Goal: Task Accomplishment & Management: Manage account settings

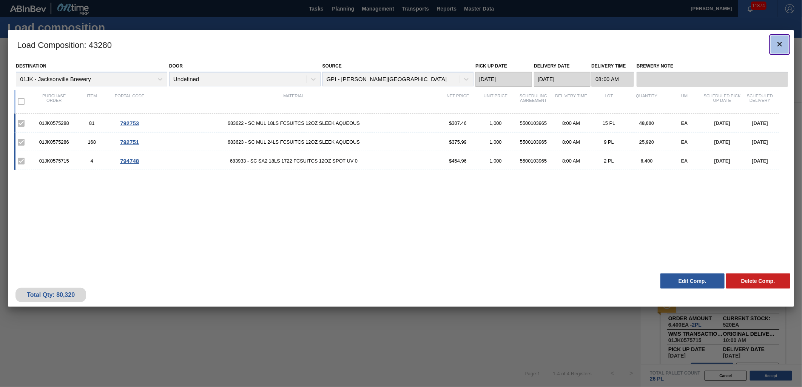
click at [533, 44] on icon "botão de ícone" at bounding box center [779, 44] width 9 height 9
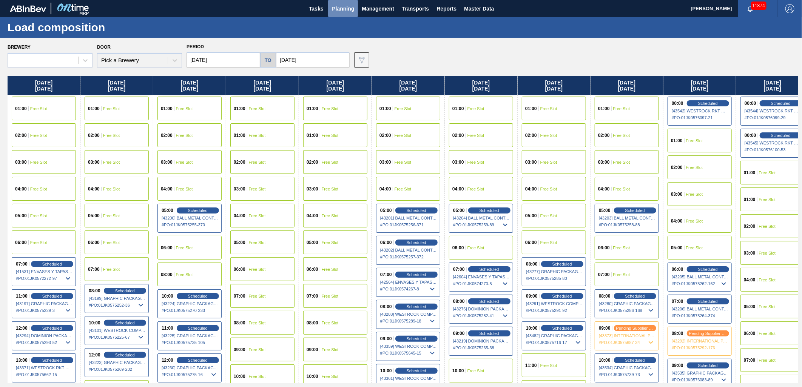
click at [354, 9] on button "Planning" at bounding box center [343, 8] width 30 height 17
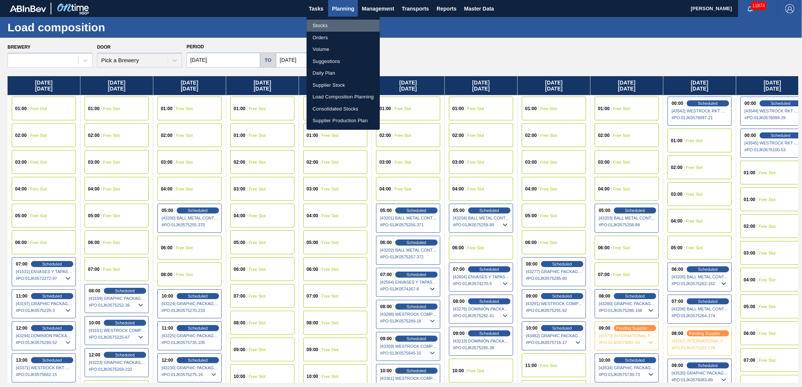
click at [323, 25] on li "Stocks" at bounding box center [342, 26] width 73 height 12
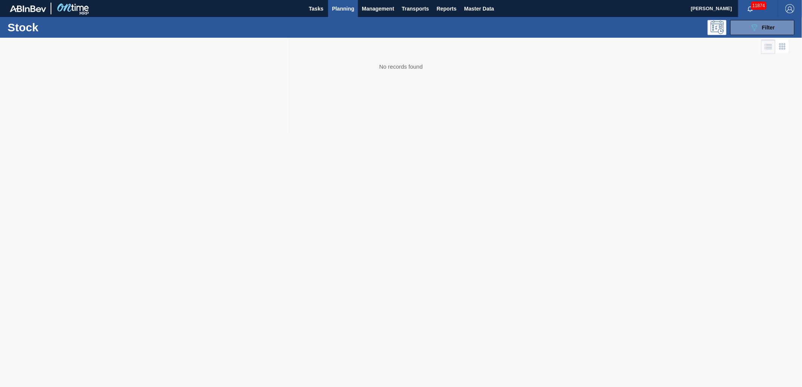
click at [533, 38] on div at bounding box center [401, 212] width 802 height 349
click at [533, 33] on button "089F7B8B-B2A5-4AFE-B5C0-19BA573D28AC Filter" at bounding box center [762, 27] width 64 height 15
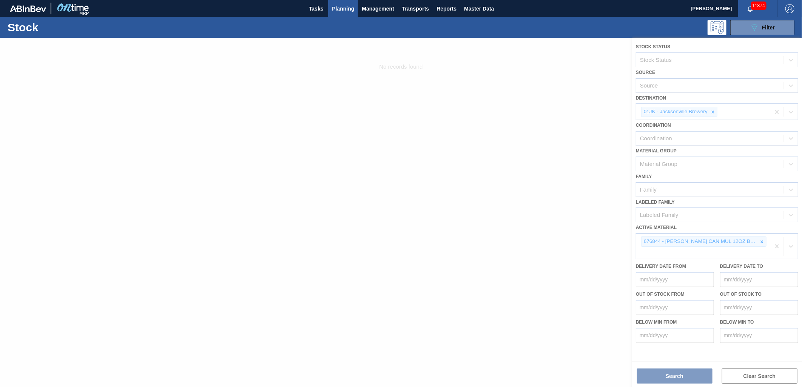
click at [533, 199] on div at bounding box center [401, 212] width 802 height 349
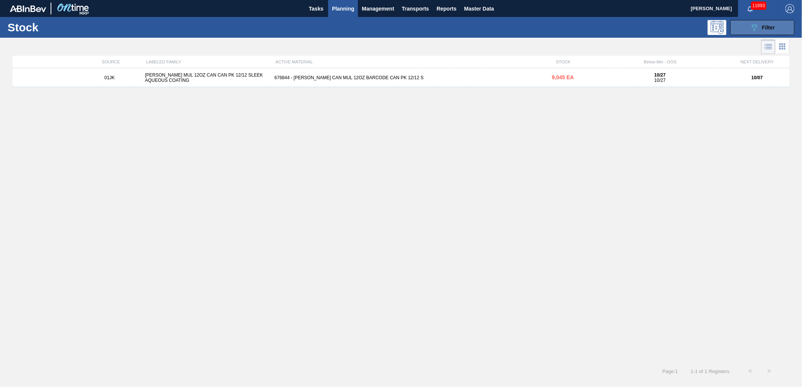
click at [762, 28] on span "Filter" at bounding box center [768, 28] width 13 height 6
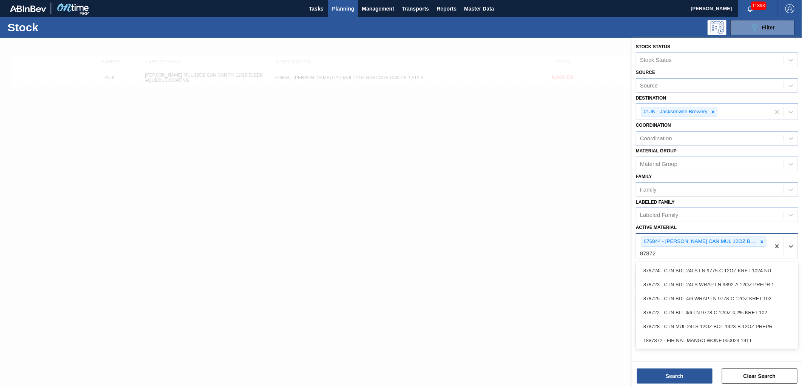
type Material "878725"
type Material "878636"
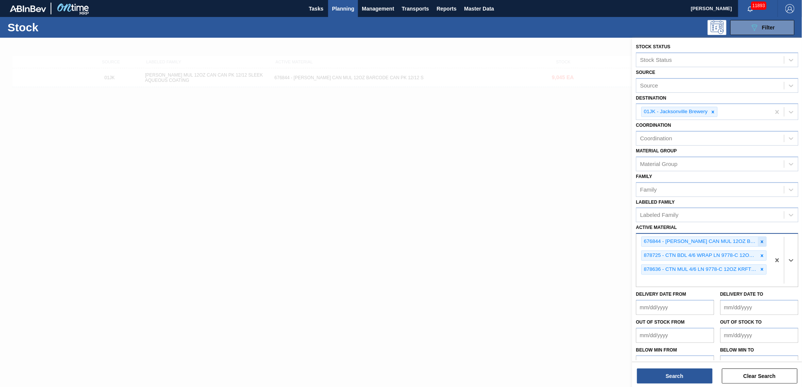
click at [763, 237] on div at bounding box center [761, 241] width 8 height 9
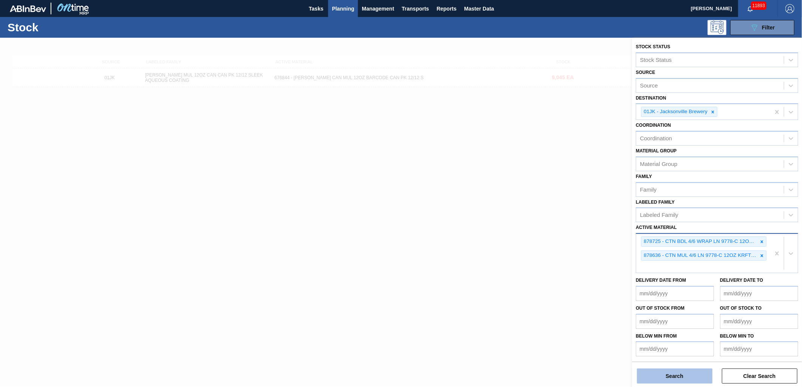
click at [703, 380] on button "Search" at bounding box center [674, 376] width 75 height 15
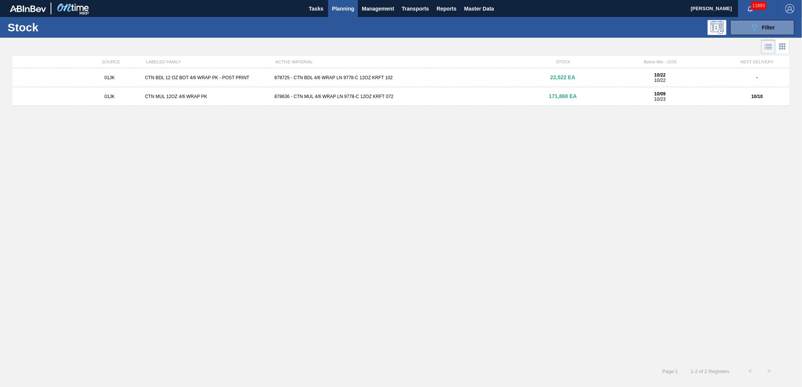
click at [410, 71] on div "01JK CTN BDL 12 OZ BOT 4/6 WRAP PK - POST PRINT 878725 - CTN BDL 4/6 WRAP LN 97…" at bounding box center [400, 77] width 777 height 19
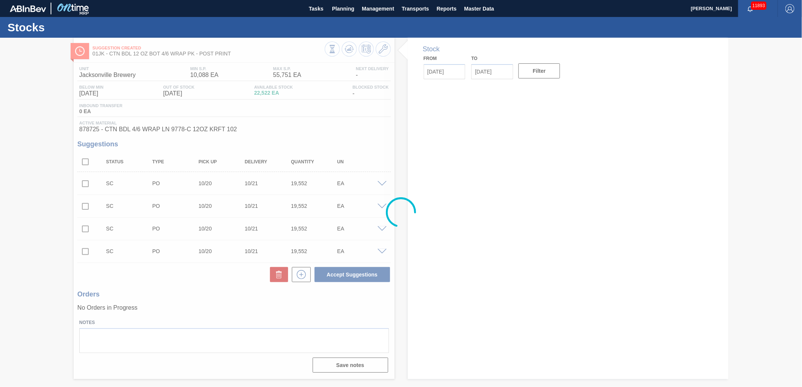
type input "10/07/2025"
type input "10/21/2025"
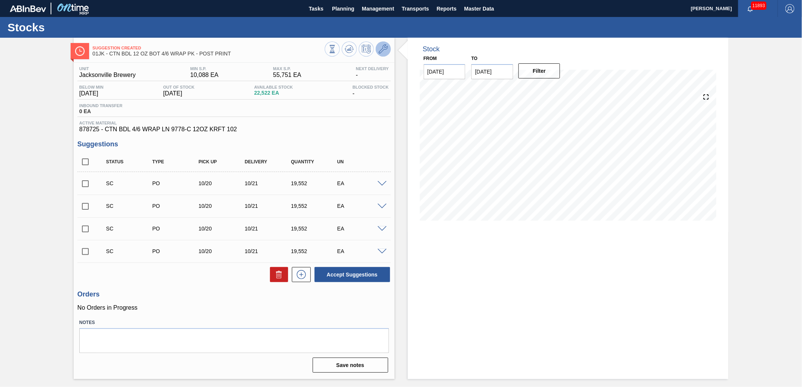
click at [384, 48] on icon at bounding box center [383, 49] width 9 height 9
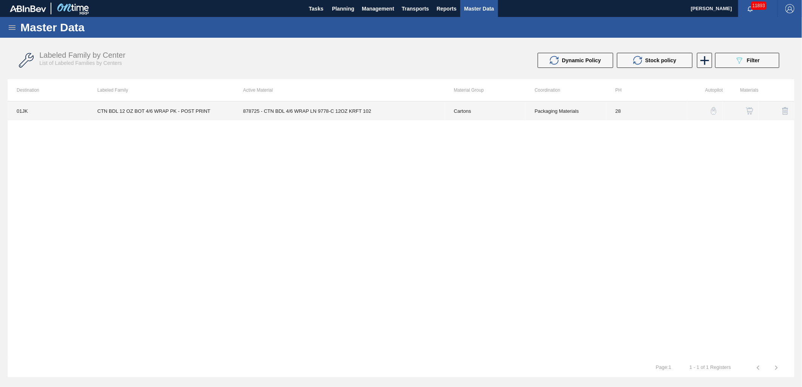
click at [540, 115] on td "Packaging Materials" at bounding box center [565, 111] width 81 height 19
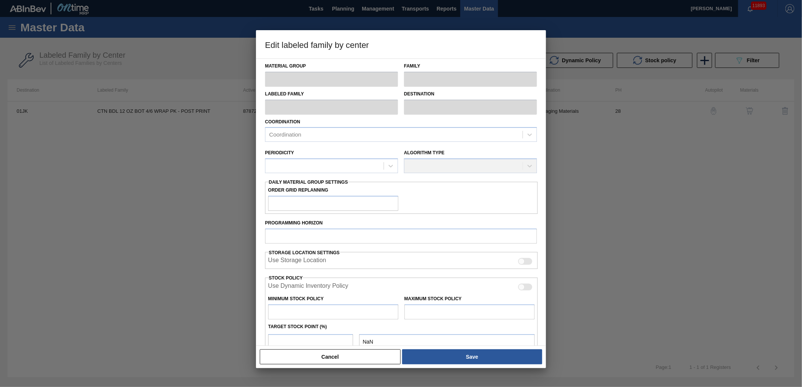
type input "Cartons"
type input "Corrugate Cartons"
type input "CTN BDL 12 OZ BOT 4/6 WRAP PK - POST PRINT"
type input "01JK - Jacksonville Brewery"
type input "28"
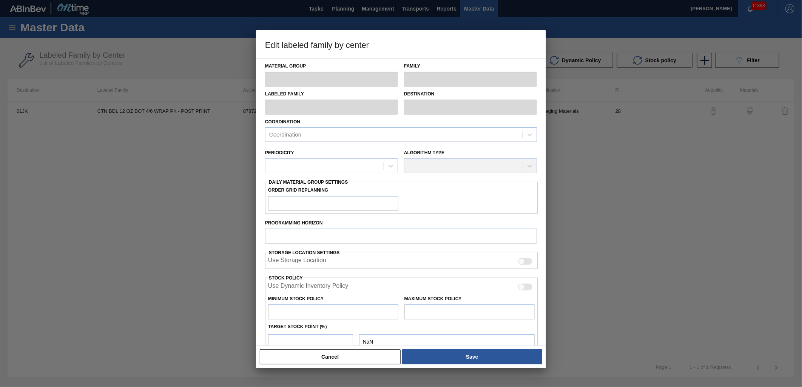
type input "10,088"
type input "55,751"
type input "100"
type input "55,751"
checkbox input "true"
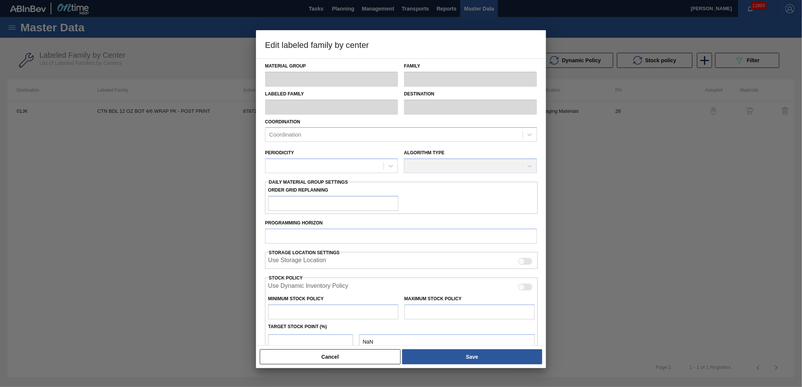
checkbox input "true"
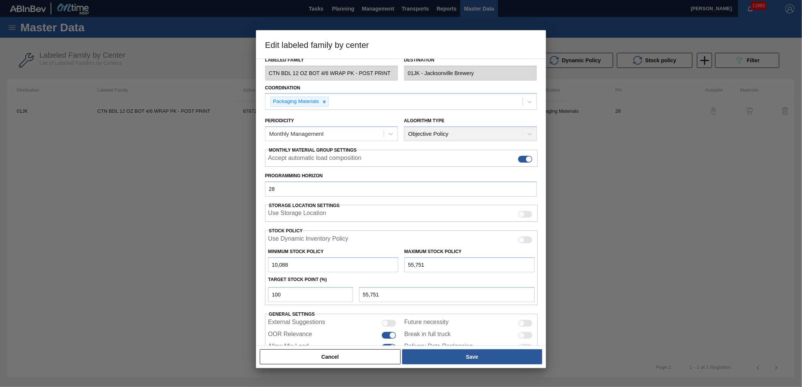
scroll to position [59, 0]
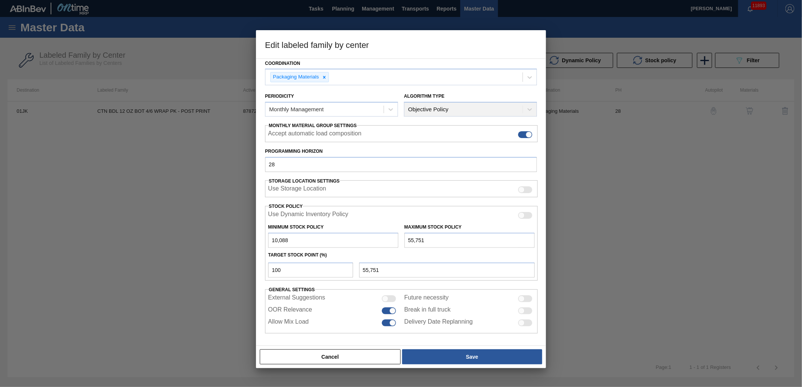
click at [195, 296] on div at bounding box center [401, 193] width 802 height 387
click at [325, 357] on button "Cancel" at bounding box center [330, 356] width 141 height 15
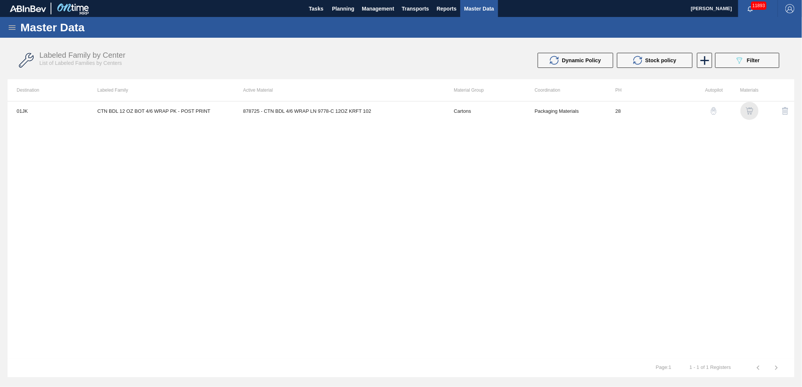
click at [751, 109] on img "button" at bounding box center [749, 111] width 8 height 8
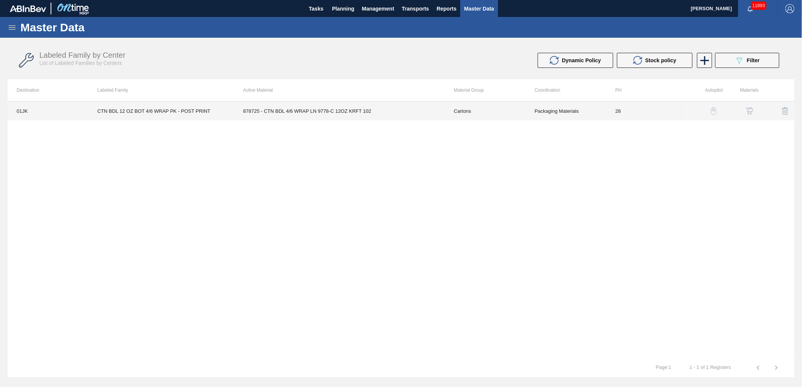
click at [433, 108] on td "878725 - CTN BDL 4/6 WRAP LN 9778-C 12OZ KRFT 102" at bounding box center [339, 111] width 211 height 19
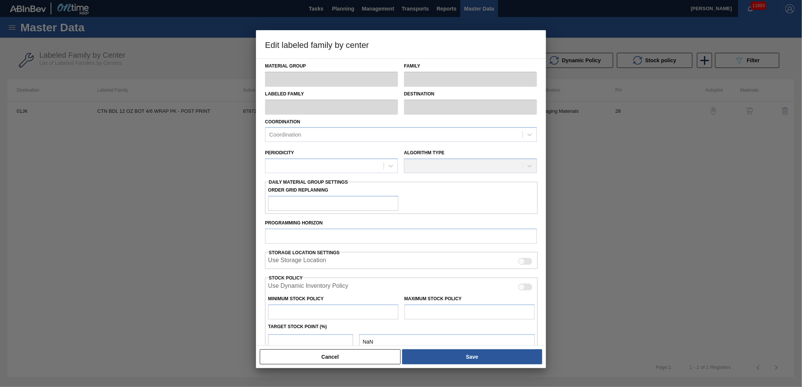
type input "Cartons"
type input "Corrugate Cartons"
type input "CTN BDL 12 OZ BOT 4/6 WRAP PK - POST PRINT"
type input "01JK - Jacksonville Brewery"
type input "28"
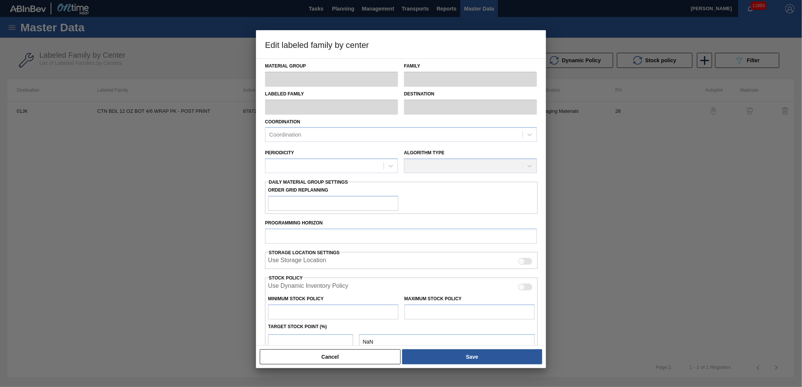
type input "10,088"
type input "55,751"
type input "100"
type input "55,751"
checkbox input "true"
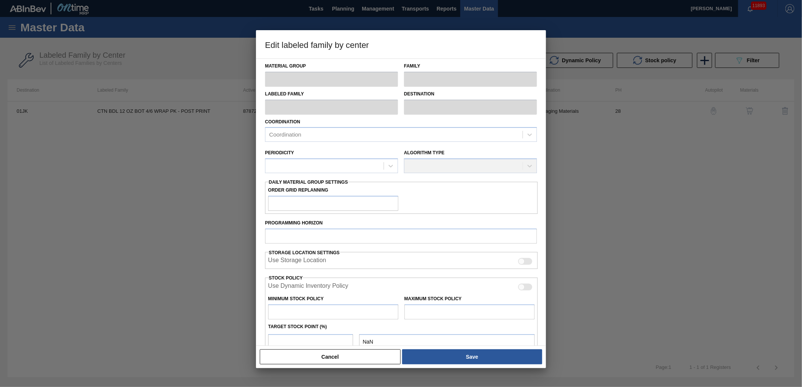
checkbox input "true"
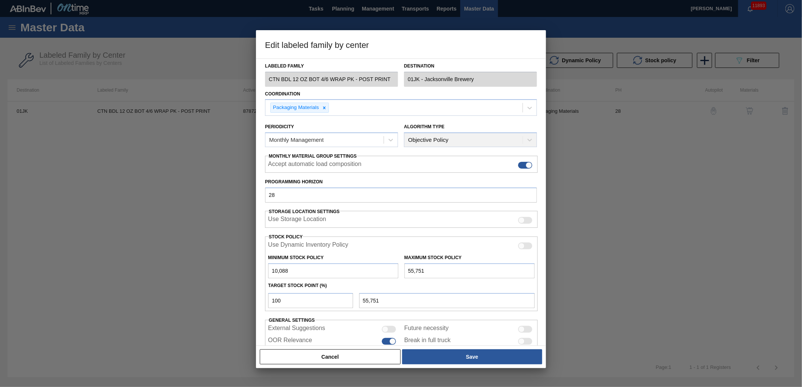
scroll to position [59, 0]
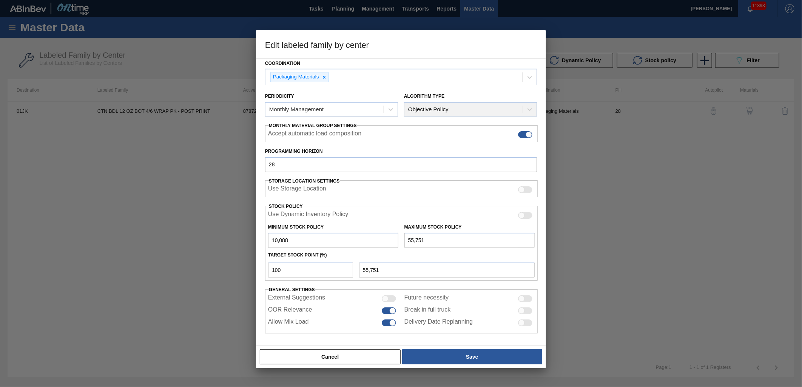
click at [522, 310] on div at bounding box center [521, 311] width 6 height 6
checkbox input "true"
click at [511, 356] on button "Save" at bounding box center [472, 356] width 140 height 15
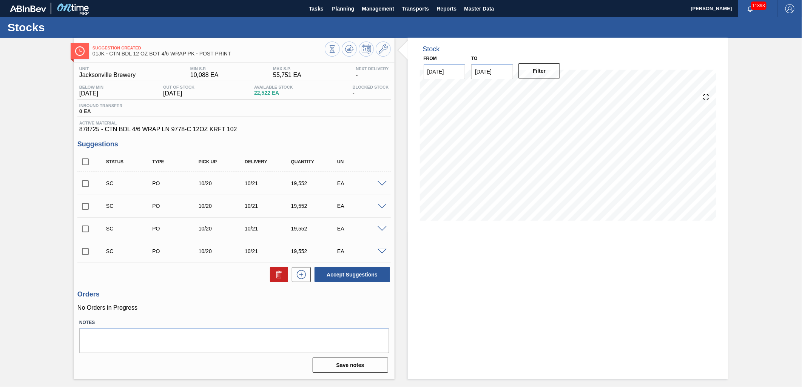
click at [500, 76] on input "10/21/2025" at bounding box center [492, 71] width 42 height 15
click at [540, 164] on div "31" at bounding box center [541, 163] width 10 height 10
type input "[DATE]"
click at [542, 74] on button "Filter" at bounding box center [539, 70] width 42 height 15
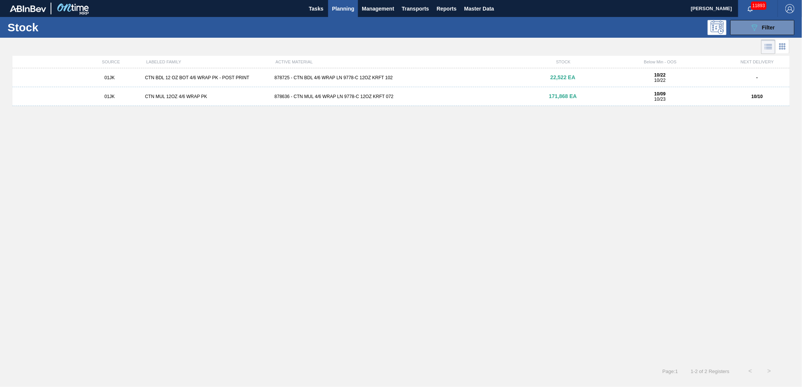
click at [361, 95] on div "878636 - CTN MUL 4/6 WRAP LN 9778-C 12OZ KRFT 072" at bounding box center [400, 96] width 259 height 5
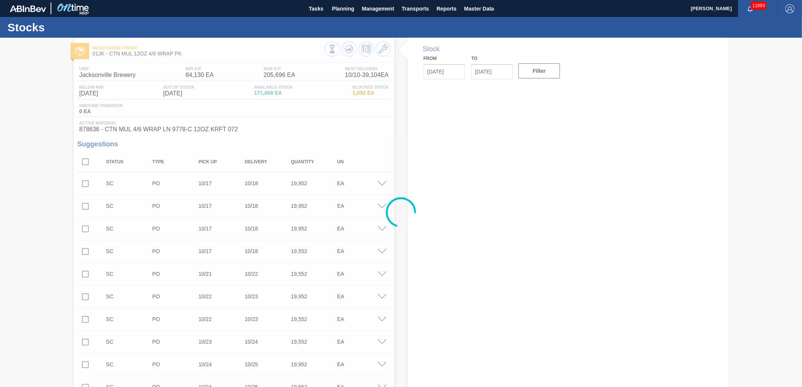
type input "10/07/2025"
type input "[DATE]"
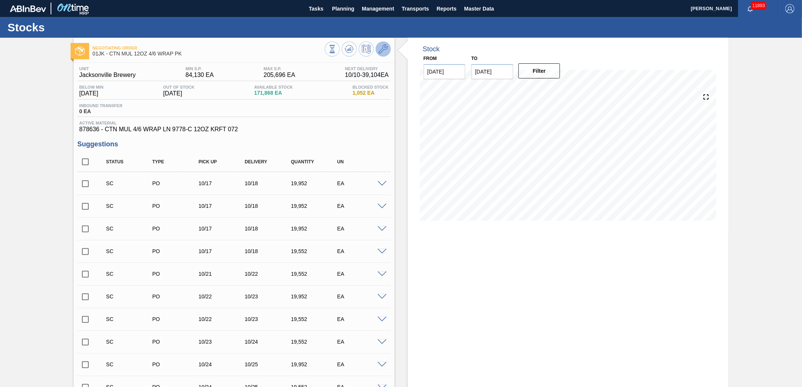
click at [383, 48] on icon at bounding box center [383, 49] width 9 height 9
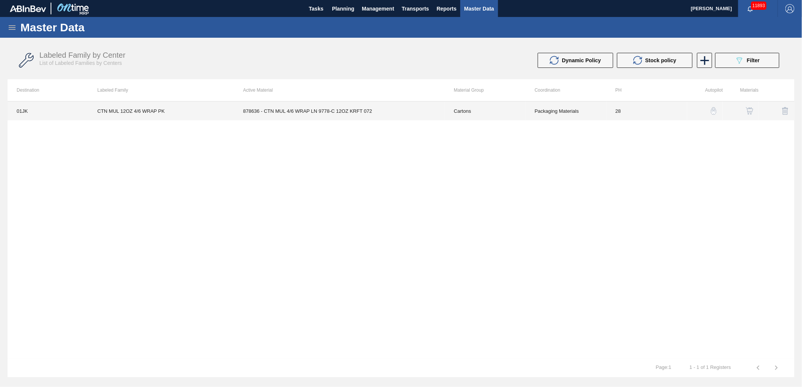
click at [508, 108] on td "Cartons" at bounding box center [485, 111] width 81 height 19
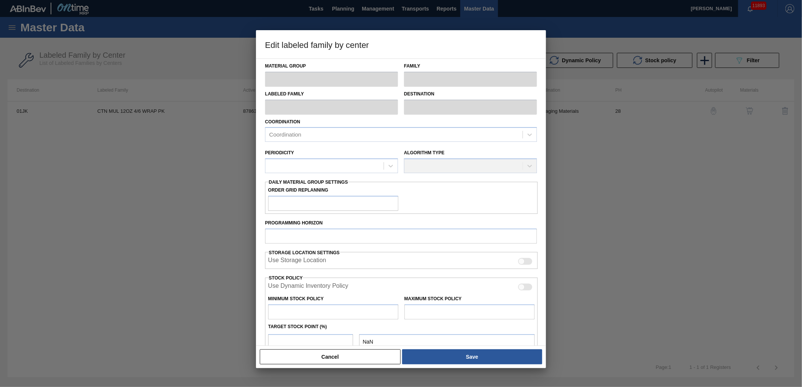
type input "Cartons"
type input "Corrugate Cartons"
type input "CTN MUL 12OZ 4/6 WRAP PK"
type input "01JK - Jacksonville Brewery"
type input "28"
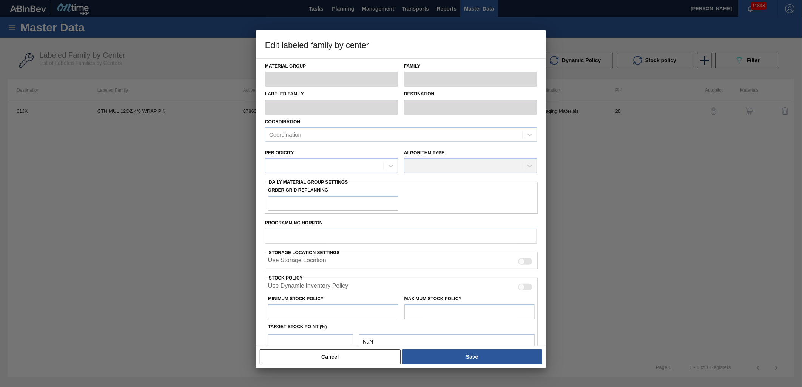
type input "84,130"
type input "205,696"
type input "0"
type input "84,130"
checkbox input "true"
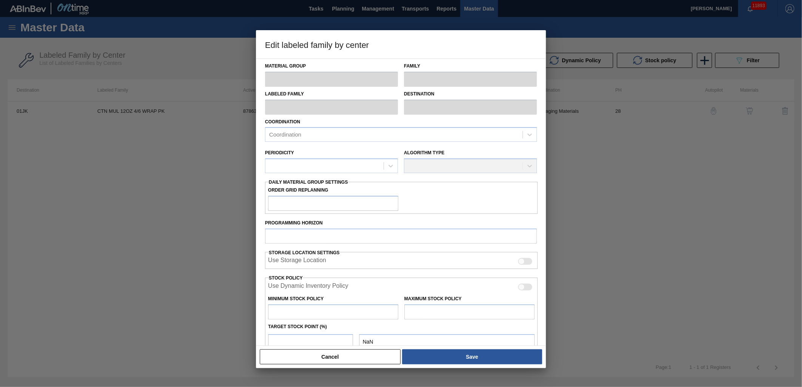
checkbox input "true"
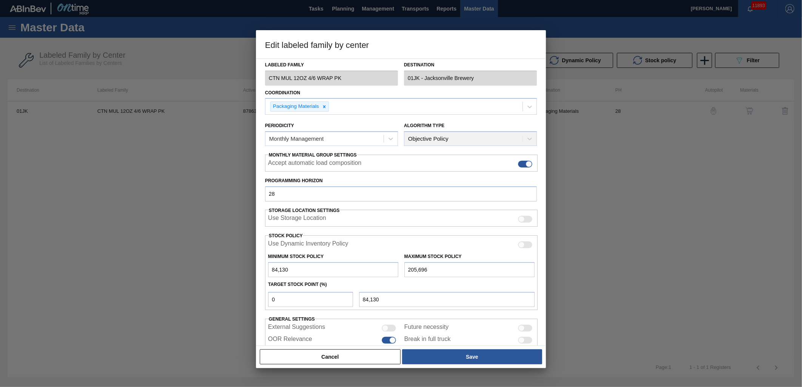
scroll to position [59, 0]
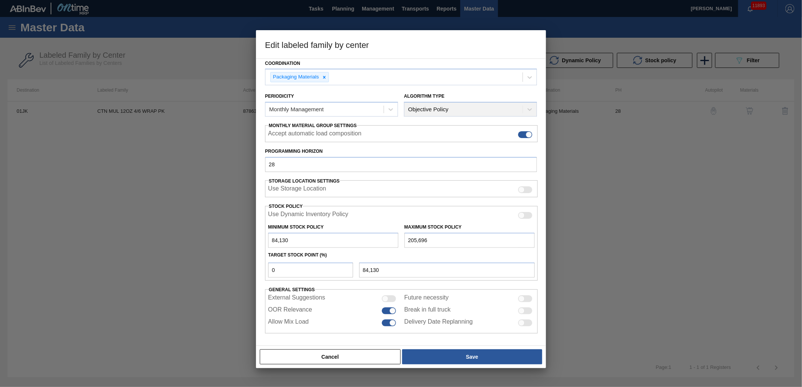
click at [523, 311] on div at bounding box center [525, 311] width 14 height 7
checkbox input "true"
click at [469, 361] on button "Save" at bounding box center [472, 356] width 140 height 15
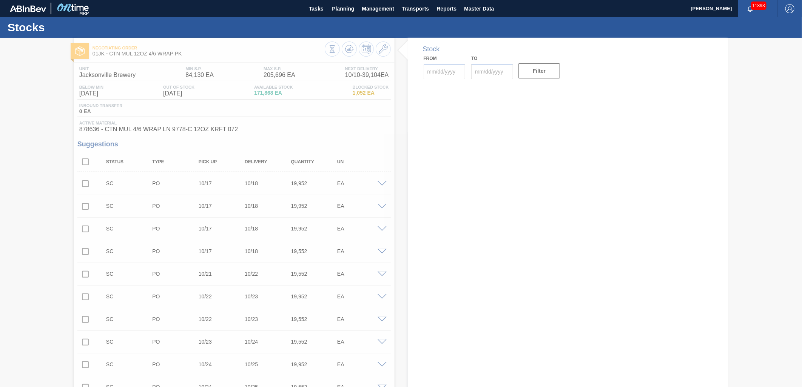
type input "10/07/2025"
type input "10/31/2025"
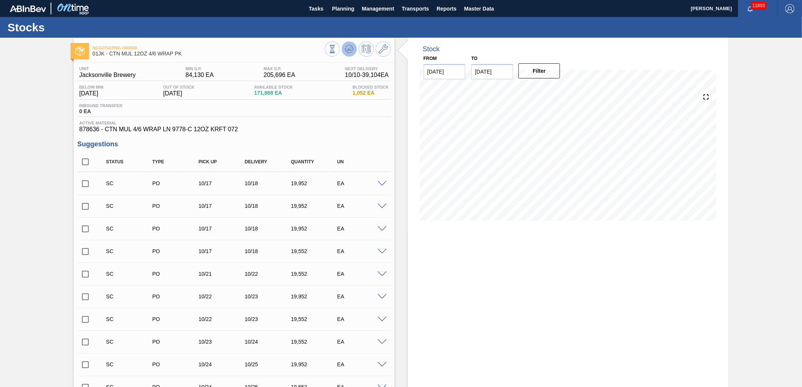
click at [352, 50] on icon at bounding box center [349, 49] width 9 height 9
click at [338, 9] on span "Planning" at bounding box center [343, 8] width 22 height 9
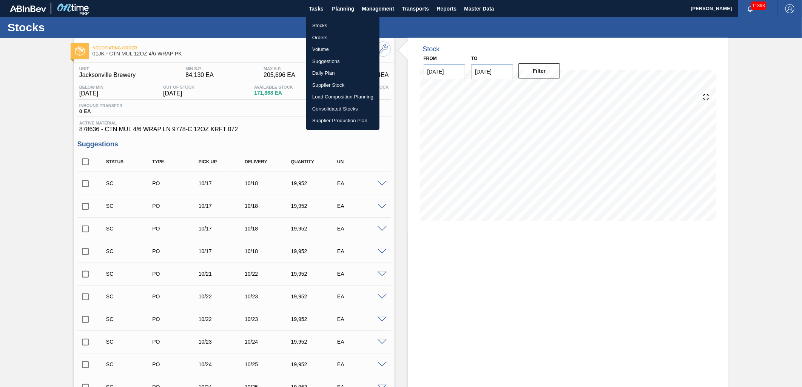
click at [348, 12] on div at bounding box center [401, 193] width 802 height 387
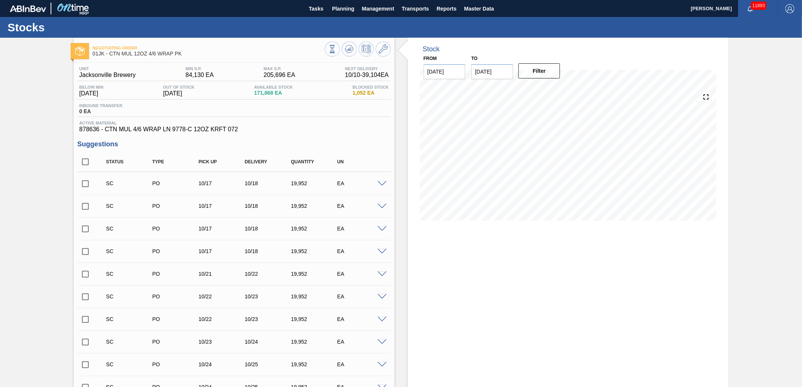
click at [348, 0] on body "Tasks Planning Management Transports Reports Master Data Jasmine Brown 11893 Ma…" at bounding box center [401, 0] width 802 height 0
click at [348, 7] on span "Planning" at bounding box center [343, 8] width 22 height 9
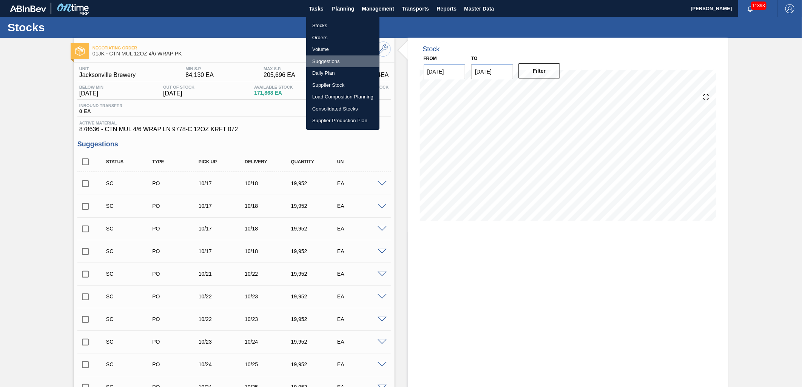
click at [331, 59] on li "Suggestions" at bounding box center [342, 61] width 73 height 12
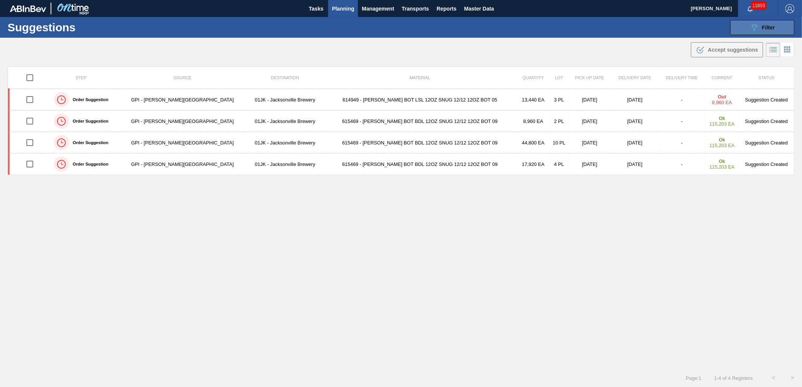
click at [751, 24] on icon "089F7B8B-B2A5-4AFE-B5C0-19BA573D28AC" at bounding box center [754, 27] width 9 height 9
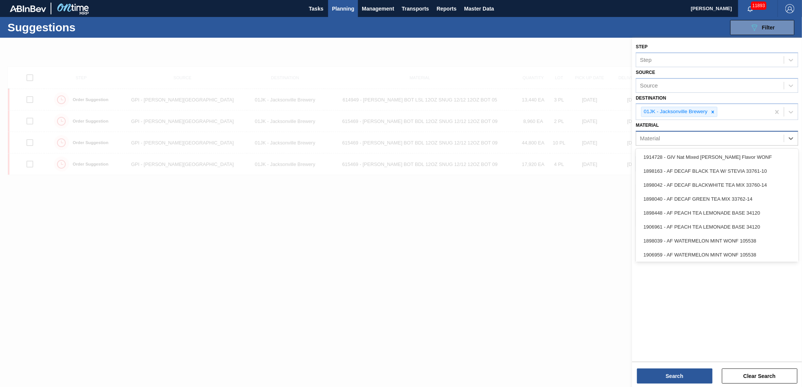
click at [742, 136] on div "Material" at bounding box center [710, 138] width 148 height 11
type input "878725"
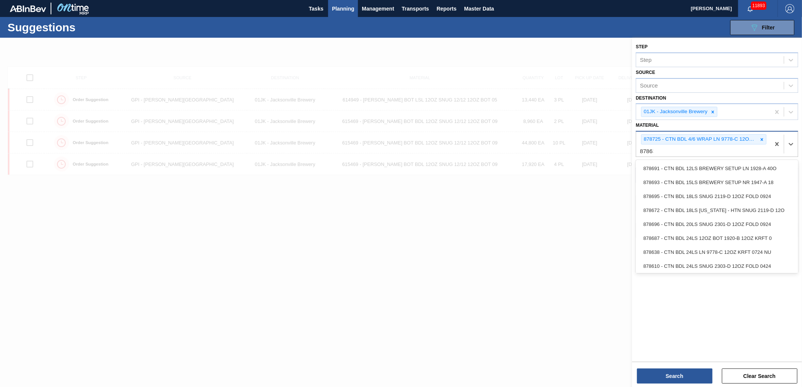
type input "878636"
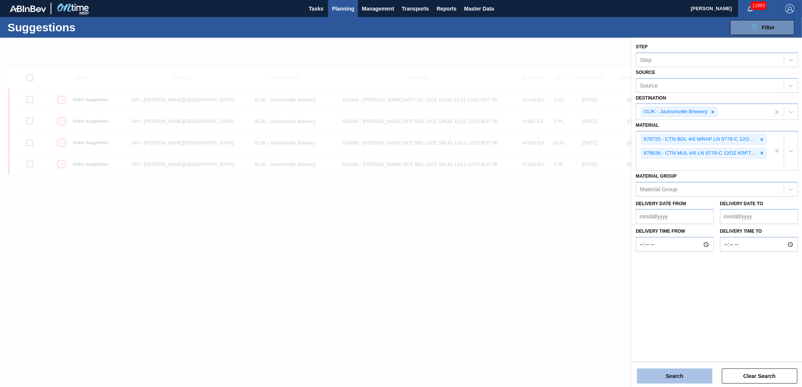
click at [695, 376] on button "Search" at bounding box center [674, 376] width 75 height 15
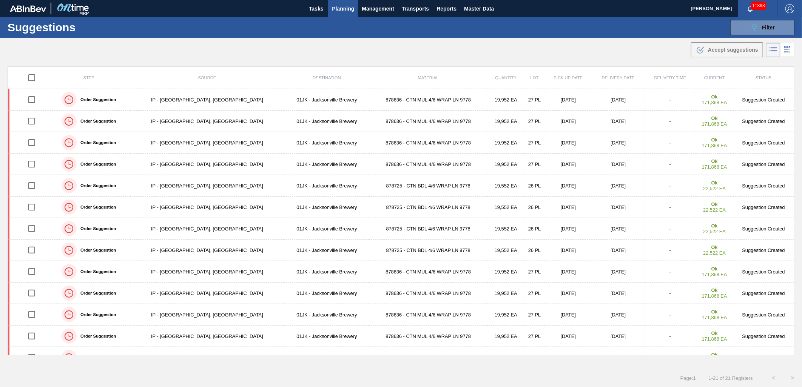
click at [383, 123] on td "878636 - CTN MUL 4/6 WRAP LN 9778" at bounding box center [428, 122] width 118 height 22
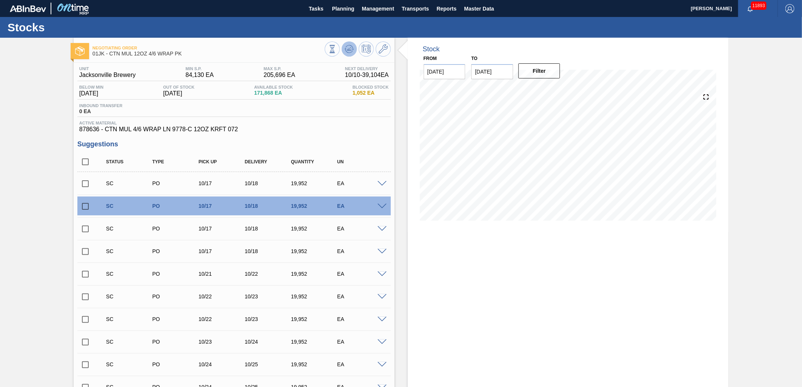
click at [348, 47] on icon at bounding box center [349, 49] width 9 height 9
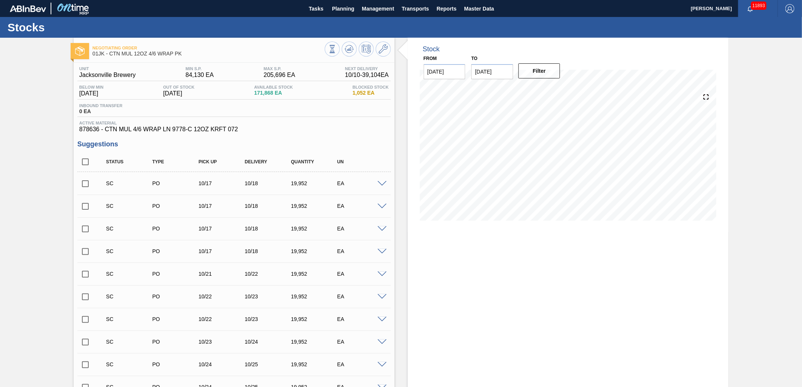
click at [384, 186] on span at bounding box center [381, 184] width 9 height 6
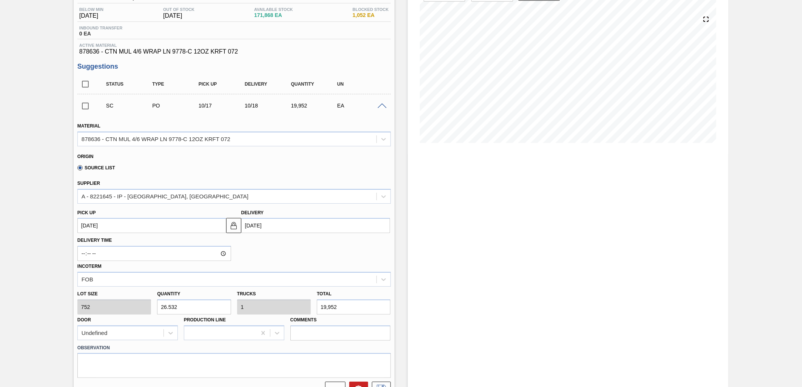
scroll to position [84, 0]
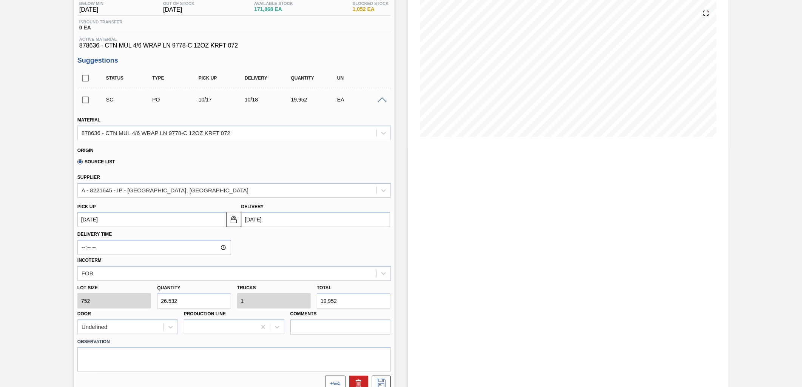
click at [377, 100] on span at bounding box center [381, 100] width 9 height 6
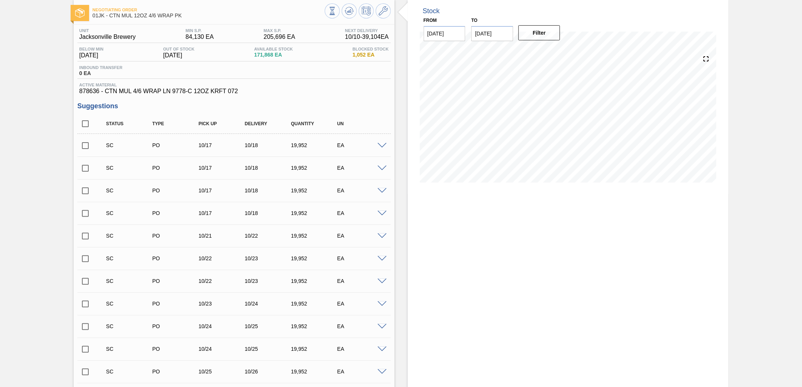
scroll to position [0, 0]
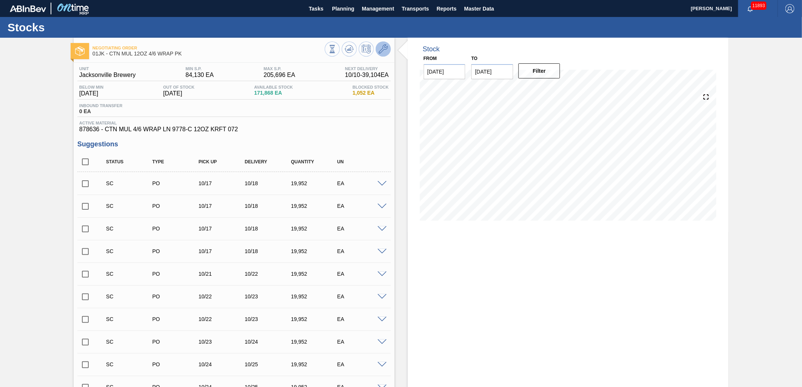
click at [388, 44] on button at bounding box center [383, 49] width 15 height 15
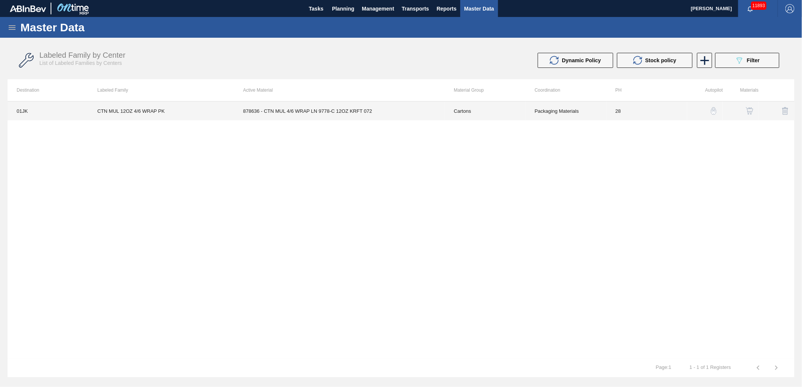
click at [534, 113] on td "Packaging Materials" at bounding box center [565, 111] width 81 height 19
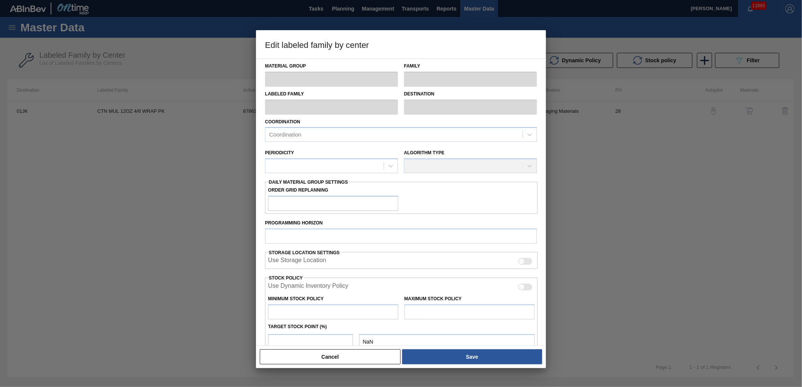
type input "Cartons"
type input "Corrugate Cartons"
type input "CTN MUL 12OZ 4/6 WRAP PK"
type input "01JK - Jacksonville Brewery"
type input "28"
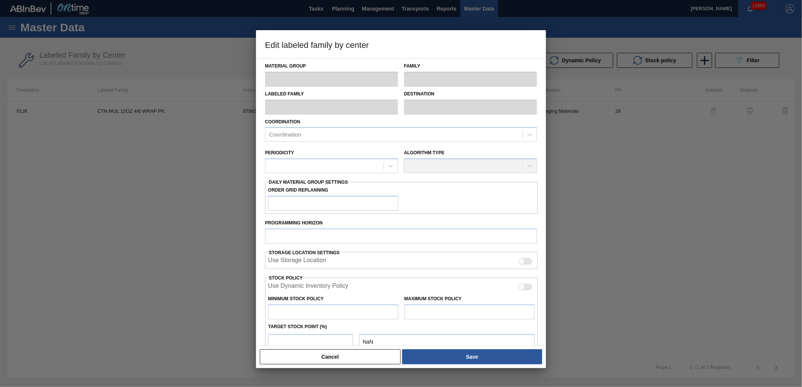
type input "84,130"
type input "205,696"
type input "0"
type input "84,130"
checkbox input "true"
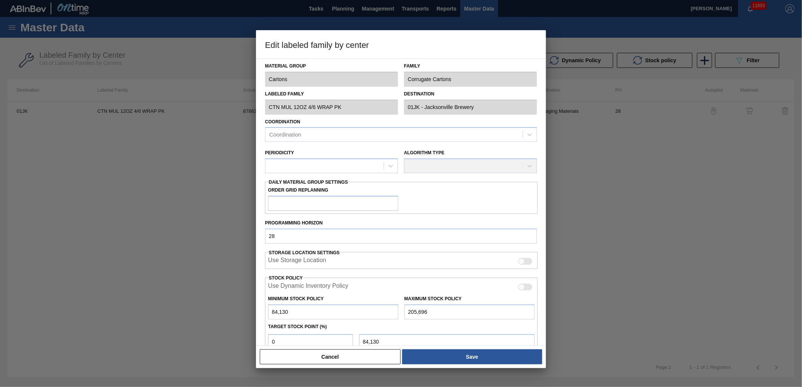
checkbox input "true"
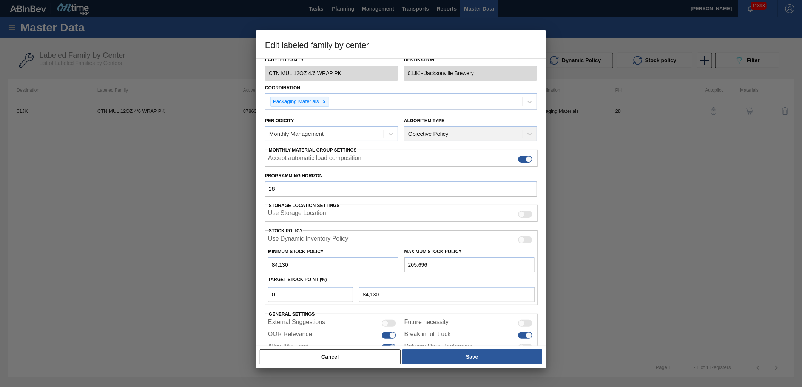
scroll to position [59, 0]
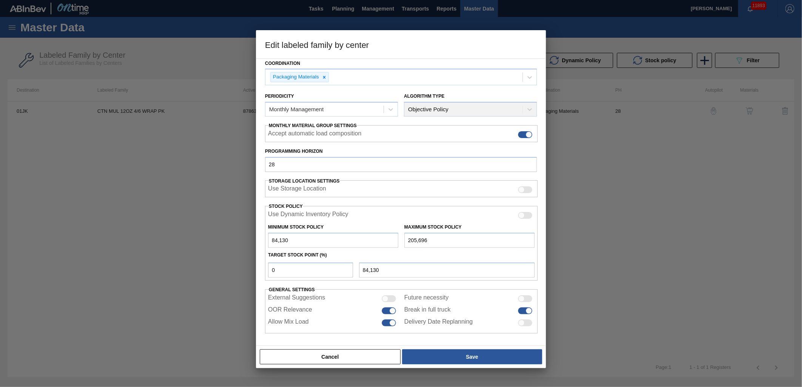
click at [600, 225] on div at bounding box center [401, 193] width 802 height 387
click at [351, 360] on button "Cancel" at bounding box center [330, 356] width 141 height 15
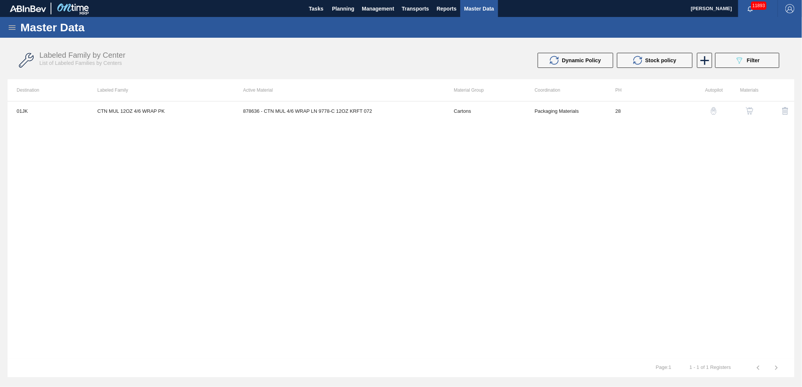
click at [754, 114] on button "button" at bounding box center [749, 111] width 18 height 18
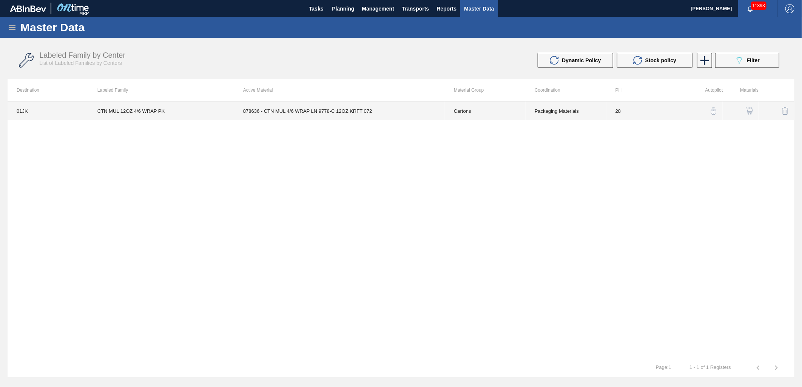
click at [597, 115] on td "Packaging Materials" at bounding box center [565, 111] width 81 height 19
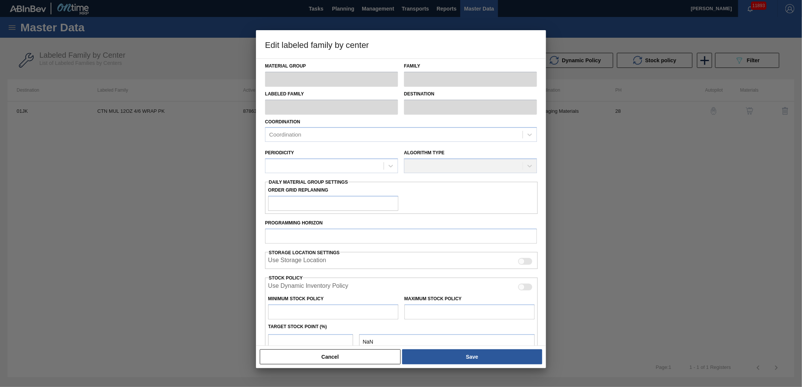
type input "Cartons"
type input "Corrugate Cartons"
type input "CTN MUL 12OZ 4/6 WRAP PK"
type input "01JK - Jacksonville Brewery"
type input "28"
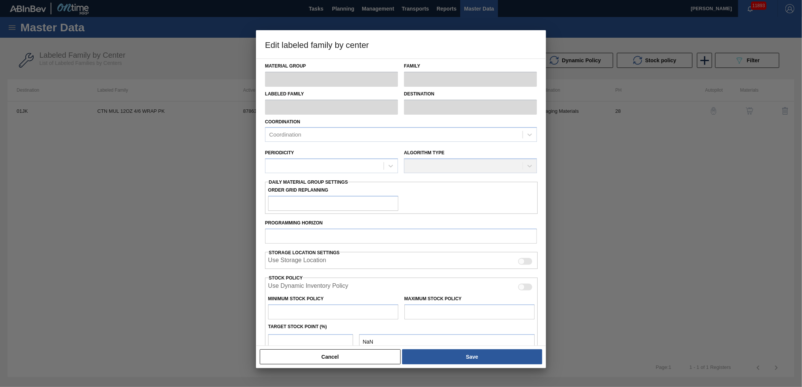
type input "84,130"
type input "205,696"
type input "0"
type input "84,130"
checkbox input "true"
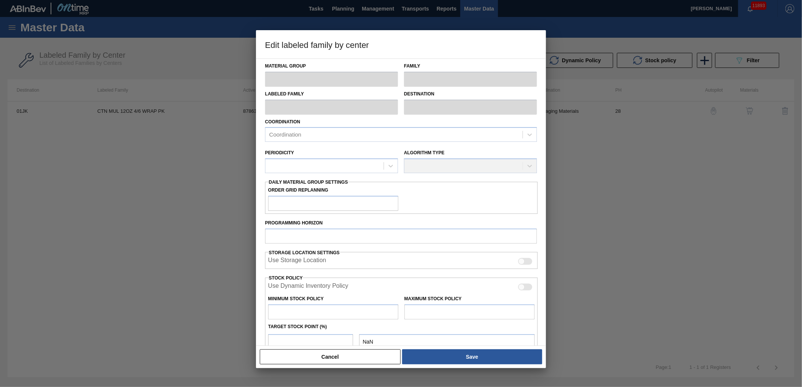
checkbox input "true"
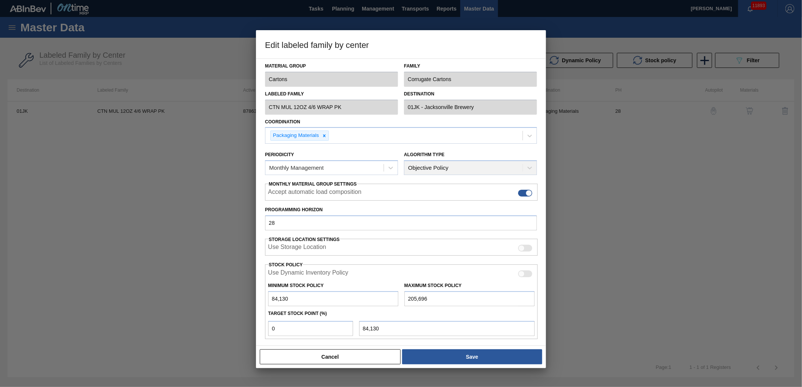
click at [208, 314] on div at bounding box center [401, 193] width 802 height 387
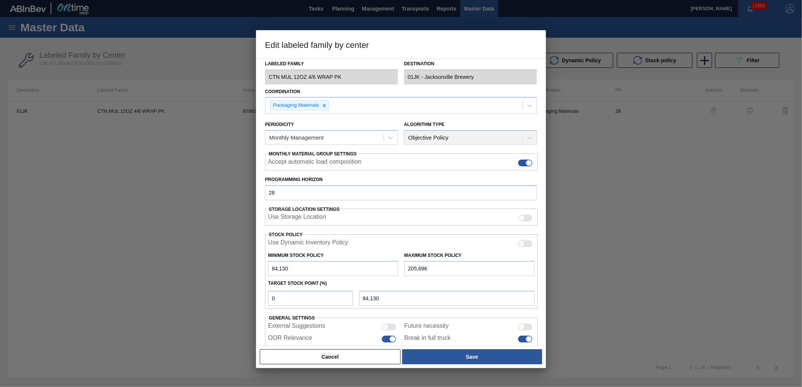
scroll to position [59, 0]
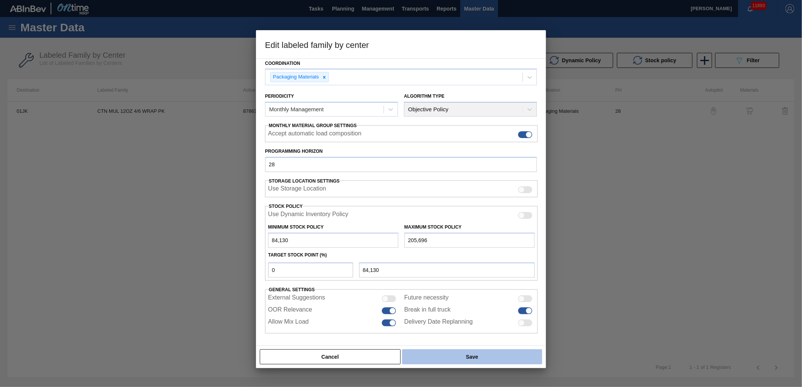
click at [485, 360] on button "Save" at bounding box center [472, 356] width 140 height 15
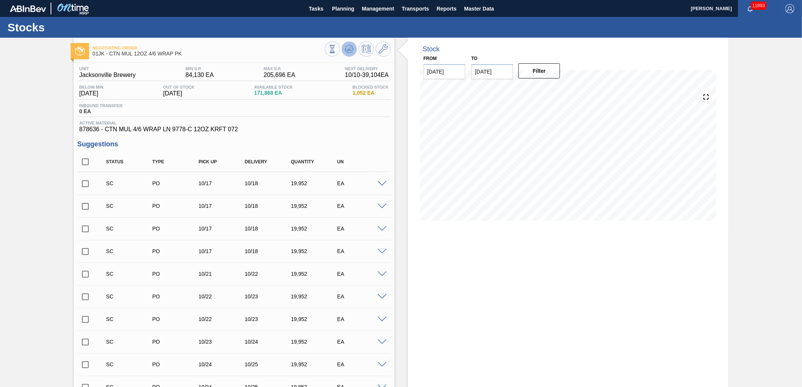
click at [352, 49] on icon at bounding box center [349, 49] width 9 height 9
click at [380, 184] on span at bounding box center [381, 184] width 9 height 6
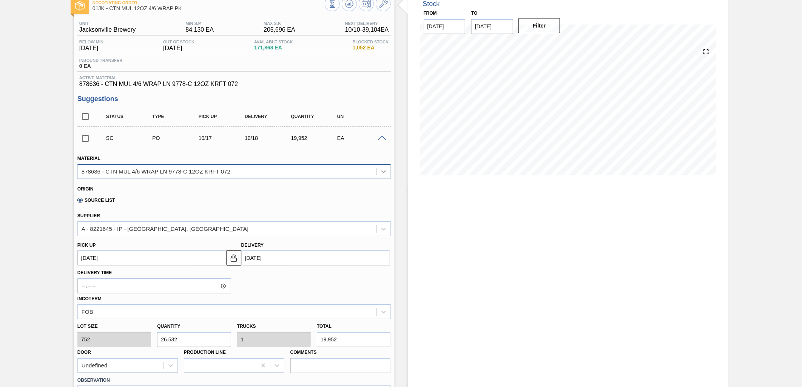
scroll to position [42, 0]
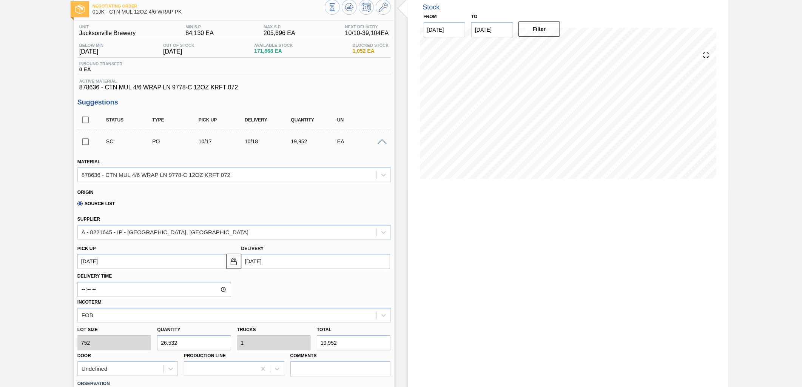
click at [378, 145] on div "SC PO 10/17 10/18 19,952 EA" at bounding box center [239, 141] width 277 height 15
click at [379, 140] on span at bounding box center [381, 142] width 9 height 6
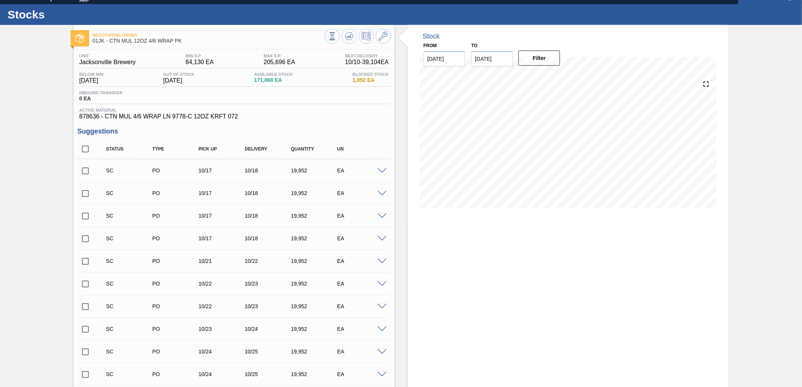
scroll to position [0, 0]
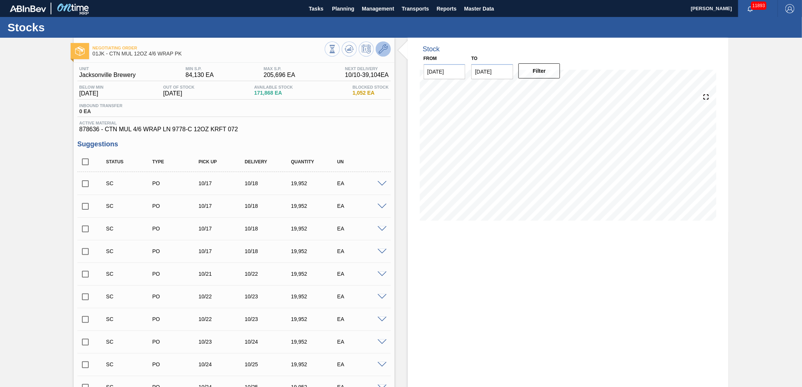
click at [386, 51] on icon at bounding box center [383, 49] width 9 height 9
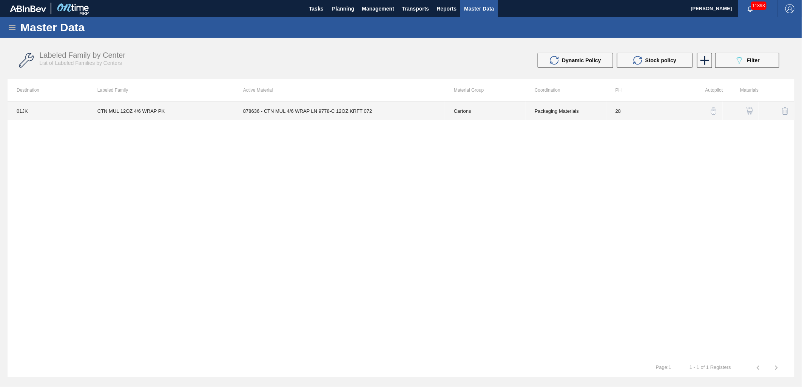
click at [508, 112] on td "Cartons" at bounding box center [485, 111] width 81 height 19
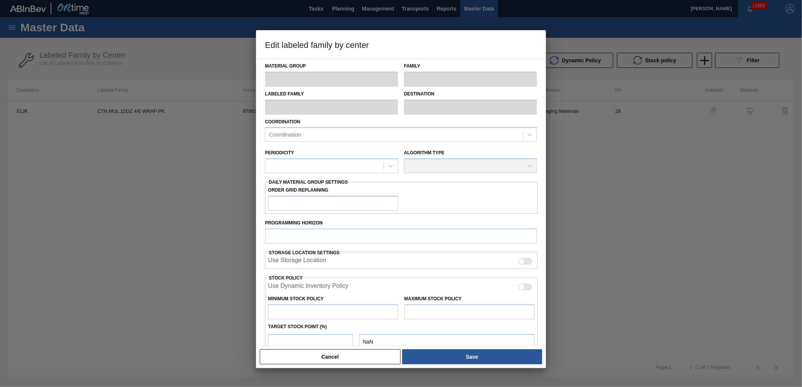
type input "Cartons"
type input "Corrugate Cartons"
type input "CTN MUL 12OZ 4/6 WRAP PK"
type input "01JK - Jacksonville Brewery"
type input "28"
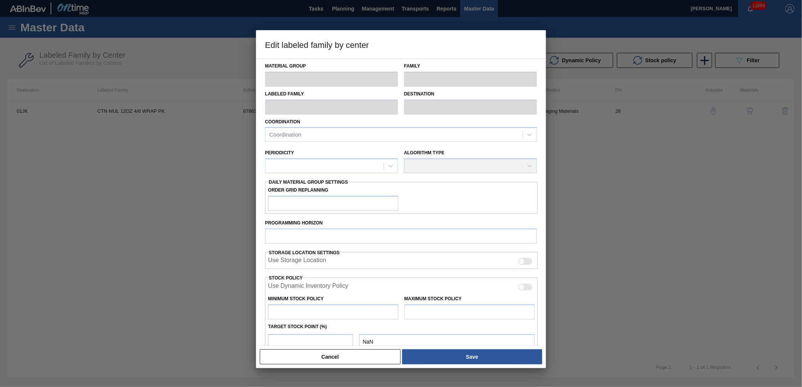
type input "84,130"
type input "205,696"
type input "0"
type input "84,130"
checkbox input "true"
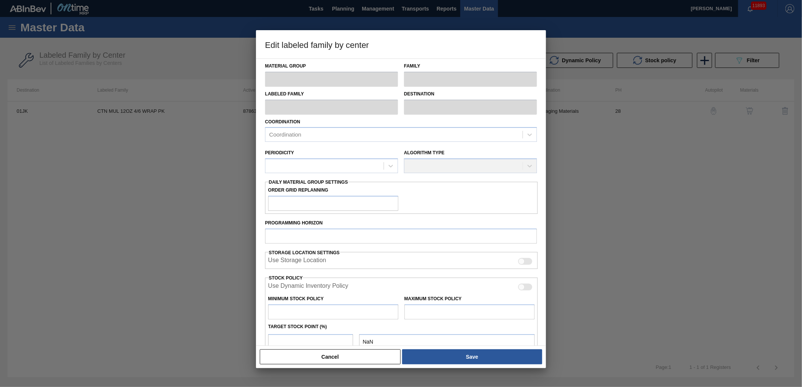
checkbox input "true"
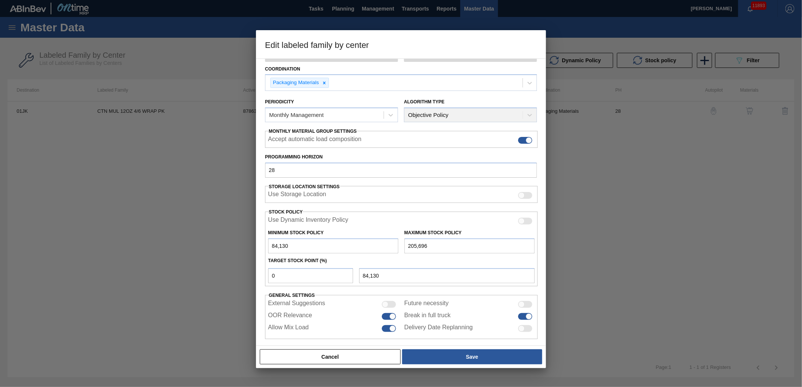
scroll to position [59, 0]
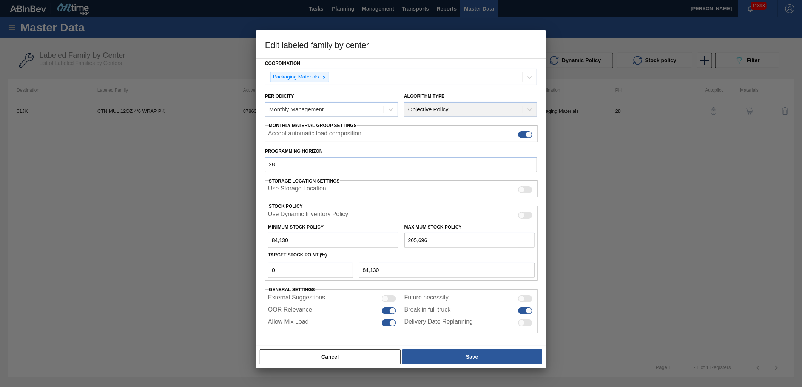
drag, startPoint x: 614, startPoint y: 249, endPoint x: 620, endPoint y: 223, distance: 26.7
click at [614, 243] on div at bounding box center [401, 193] width 802 height 387
click at [334, 348] on div "Cancel Save" at bounding box center [401, 357] width 290 height 23
click at [335, 356] on button "Cancel" at bounding box center [330, 356] width 141 height 15
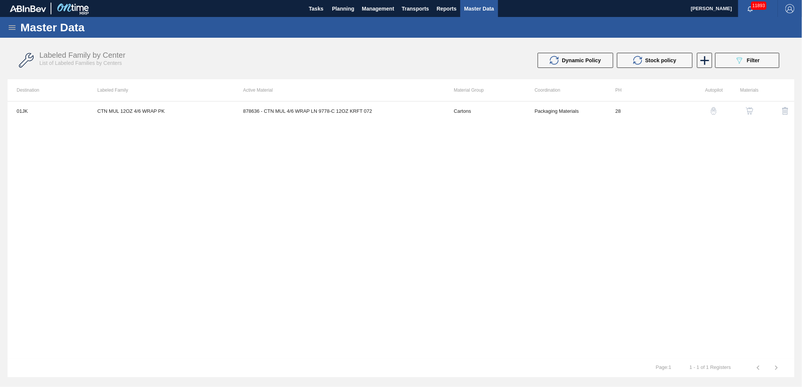
click at [752, 108] on img "button" at bounding box center [749, 111] width 8 height 8
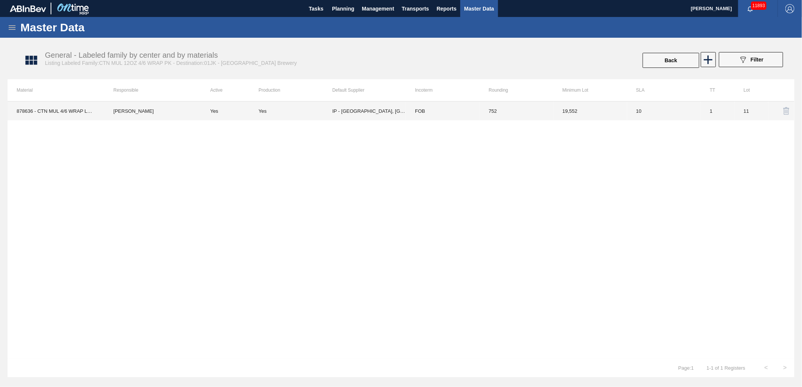
click at [563, 111] on td "19,552" at bounding box center [590, 111] width 74 height 19
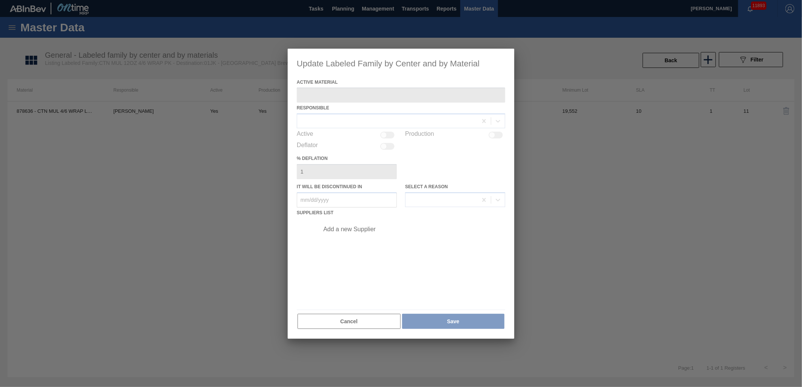
type Material "878636 - CTN MUL 4/6 WRAP LN 9778-C 12OZ KRFT 072"
checkbox input "true"
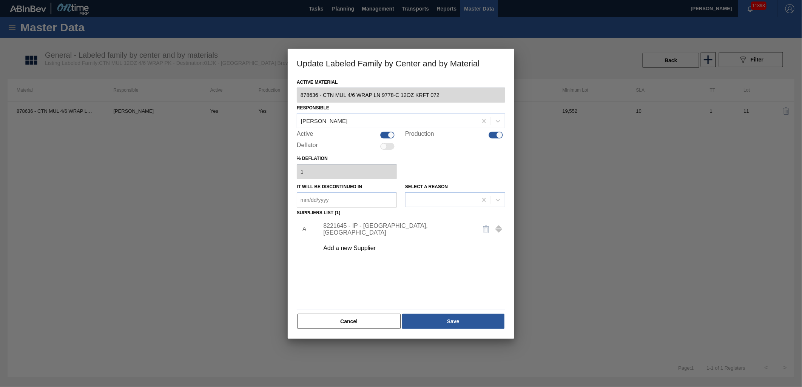
click at [220, 206] on div at bounding box center [401, 193] width 802 height 387
click at [225, 168] on div at bounding box center [401, 193] width 802 height 387
click at [335, 320] on button "Cancel" at bounding box center [348, 321] width 103 height 15
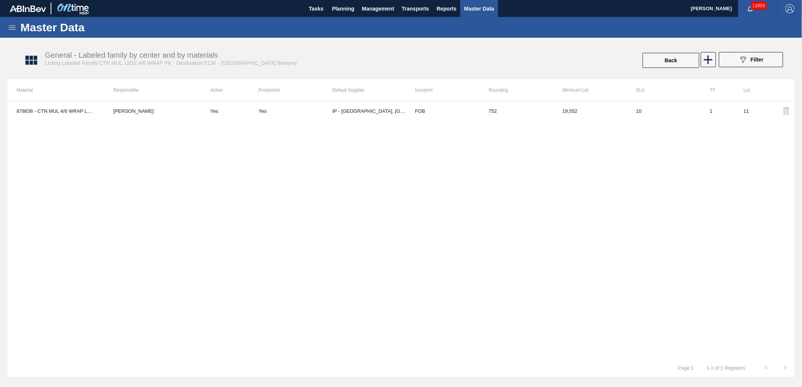
click at [282, 238] on div "878636 - CTN MUL 4/6 WRAP LN 9778-C 12OZ KRFT 072 Jasmine Brown Yes Yes IP - Ta…" at bounding box center [401, 229] width 787 height 257
click at [746, 88] on th "Lot" at bounding box center [751, 90] width 34 height 22
drag, startPoint x: 725, startPoint y: 92, endPoint x: 730, endPoint y: 92, distance: 4.9
click at [730, 92] on th "TT" at bounding box center [717, 90] width 34 height 22
drag, startPoint x: 730, startPoint y: 92, endPoint x: 692, endPoint y: 237, distance: 149.4
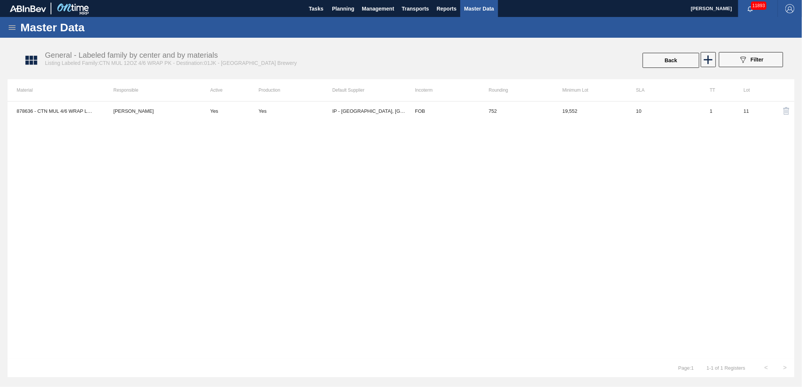
click at [692, 237] on div "878636 - CTN MUL 4/6 WRAP LN 9778-C 12OZ KRFT 072 Jasmine Brown Yes Yes IP - Ta…" at bounding box center [401, 229] width 787 height 257
click at [340, 0] on button "Planning" at bounding box center [343, 8] width 30 height 17
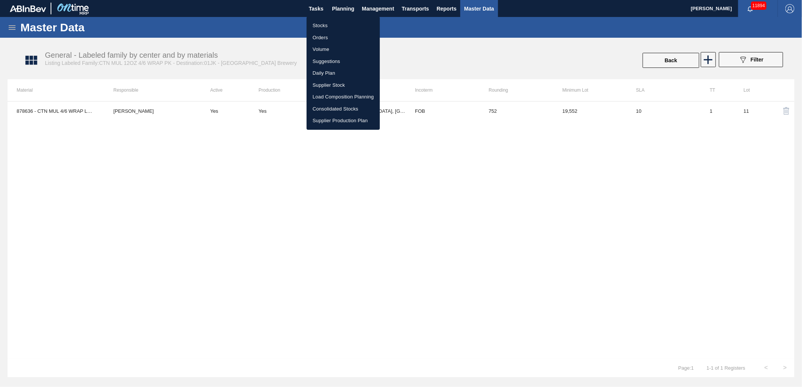
click at [326, 58] on li "Suggestions" at bounding box center [342, 61] width 73 height 12
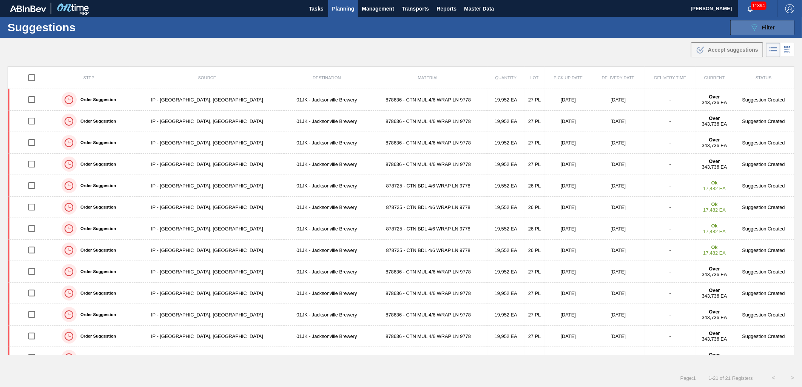
click at [762, 25] on span "Filter" at bounding box center [768, 28] width 13 height 6
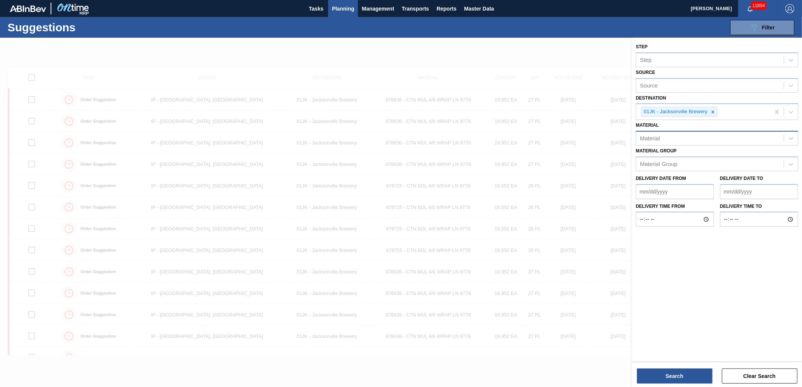
click at [778, 146] on div "Material Group Material Group" at bounding box center [717, 159] width 162 height 26
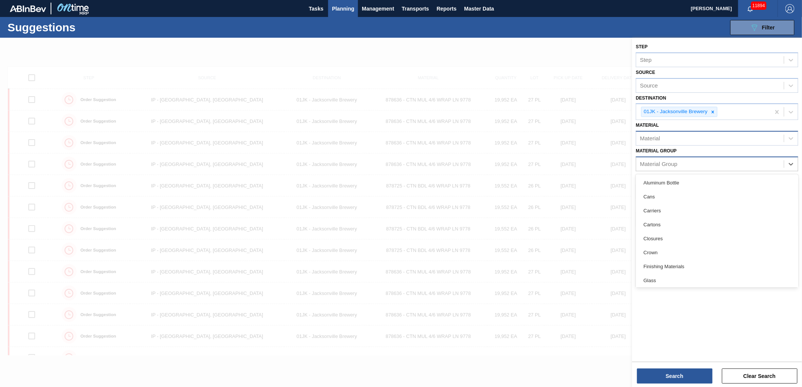
click at [775, 157] on div "Material Group" at bounding box center [717, 164] width 162 height 15
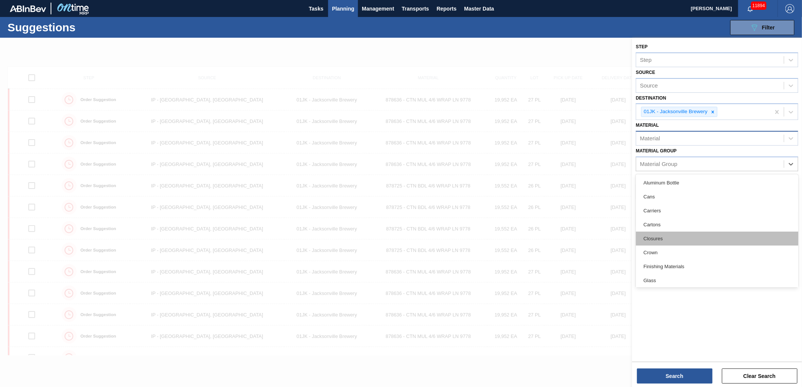
click at [661, 234] on div "Closures" at bounding box center [717, 239] width 162 height 14
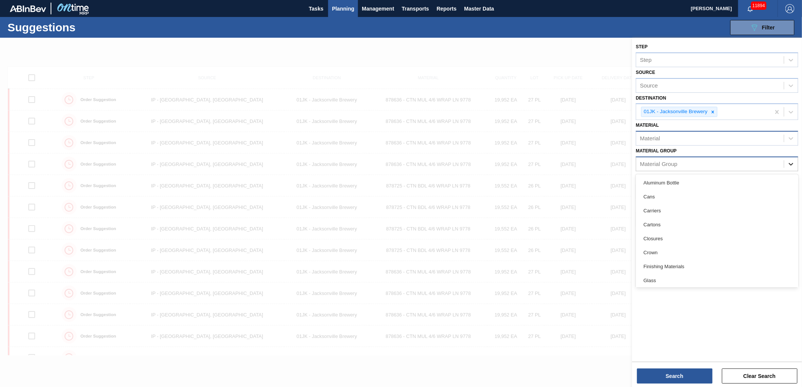
click at [791, 160] on icon at bounding box center [791, 164] width 8 height 8
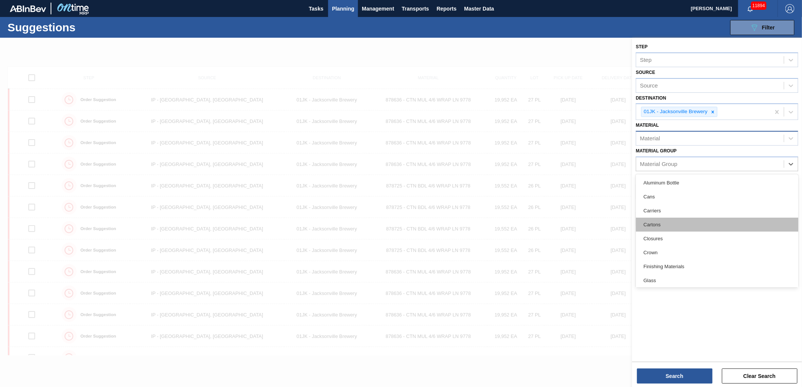
click at [644, 225] on div "Cartons" at bounding box center [717, 225] width 162 height 14
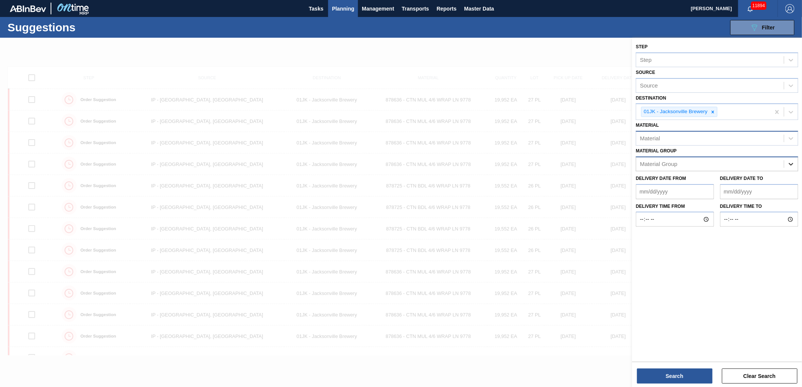
click at [790, 162] on icon at bounding box center [791, 164] width 8 height 8
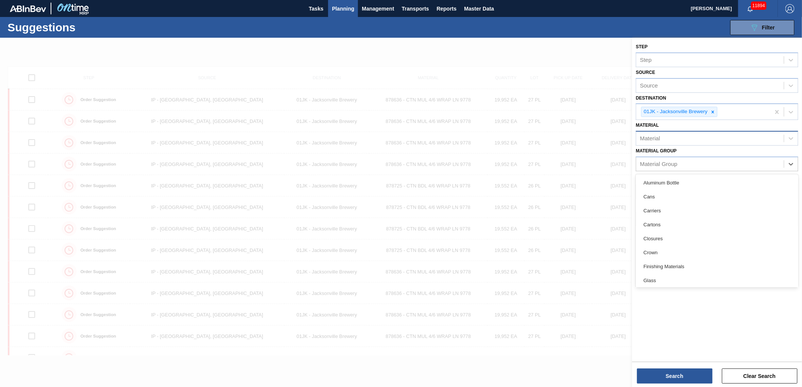
drag, startPoint x: 666, startPoint y: 236, endPoint x: 783, endPoint y: 188, distance: 126.4
click at [667, 236] on div "Closures" at bounding box center [717, 239] width 162 height 14
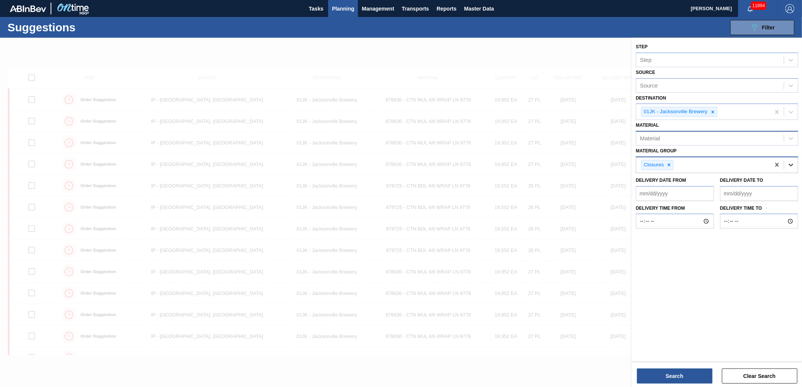
click at [797, 164] on div at bounding box center [791, 165] width 14 height 14
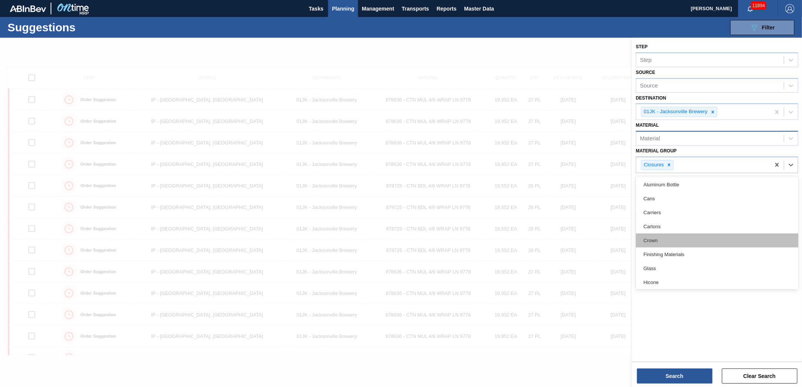
click at [683, 239] on div "Crown" at bounding box center [717, 241] width 162 height 14
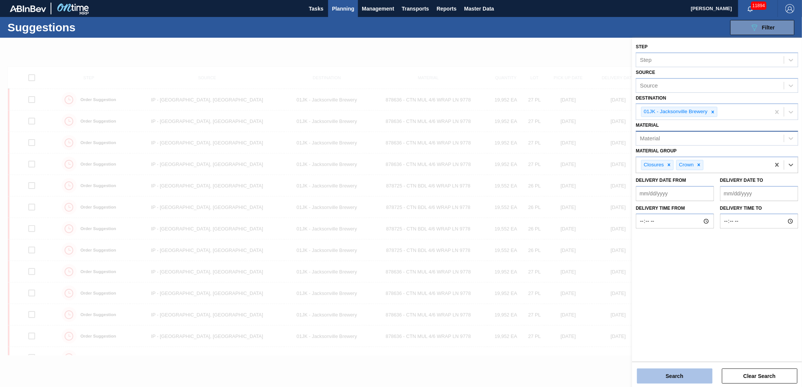
click at [668, 378] on button "Search" at bounding box center [674, 376] width 75 height 15
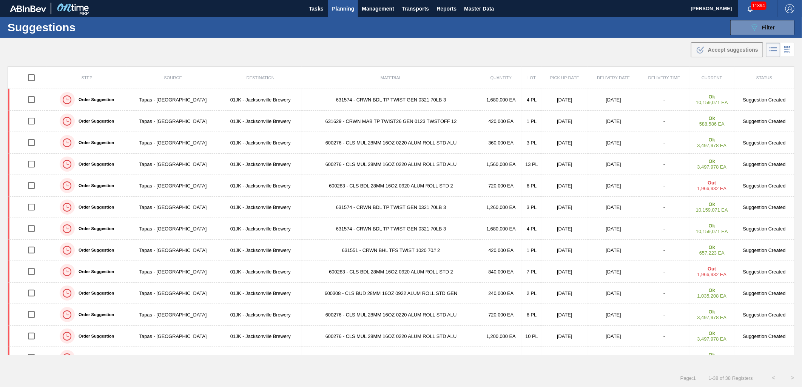
click at [412, 49] on div ".b{fill:var(--color-action-default)} Accept suggestions" at bounding box center [401, 48] width 802 height 21
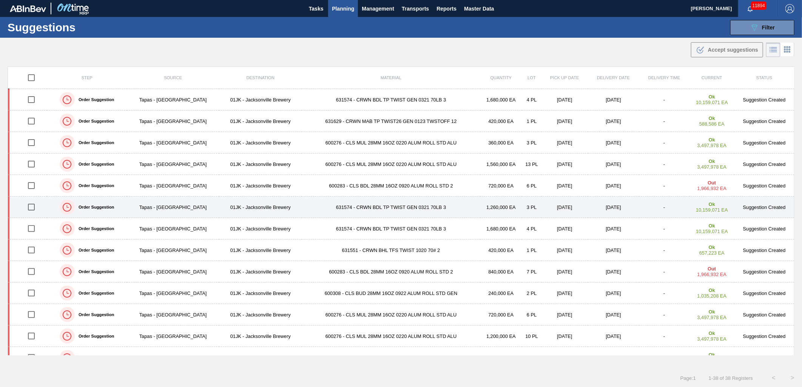
drag, startPoint x: 35, startPoint y: 209, endPoint x: 32, endPoint y: 204, distance: 6.1
click at [35, 209] on input "checkbox" at bounding box center [31, 207] width 16 height 16
checkbox input "true"
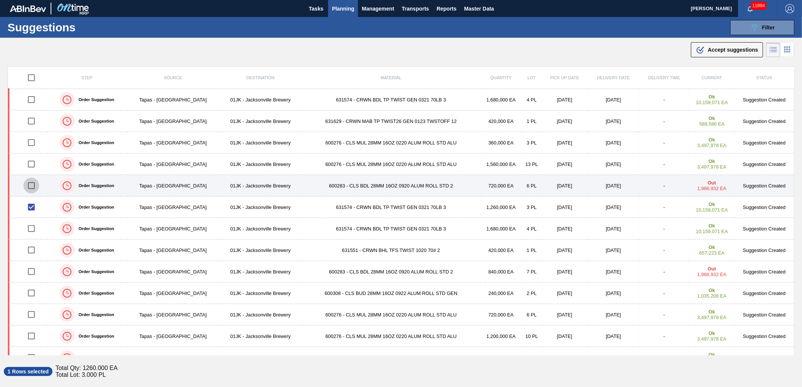
click at [31, 191] on input "checkbox" at bounding box center [31, 186] width 16 height 16
checkbox input "true"
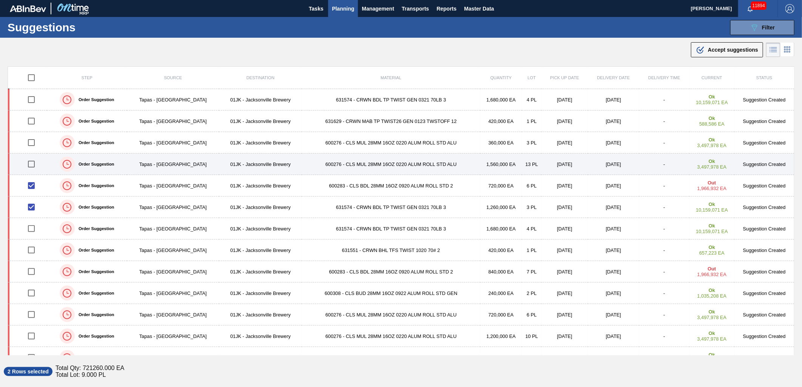
click at [32, 164] on input "checkbox" at bounding box center [31, 164] width 16 height 16
checkbox input "true"
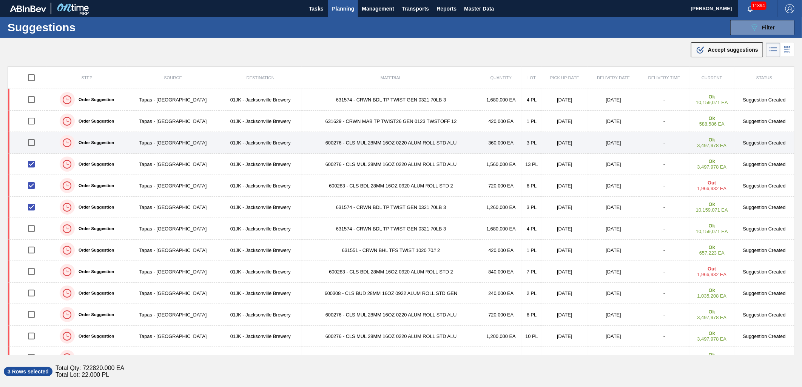
drag, startPoint x: 32, startPoint y: 145, endPoint x: 32, endPoint y: 133, distance: 12.5
click at [32, 145] on input "checkbox" at bounding box center [31, 143] width 16 height 16
checkbox input "true"
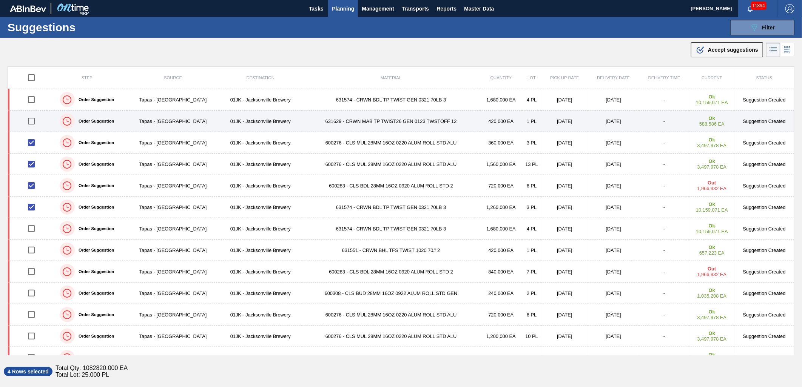
click at [32, 120] on input "checkbox" at bounding box center [31, 121] width 16 height 16
checkbox input "true"
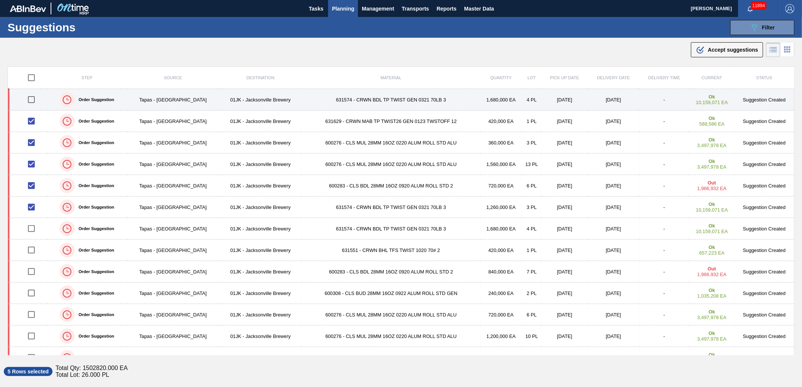
click at [33, 97] on input "checkbox" at bounding box center [31, 100] width 16 height 16
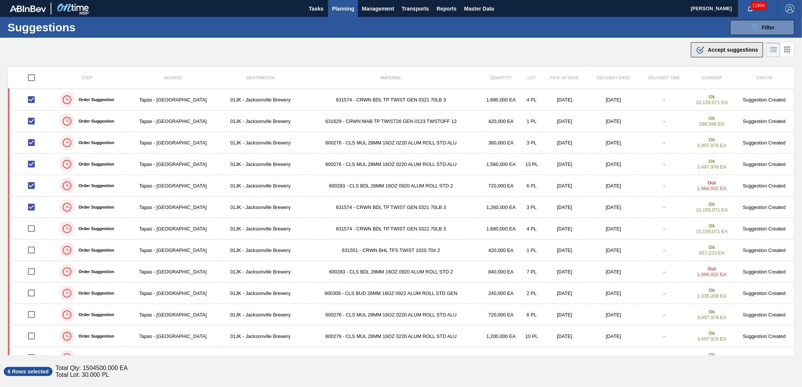
click at [697, 52] on icon ".b{fill:var(--color-action-default)}" at bounding box center [700, 49] width 9 height 9
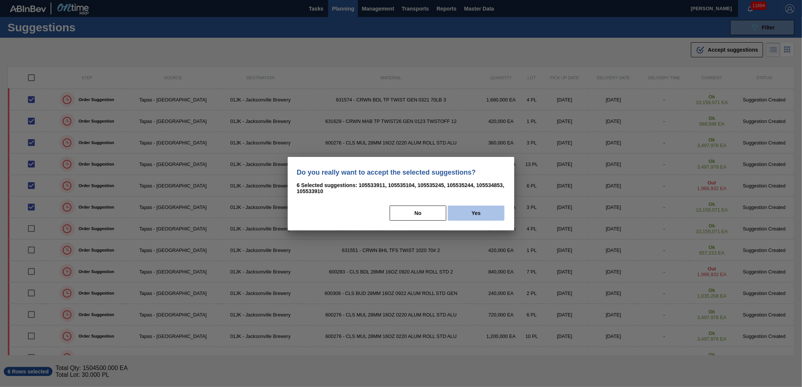
click at [480, 214] on button "Yes" at bounding box center [476, 213] width 57 height 15
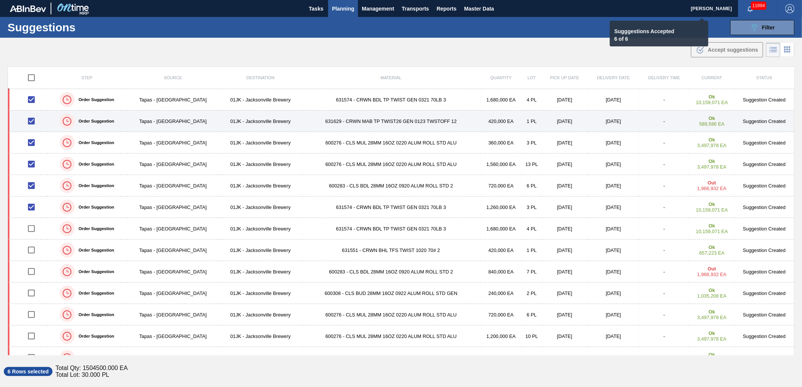
checkbox input "false"
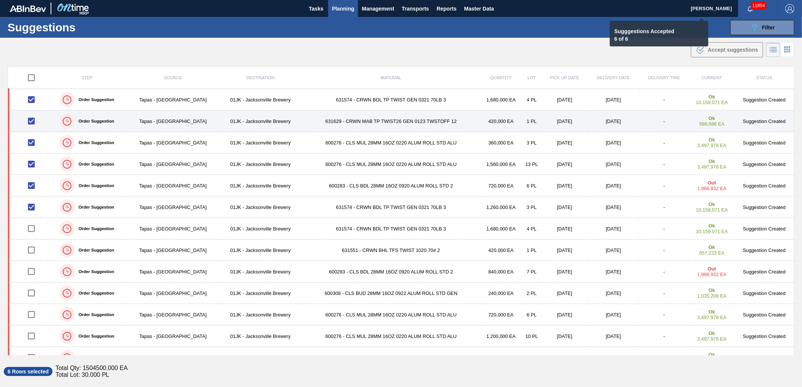
checkbox input "false"
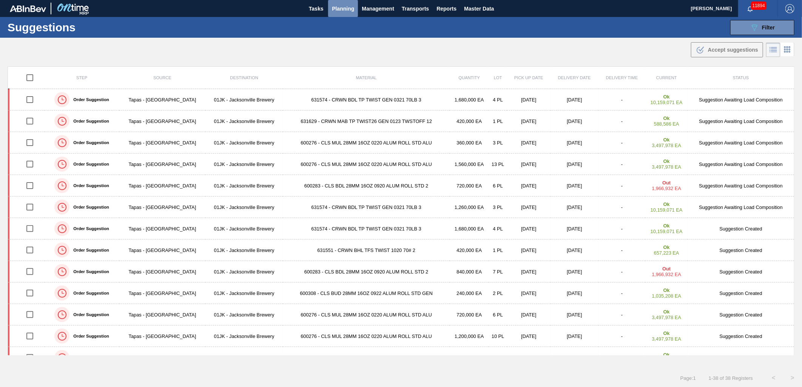
click at [341, 9] on span "Planning" at bounding box center [343, 8] width 22 height 9
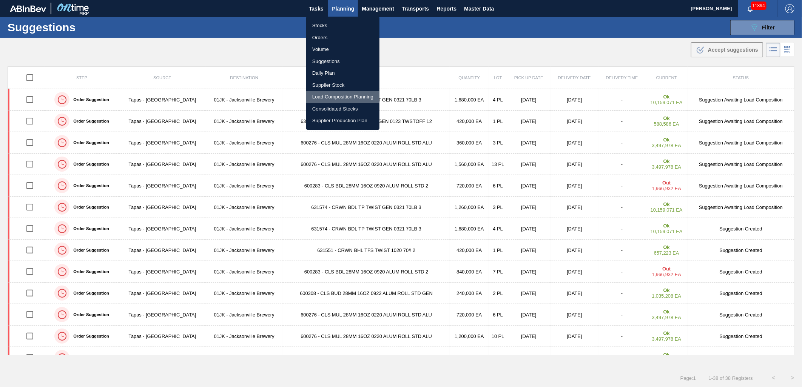
click at [338, 96] on li "Load Composition Planning" at bounding box center [342, 97] width 73 height 12
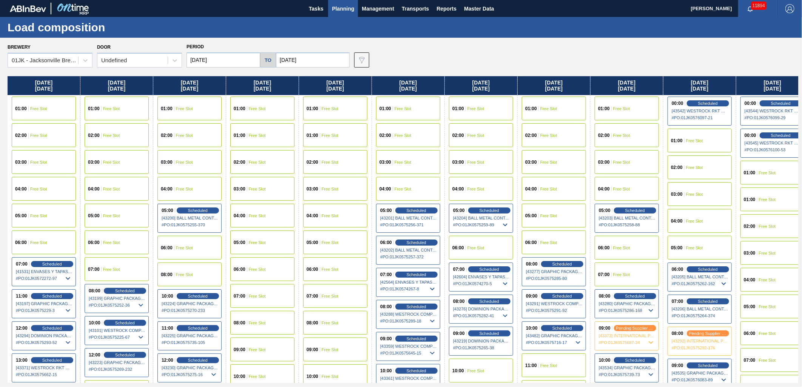
click at [233, 61] on input "10/01/2025" at bounding box center [223, 59] width 74 height 15
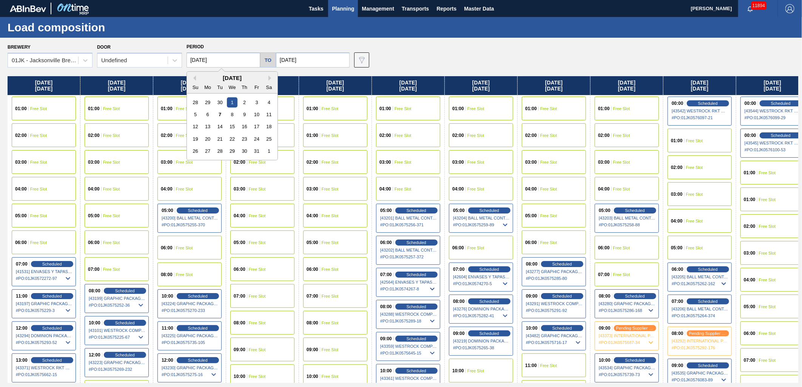
click at [267, 77] on div "October 2025" at bounding box center [232, 78] width 91 height 6
click at [270, 77] on button "Next Month" at bounding box center [270, 77] width 5 height 5
click at [267, 105] on div "1" at bounding box center [269, 102] width 10 height 10
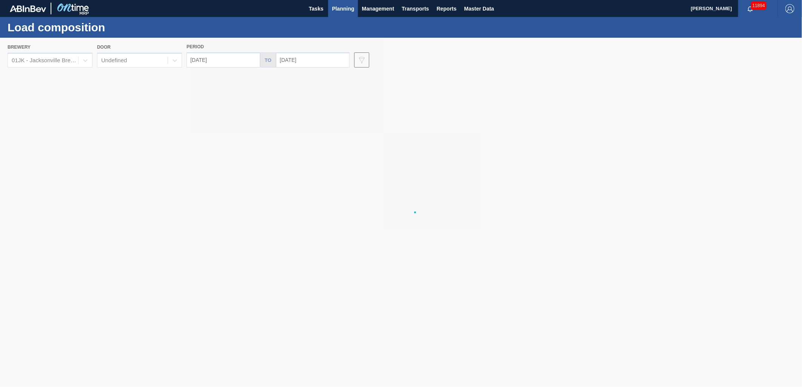
type input "11/01/2025"
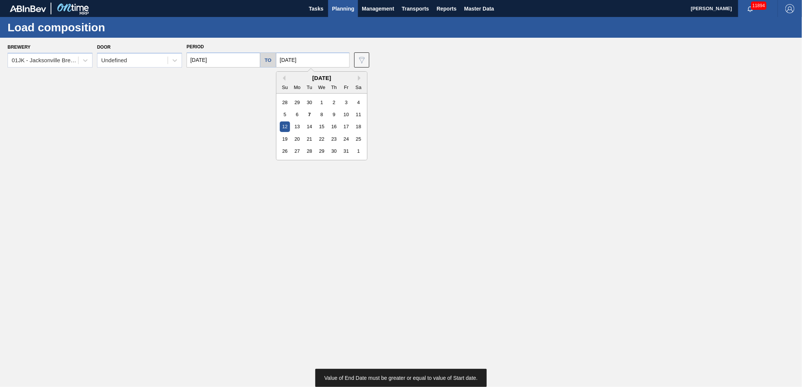
click at [311, 57] on input "10/12/2025" at bounding box center [313, 59] width 74 height 15
click at [359, 81] on div "Su Mo Tu We Th Fr Sa" at bounding box center [321, 87] width 91 height 12
click at [358, 78] on button "Next Month" at bounding box center [360, 77] width 5 height 5
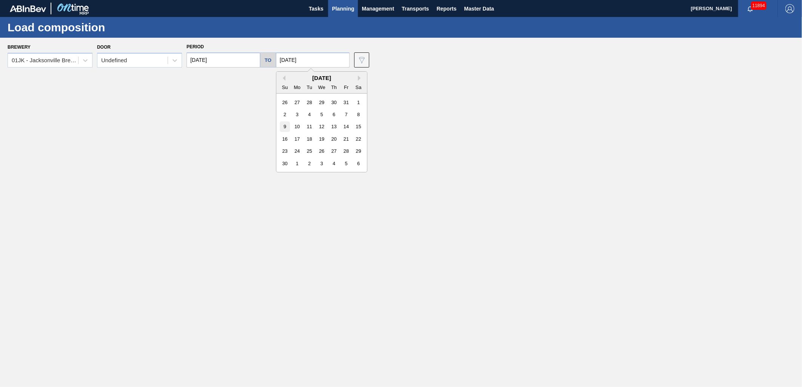
click at [282, 123] on div "9" at bounding box center [285, 127] width 10 height 10
type input "11/09/2025"
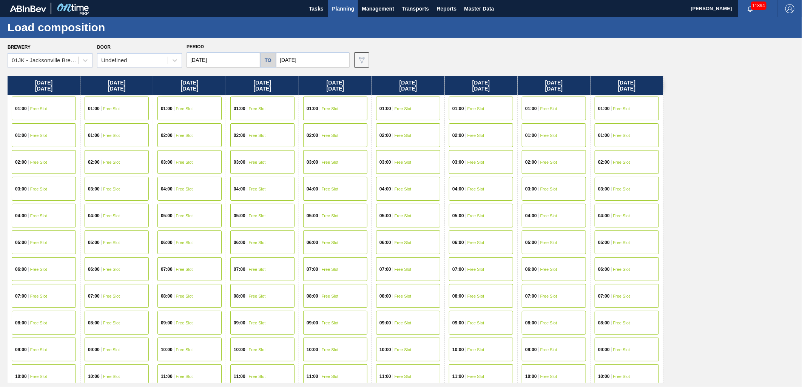
click at [319, 267] on div "07:00" at bounding box center [313, 269] width 14 height 5
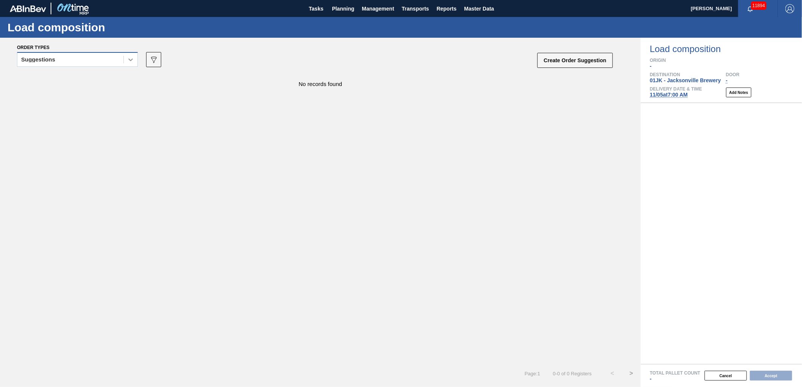
click at [134, 62] on div at bounding box center [131, 60] width 14 height 14
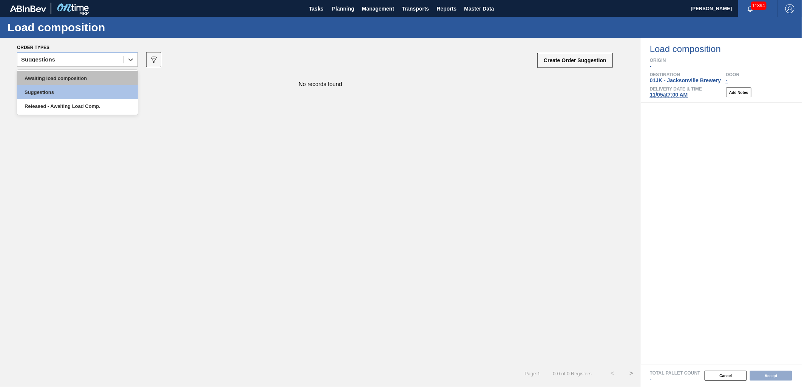
click at [109, 75] on div "Awaiting load composition" at bounding box center [77, 78] width 121 height 14
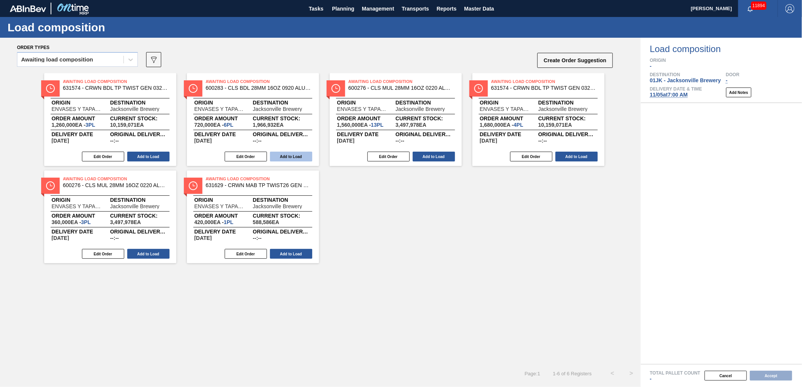
click at [292, 156] on button "Add to Load" at bounding box center [291, 157] width 42 height 10
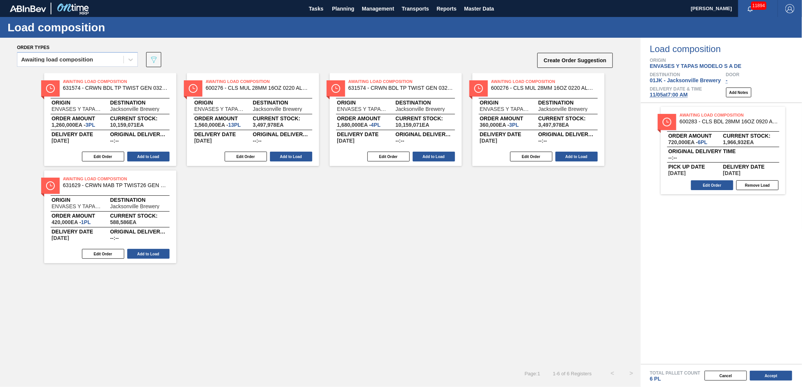
click at [292, 156] on button "Add to Load" at bounding box center [291, 157] width 42 height 10
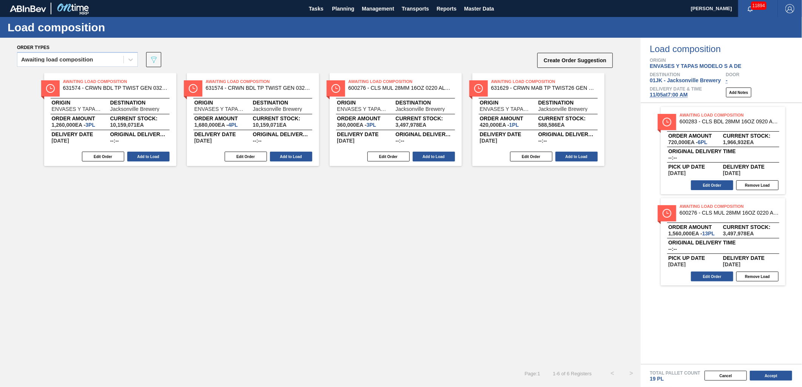
click at [442, 161] on div "Edit Order Add to Load" at bounding box center [392, 156] width 126 height 11
click at [442, 159] on button "Add to Load" at bounding box center [434, 157] width 42 height 10
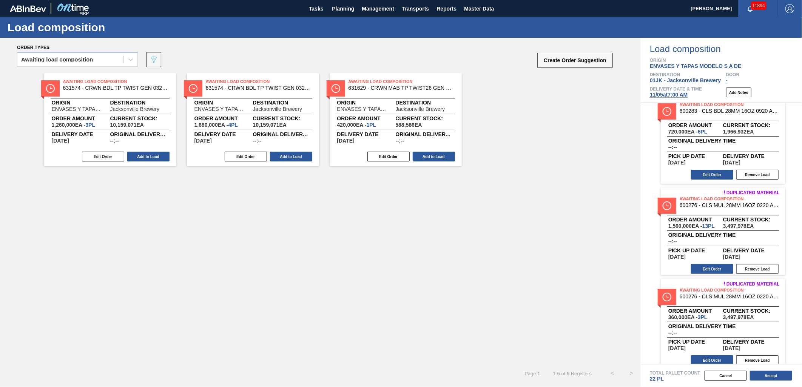
scroll to position [16, 0]
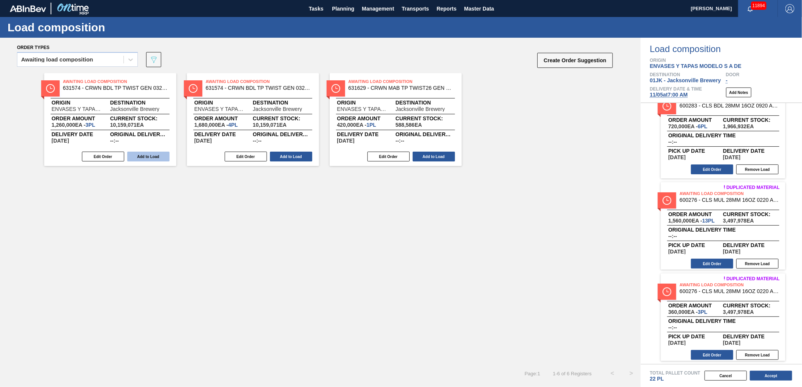
click at [151, 160] on button "Add to Load" at bounding box center [148, 157] width 42 height 10
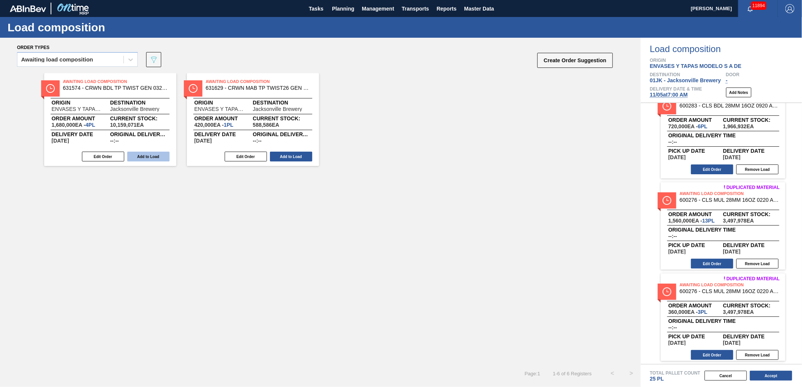
click at [151, 160] on button "Add to Load" at bounding box center [148, 157] width 42 height 10
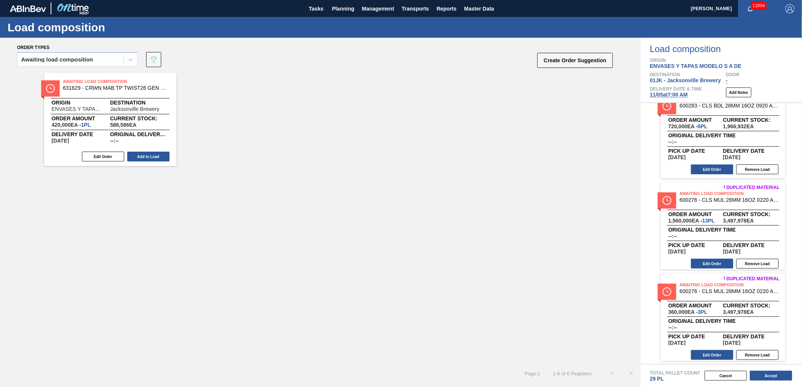
click at [151, 160] on button "Add to Load" at bounding box center [148, 157] width 42 height 10
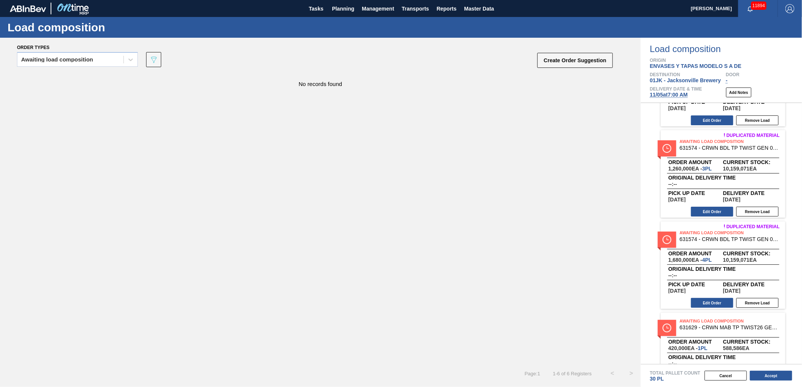
scroll to position [290, 0]
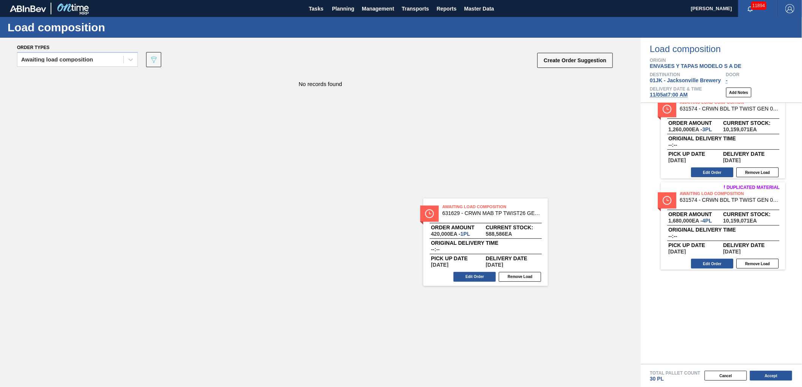
drag, startPoint x: 608, startPoint y: 291, endPoint x: 223, endPoint y: 132, distance: 415.6
click at [223, 132] on div "Order types Awaiting load composition 089F7B8B-B2A5-4AFE-B5C0-19BA573D28AC Crea…" at bounding box center [401, 212] width 802 height 349
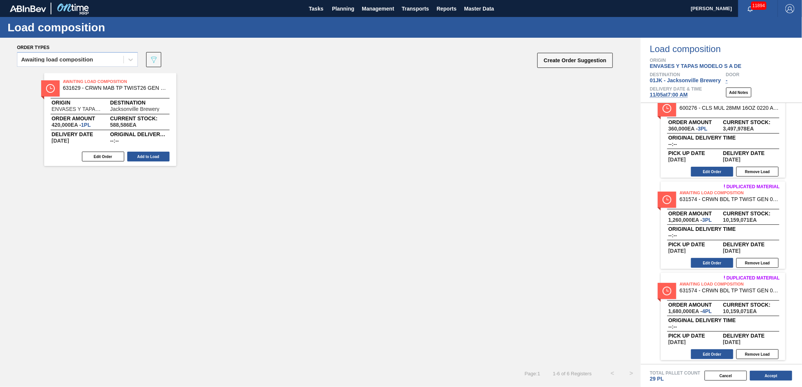
scroll to position [199, 0]
click at [142, 96] on div "Awaiting Load Composition 631629 - CRWN MAB TP TWIST26 GEN 0123 TWSTOFF 12 Orig…" at bounding box center [110, 119] width 132 height 93
click at [99, 84] on span "Awaiting Load Composition" at bounding box center [116, 82] width 106 height 8
click at [106, 164] on div "Awaiting Load Composition 631629 - CRWN MAB TP TWIST26 GEN 0123 TWSTOFF 12 Orig…" at bounding box center [110, 119] width 132 height 93
click at [149, 160] on button "Add to Load" at bounding box center [148, 157] width 42 height 10
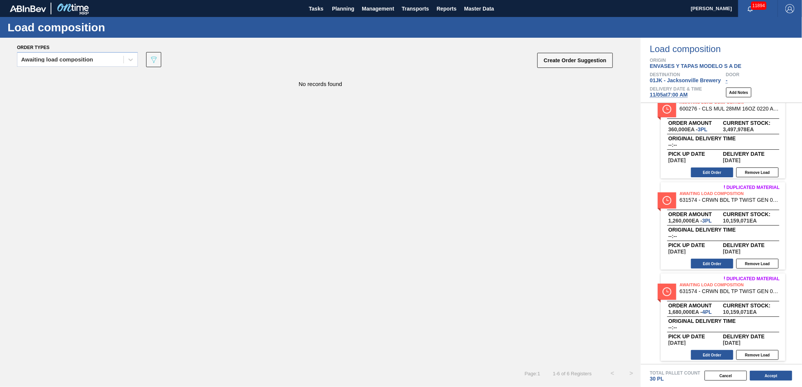
scroll to position [290, 0]
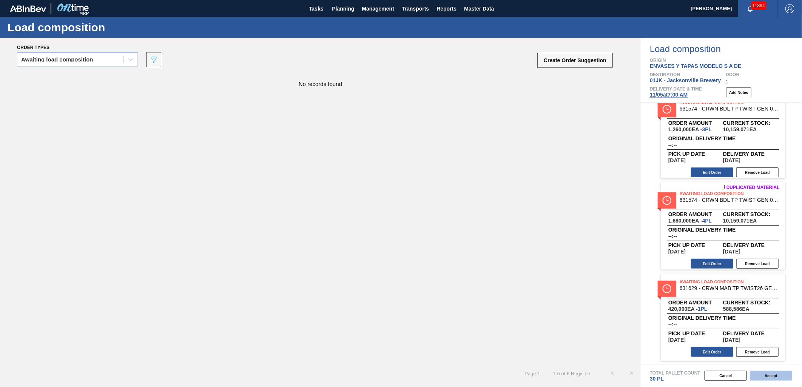
click at [762, 379] on button "Accept" at bounding box center [771, 376] width 42 height 10
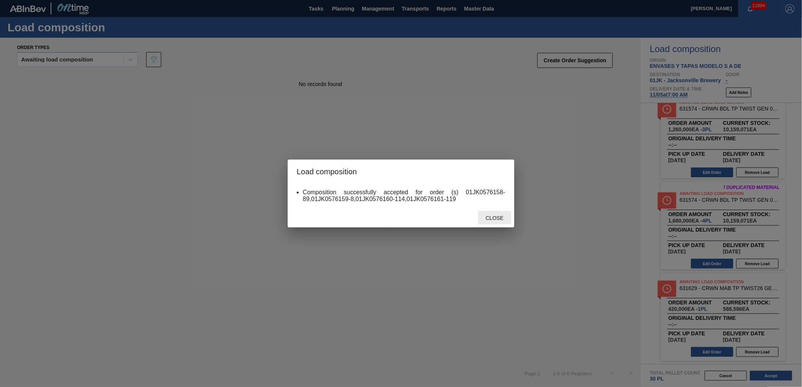
click at [481, 218] on span "Close" at bounding box center [494, 218] width 30 height 6
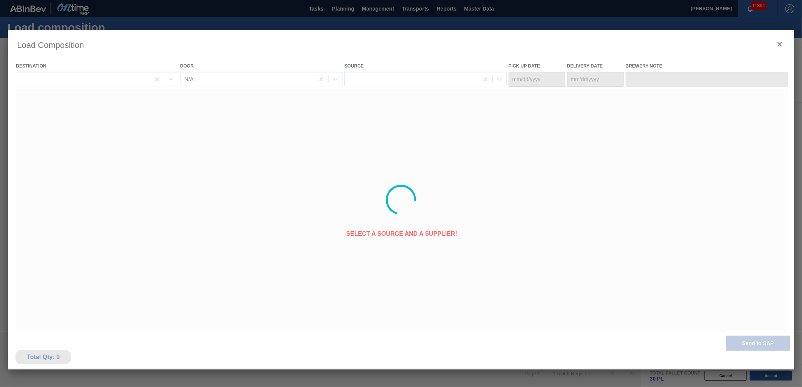
type Date "10/29/2025"
type Date "11/05/2025"
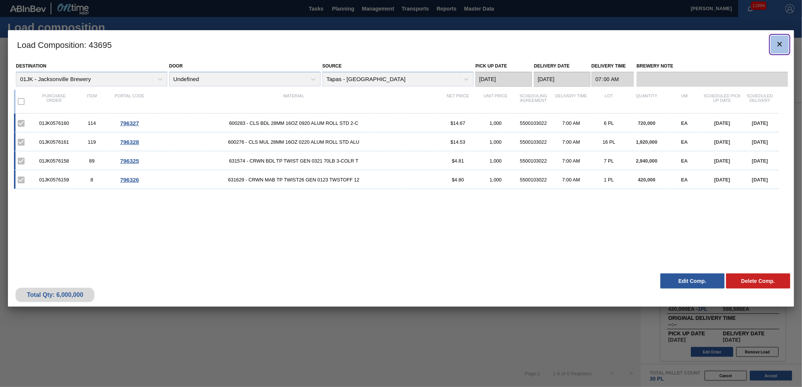
click at [775, 46] on icon "botão de ícone" at bounding box center [779, 44] width 9 height 9
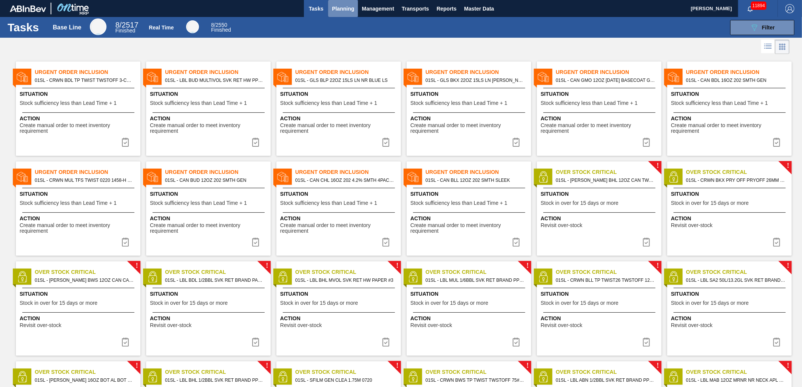
click at [334, 10] on span "Planning" at bounding box center [343, 8] width 22 height 9
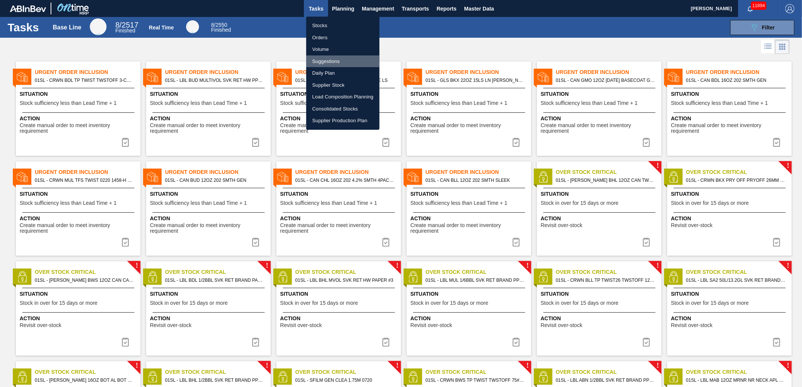
click at [334, 57] on li "Suggestions" at bounding box center [342, 61] width 73 height 12
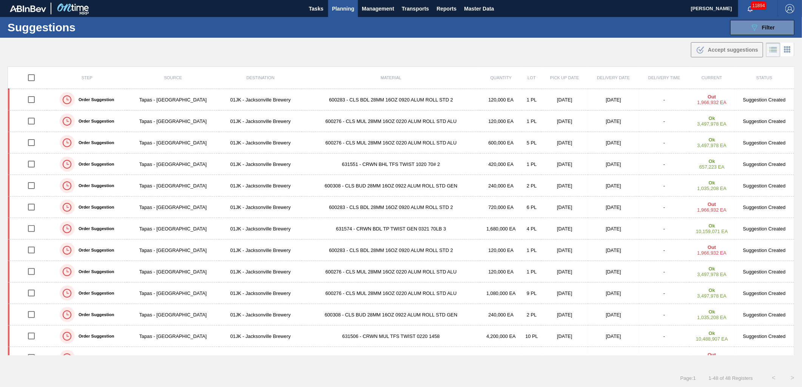
click at [421, 50] on div ".b{fill:var(--color-action-default)} Accept suggestions" at bounding box center [401, 48] width 802 height 21
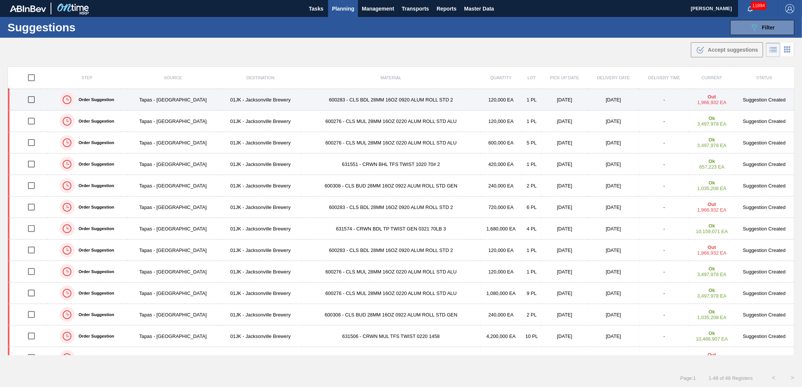
click at [34, 100] on input "checkbox" at bounding box center [31, 100] width 16 height 16
checkbox input "true"
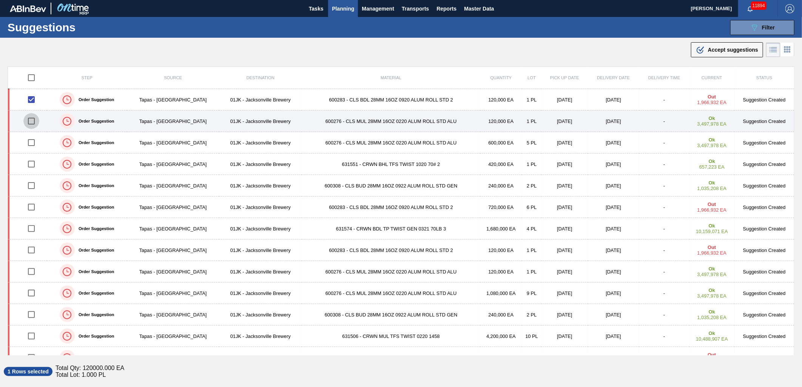
click at [32, 120] on input "checkbox" at bounding box center [31, 121] width 16 height 16
checkbox input "true"
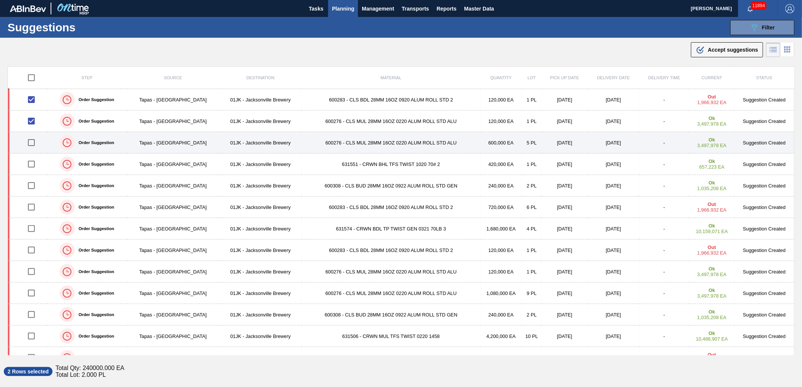
click at [31, 145] on input "checkbox" at bounding box center [31, 143] width 16 height 16
checkbox input "true"
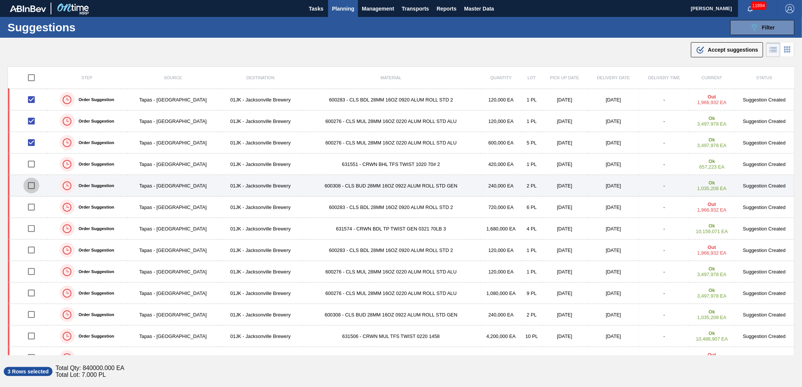
click at [31, 188] on input "checkbox" at bounding box center [31, 186] width 16 height 16
checkbox input "true"
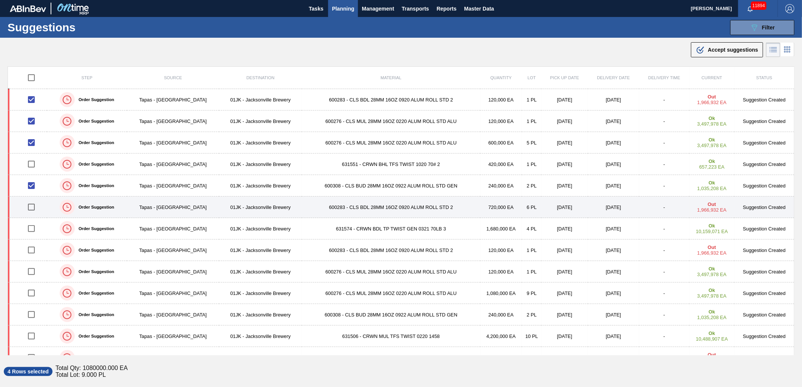
click at [32, 203] on input "checkbox" at bounding box center [31, 207] width 16 height 16
checkbox input "true"
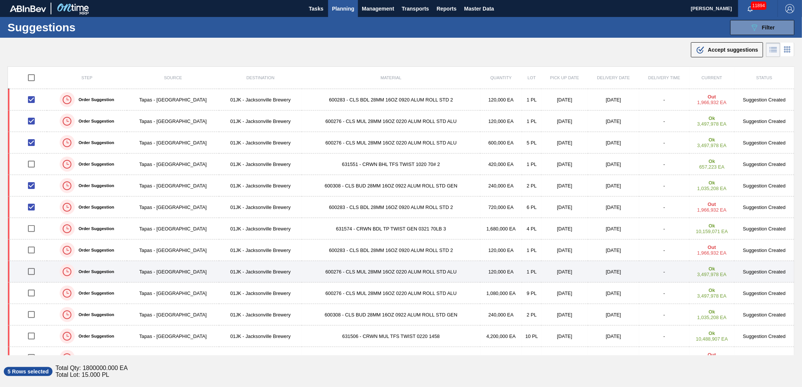
drag, startPoint x: 31, startPoint y: 251, endPoint x: 30, endPoint y: 262, distance: 10.6
click at [31, 251] on input "checkbox" at bounding box center [31, 250] width 16 height 16
checkbox input "true"
click at [30, 271] on input "checkbox" at bounding box center [31, 272] width 16 height 16
checkbox input "true"
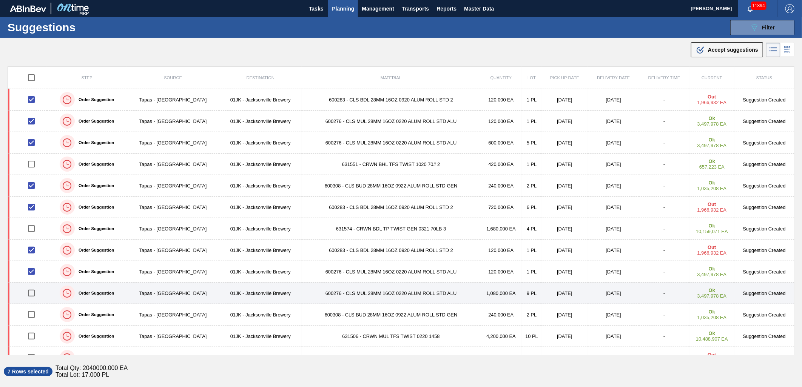
click at [34, 291] on input "checkbox" at bounding box center [31, 293] width 16 height 16
checkbox input "true"
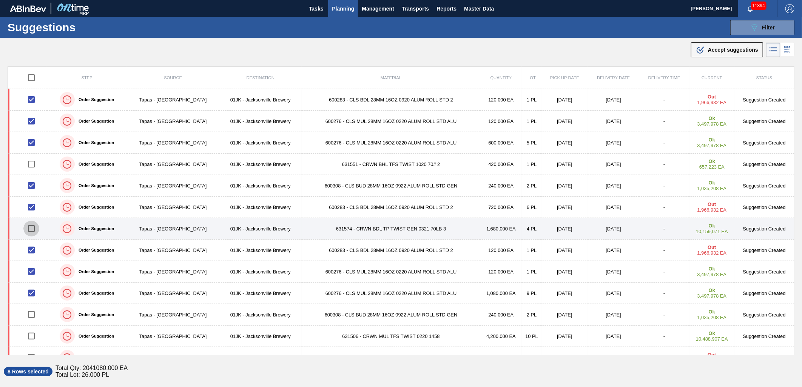
click at [33, 227] on input "checkbox" at bounding box center [31, 229] width 16 height 16
checkbox input "true"
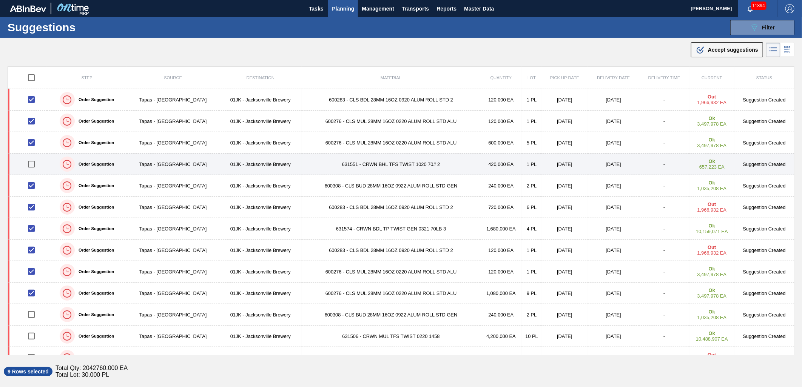
click at [34, 163] on input "checkbox" at bounding box center [31, 164] width 16 height 16
checkbox input "true"
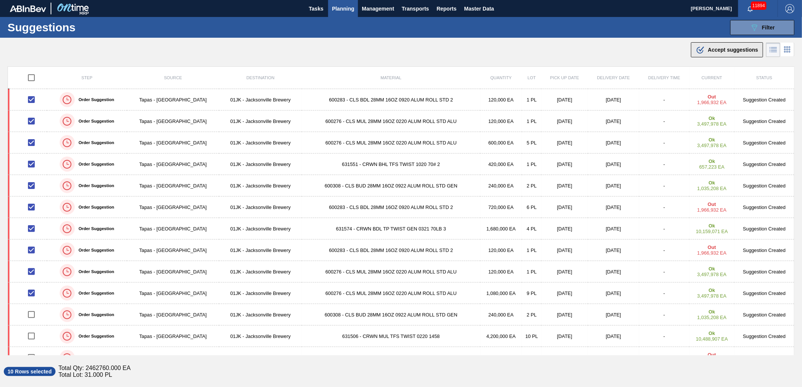
click at [696, 54] on icon ".b{fill:var(--color-action-default)}" at bounding box center [700, 49] width 9 height 9
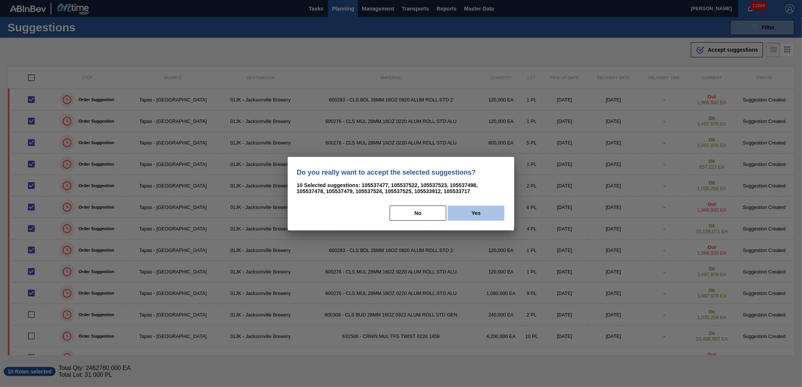
click at [493, 209] on button "Yes" at bounding box center [476, 213] width 57 height 15
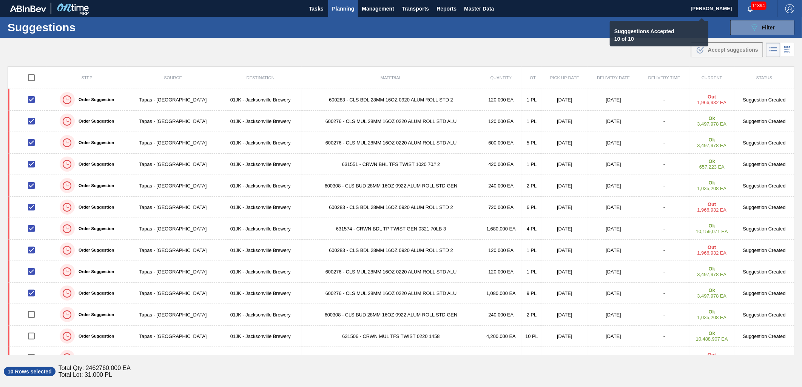
checkbox input "false"
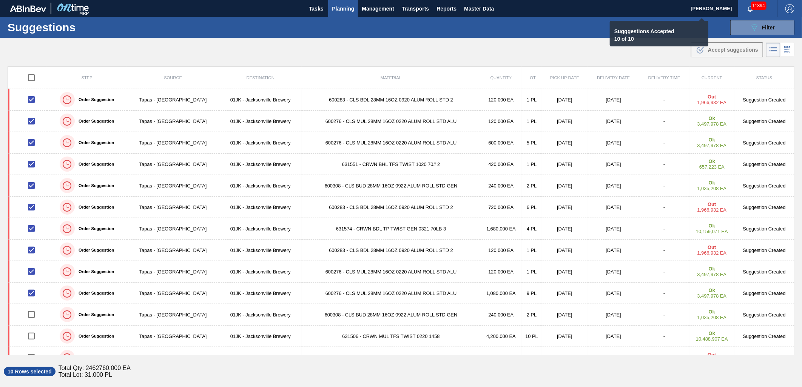
checkbox input "false"
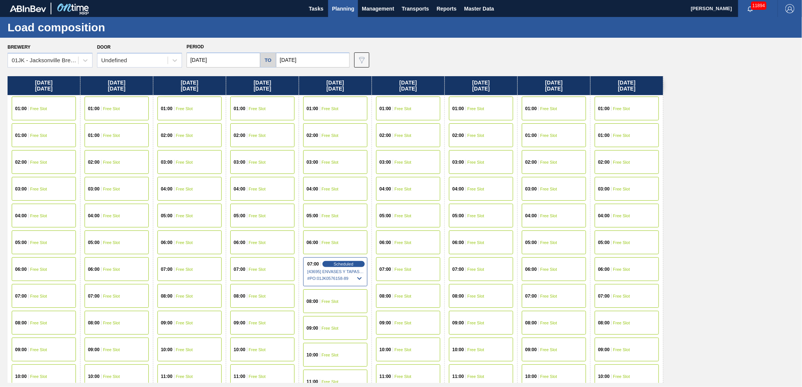
click at [306, 57] on input "[DATE]" at bounding box center [313, 59] width 74 height 15
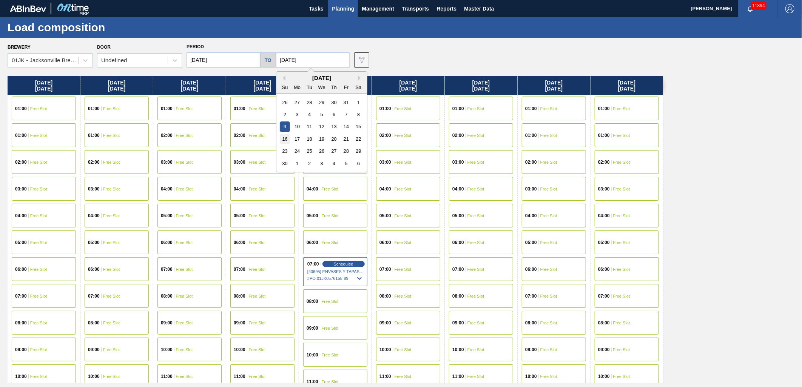
click at [282, 139] on div "16" at bounding box center [285, 139] width 10 height 10
type input "[DATE]"
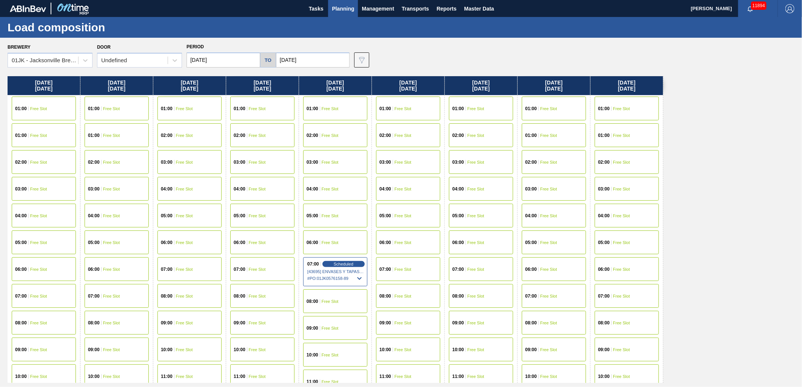
click at [312, 54] on input "[DATE]" at bounding box center [313, 59] width 74 height 15
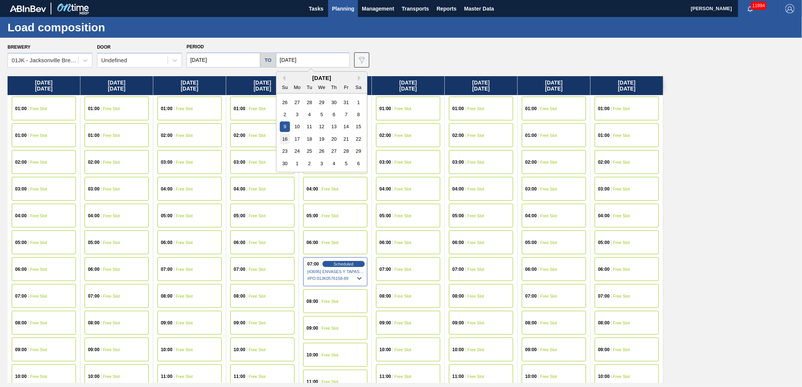
click at [282, 139] on div "16" at bounding box center [285, 139] width 10 height 10
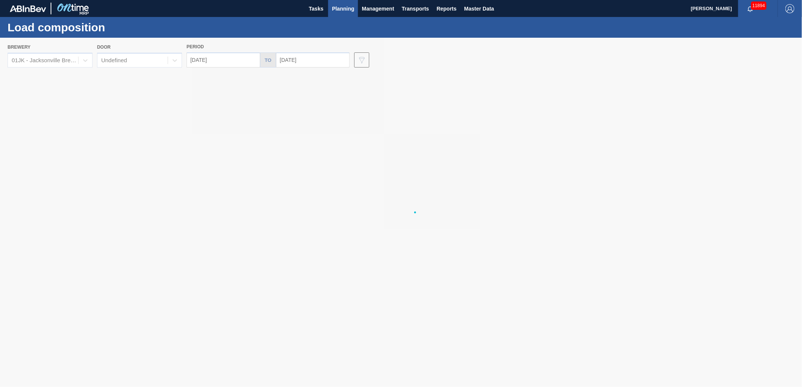
type input "[DATE]"
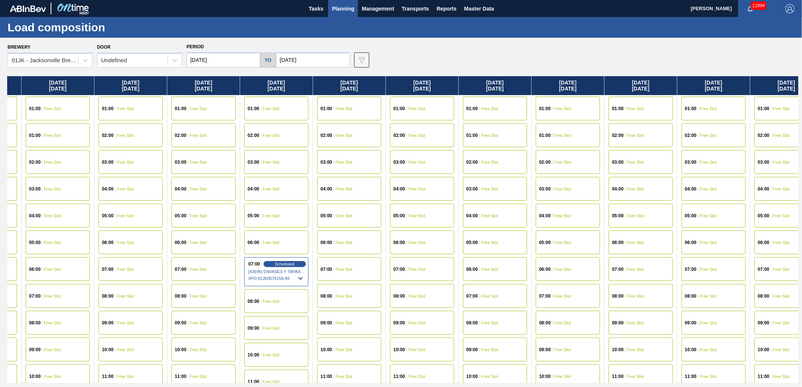
scroll to position [0, 63]
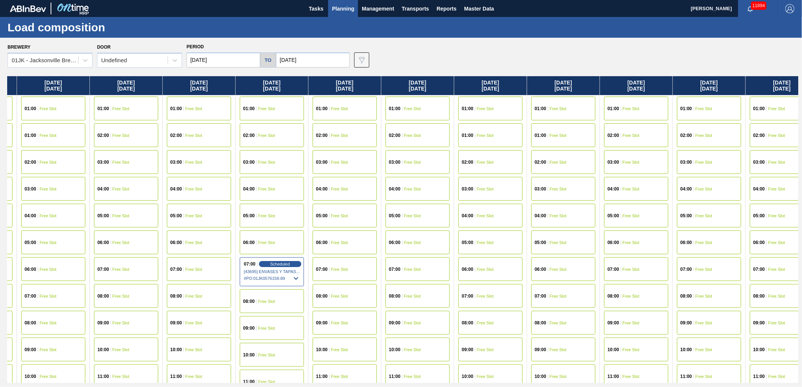
drag, startPoint x: 444, startPoint y: 172, endPoint x: 325, endPoint y: 137, distance: 123.7
click at [378, 191] on div "[DATE] 01:00 Free Slot 01:00 Free Slot 02:00 Free Slot 03:00 Free Slot 04:00 Fr…" at bounding box center [403, 229] width 790 height 307
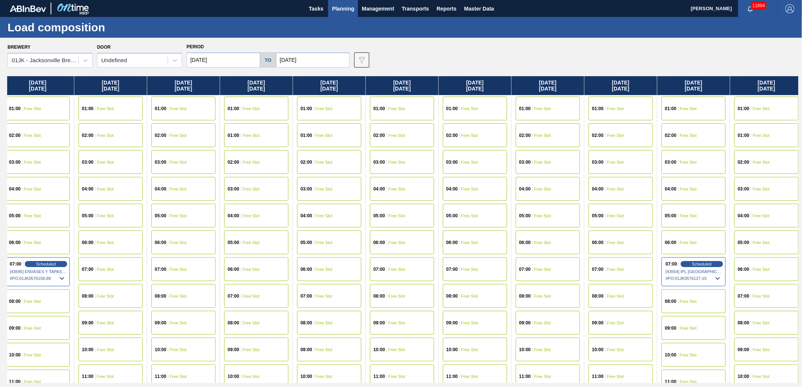
drag, startPoint x: 398, startPoint y: 189, endPoint x: 142, endPoint y: 185, distance: 256.7
click at [141, 188] on div "[DATE] 01:00 Free Slot 01:00 Free Slot 02:00 Free Slot 03:00 Free Slot 04:00 Fr…" at bounding box center [403, 229] width 790 height 307
click at [546, 267] on span "Free Slot" at bounding box center [540, 269] width 17 height 5
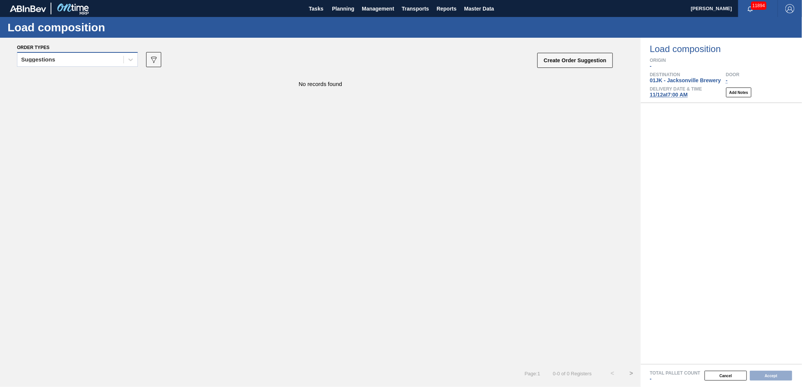
click at [117, 58] on div "Suggestions" at bounding box center [70, 59] width 106 height 11
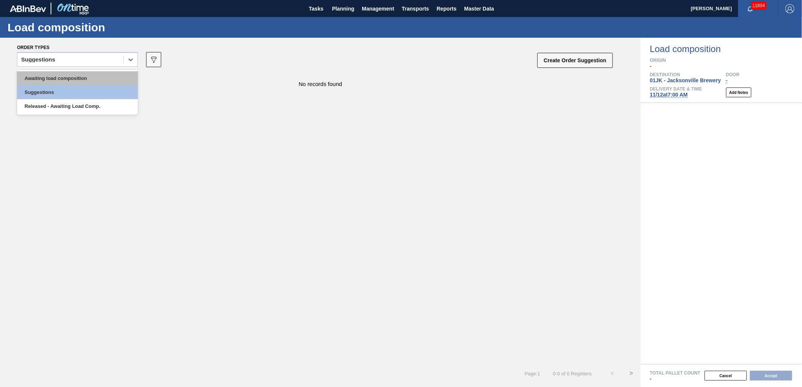
click at [114, 73] on div "Awaiting load composition" at bounding box center [77, 78] width 121 height 14
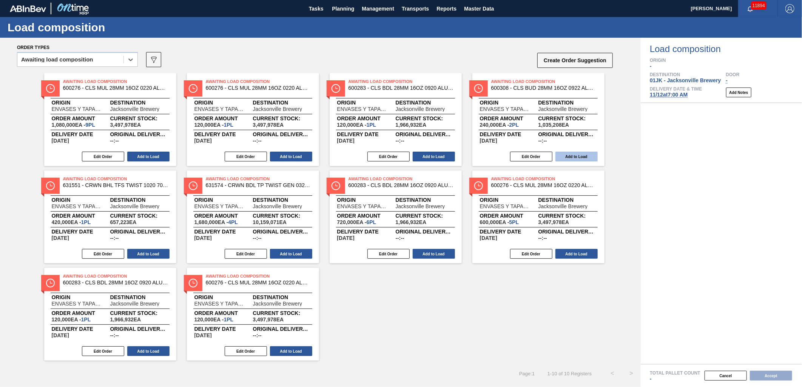
click at [565, 156] on button "Add to Load" at bounding box center [576, 157] width 42 height 10
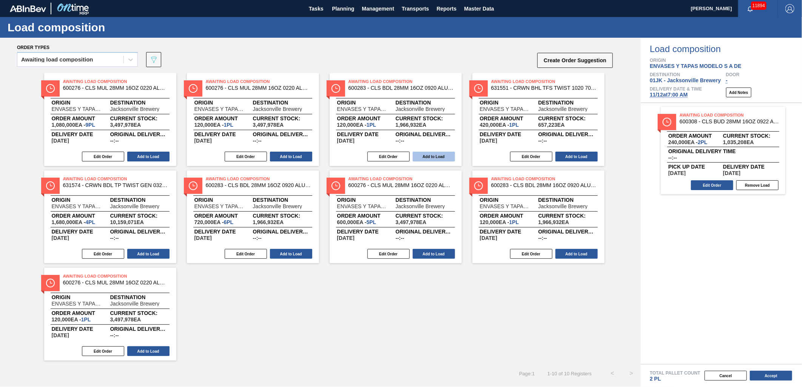
click at [445, 157] on button "Add to Load" at bounding box center [434, 157] width 42 height 10
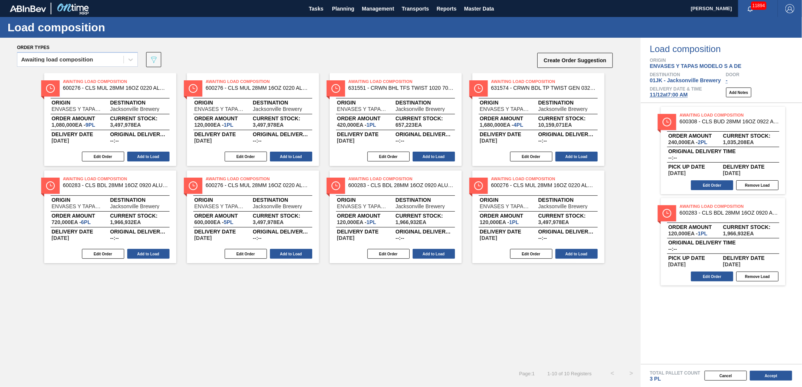
click at [576, 248] on div "Edit Order Add to Load" at bounding box center [535, 253] width 126 height 11
click at [577, 254] on button "Add to Load" at bounding box center [576, 254] width 42 height 10
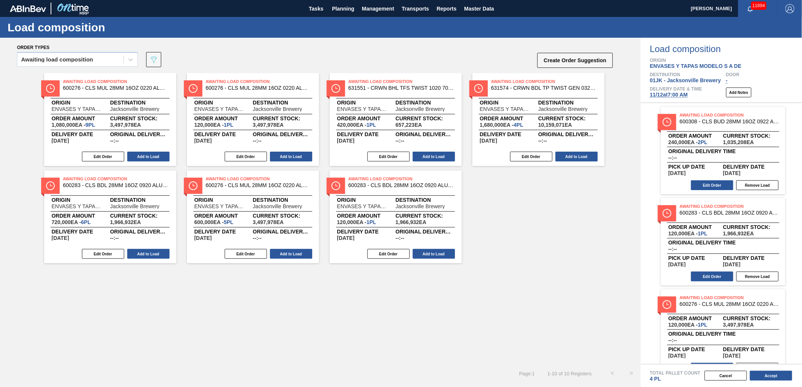
click at [431, 251] on button "Add to Load" at bounding box center [434, 254] width 42 height 10
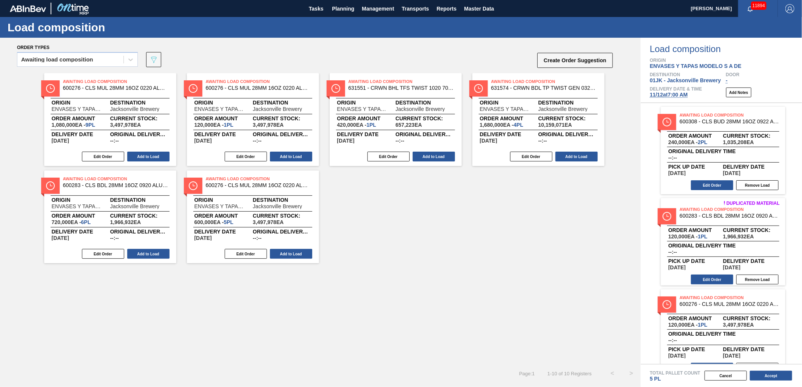
click at [301, 253] on button "Add to Load" at bounding box center [291, 254] width 42 height 10
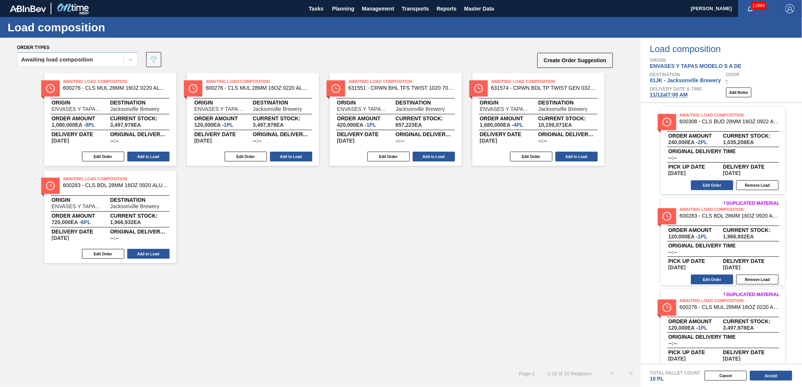
click at [152, 252] on button "Add to Load" at bounding box center [148, 254] width 42 height 10
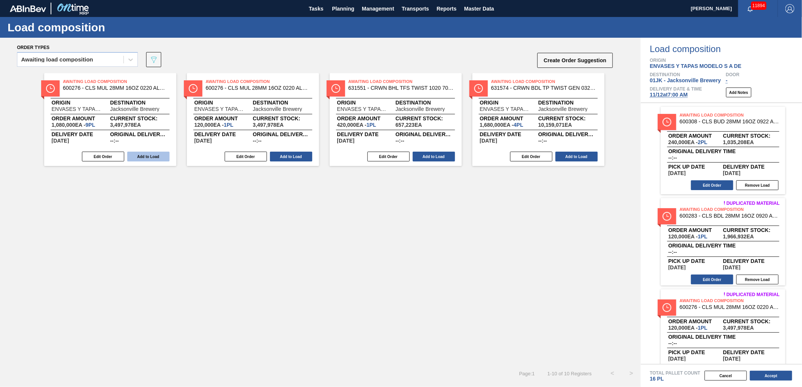
click at [153, 159] on button "Add to Load" at bounding box center [148, 157] width 42 height 10
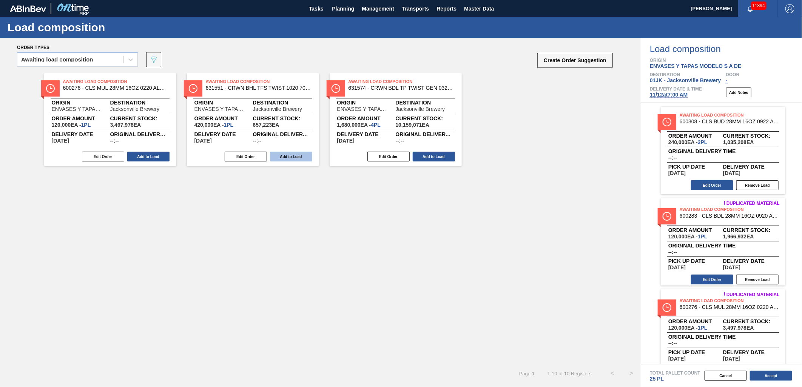
click at [157, 159] on button "Add to Load" at bounding box center [148, 157] width 42 height 10
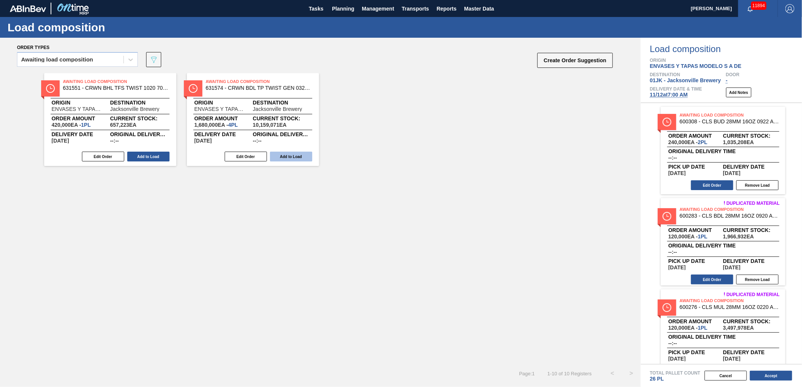
click at [284, 159] on button "Add to Load" at bounding box center [291, 157] width 42 height 10
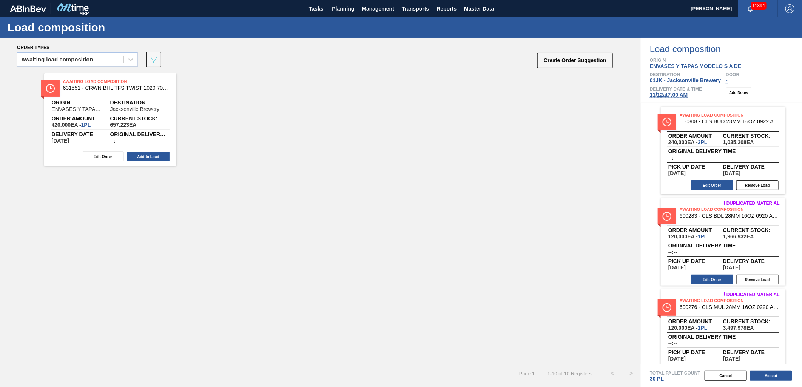
click at [161, 156] on button "Add to Load" at bounding box center [148, 157] width 42 height 10
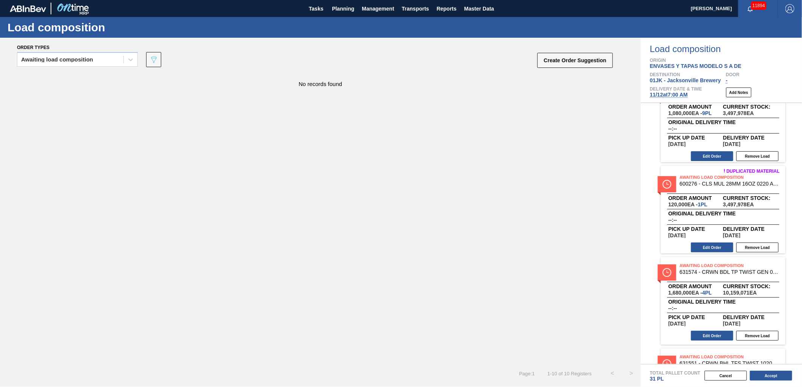
scroll to position [629, 0]
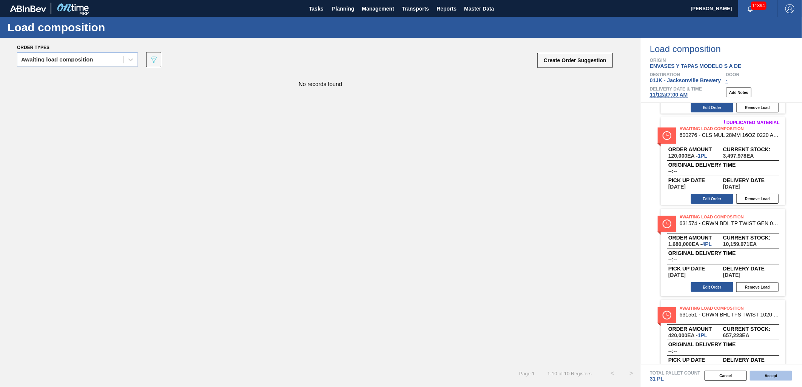
click at [783, 374] on button "Accept" at bounding box center [771, 376] width 42 height 10
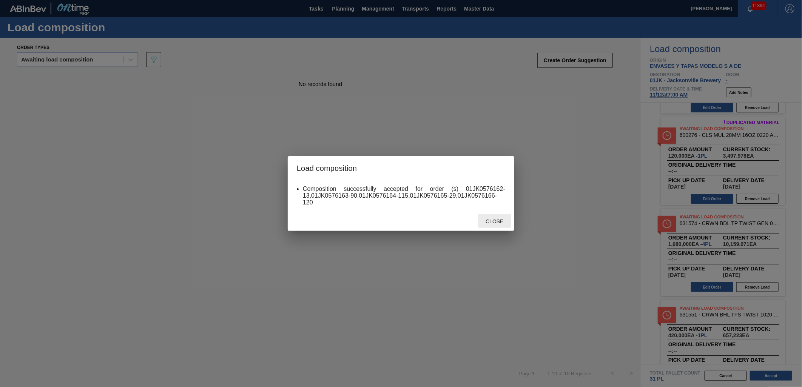
click at [504, 220] on span "Close" at bounding box center [494, 222] width 30 height 6
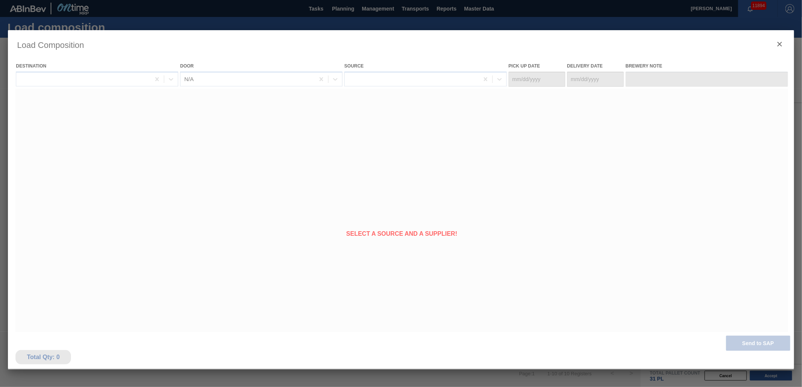
type Date "11/05/2025"
type Date "11/12/2025"
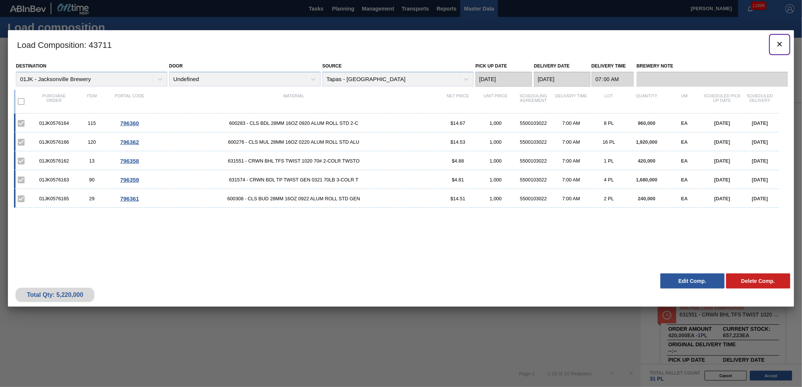
click at [776, 45] on icon "botão de ícone" at bounding box center [779, 44] width 9 height 9
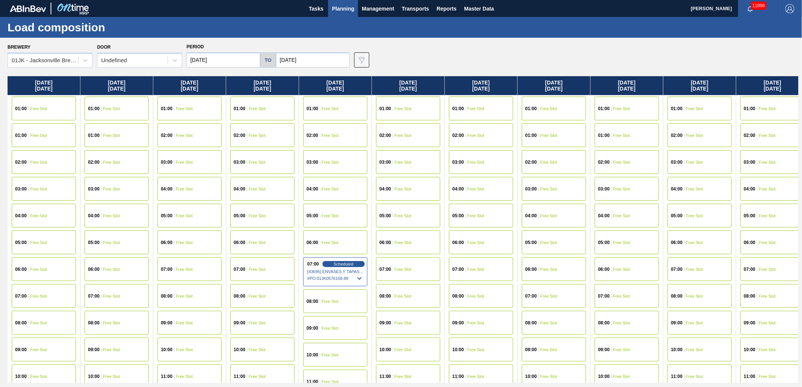
click at [240, 62] on input "11/01/2025" at bounding box center [223, 59] width 74 height 15
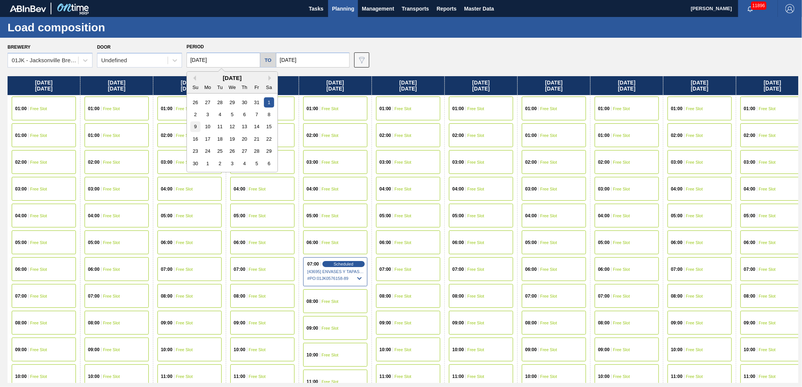
click at [197, 122] on div "9" at bounding box center [195, 127] width 10 height 10
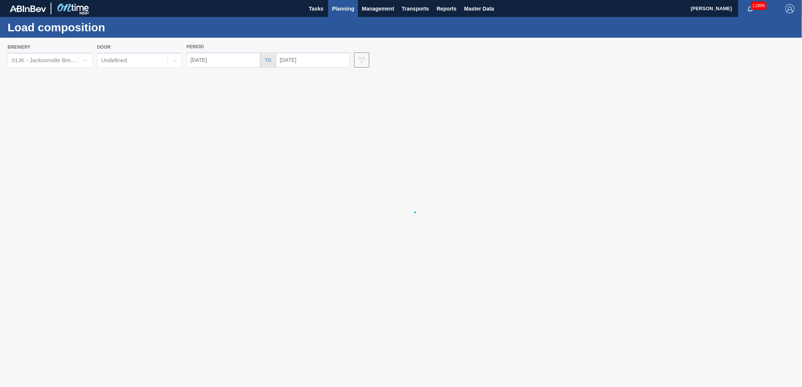
type input "11/09/2025"
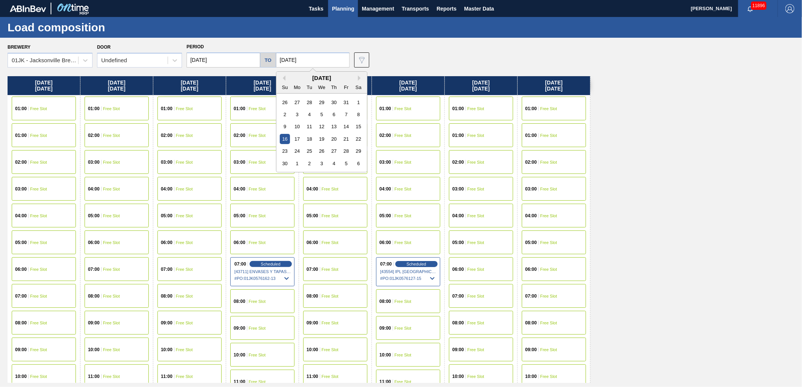
click at [313, 61] on input "11/16/2025" at bounding box center [313, 59] width 74 height 15
click at [284, 154] on div "23" at bounding box center [285, 151] width 10 height 10
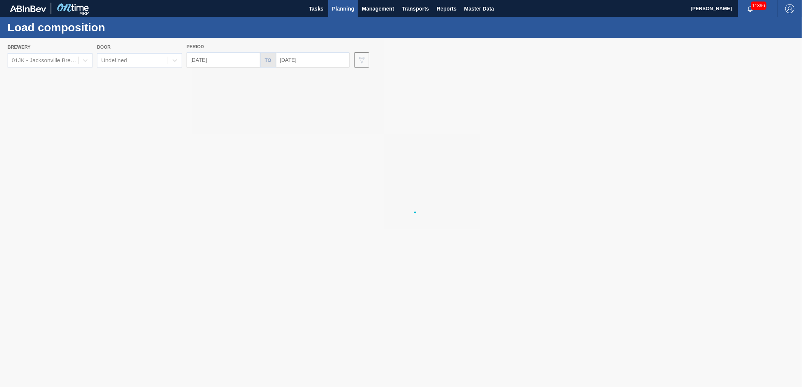
type input "11/23/2025"
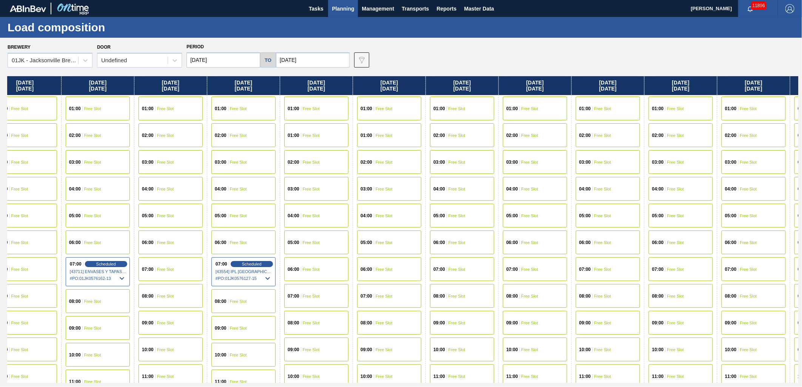
scroll to position [0, 171]
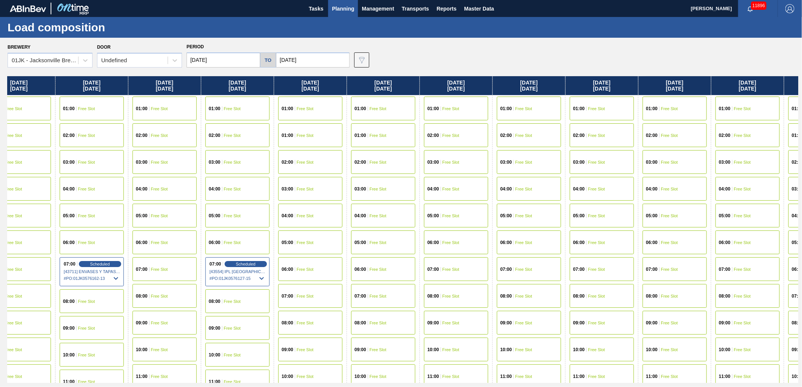
drag, startPoint x: 517, startPoint y: 158, endPoint x: 339, endPoint y: 180, distance: 180.3
click at [339, 180] on div "Sunday 11/09/2025 01:00 Free Slot 01:00 Free Slot 02:00 Free Slot 03:00 Free Sl…" at bounding box center [403, 229] width 790 height 307
click at [585, 263] on div "07:00 Free Slot" at bounding box center [602, 269] width 64 height 24
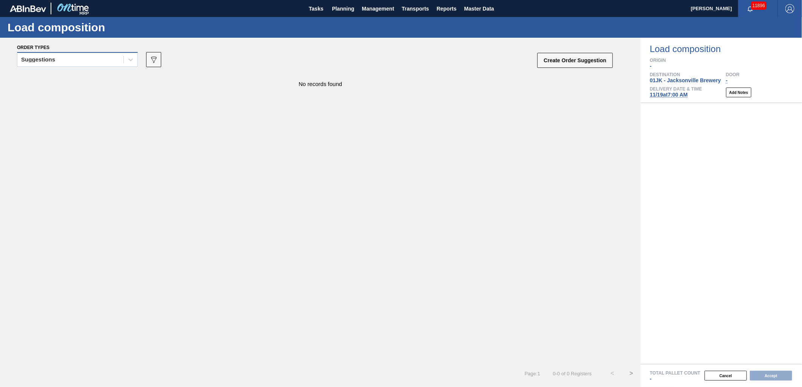
click at [119, 57] on div "Suggestions" at bounding box center [70, 59] width 106 height 11
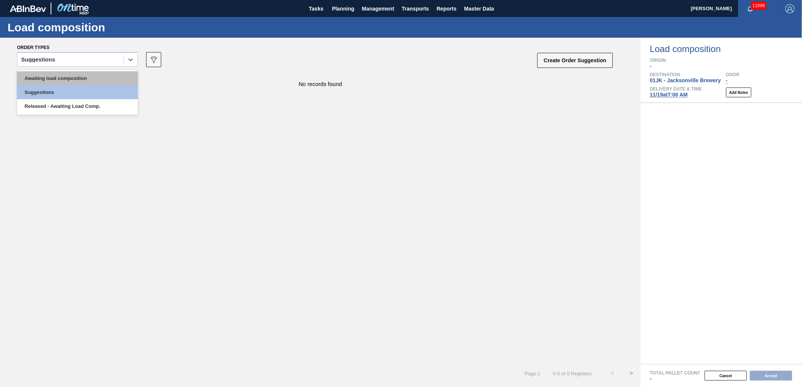
click at [115, 79] on div "Awaiting load composition" at bounding box center [77, 78] width 121 height 14
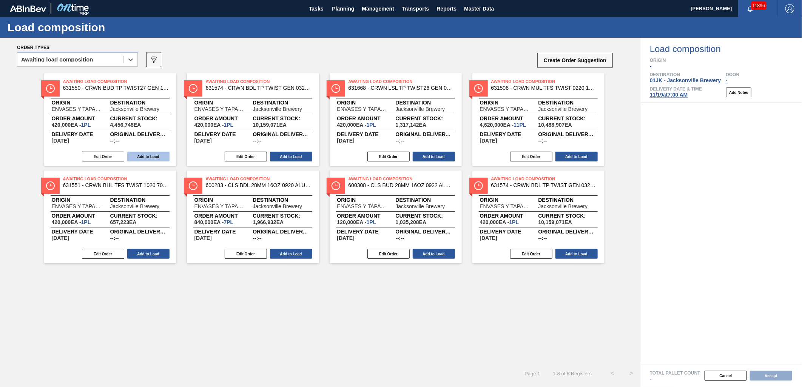
click at [159, 160] on button "Add to Load" at bounding box center [148, 157] width 42 height 10
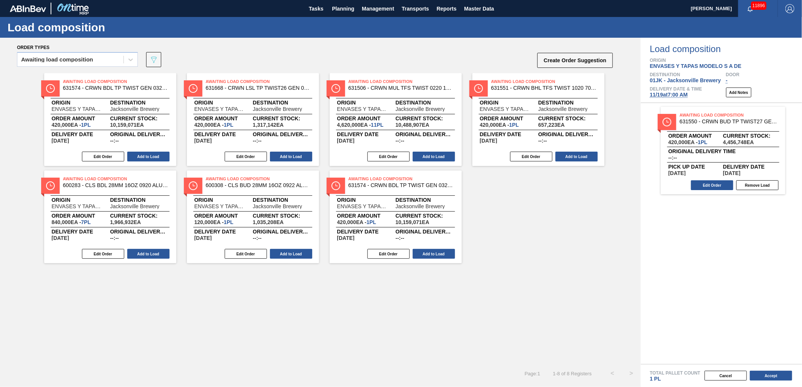
click at [159, 160] on button "Add to Load" at bounding box center [148, 157] width 42 height 10
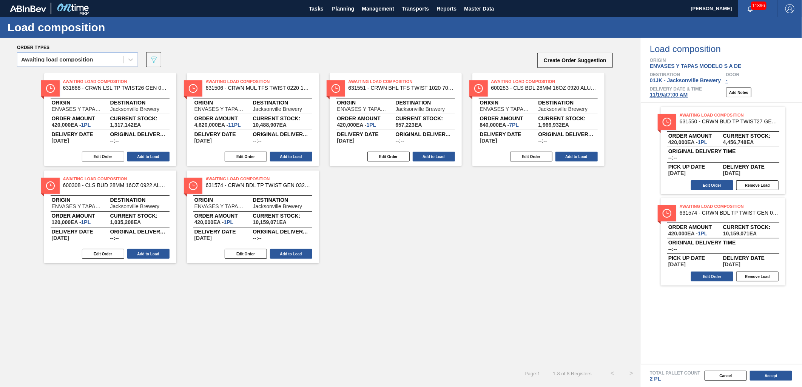
click at [159, 160] on button "Add to Load" at bounding box center [148, 157] width 42 height 10
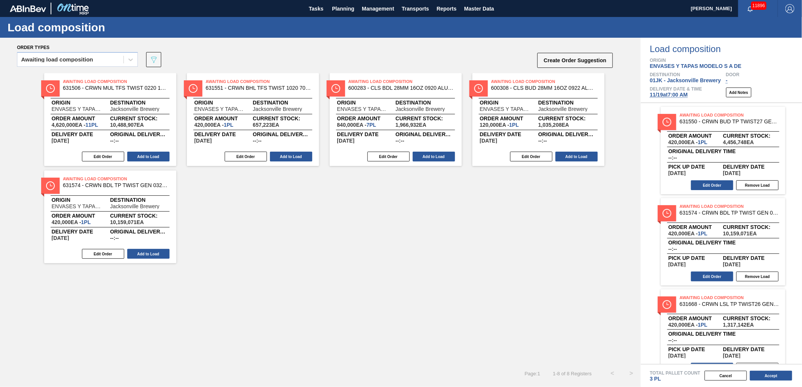
click at [159, 160] on button "Add to Load" at bounding box center [148, 157] width 42 height 10
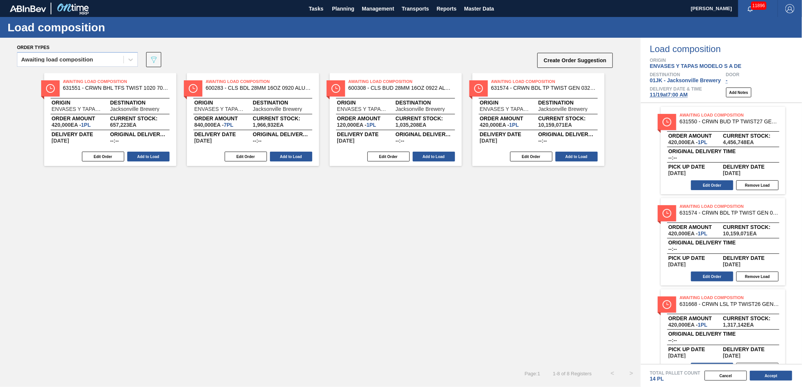
click at [159, 160] on button "Add to Load" at bounding box center [148, 157] width 42 height 10
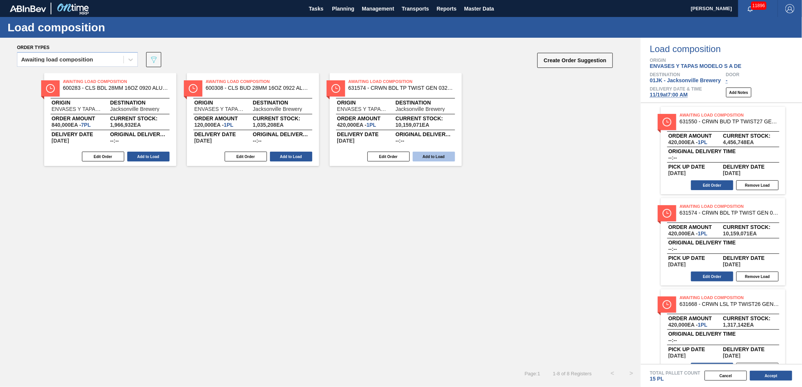
click at [452, 156] on button "Add to Load" at bounding box center [434, 157] width 42 height 10
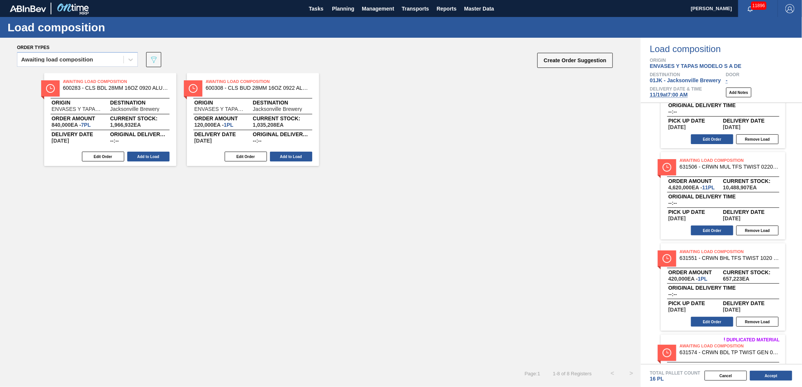
scroll to position [290, 0]
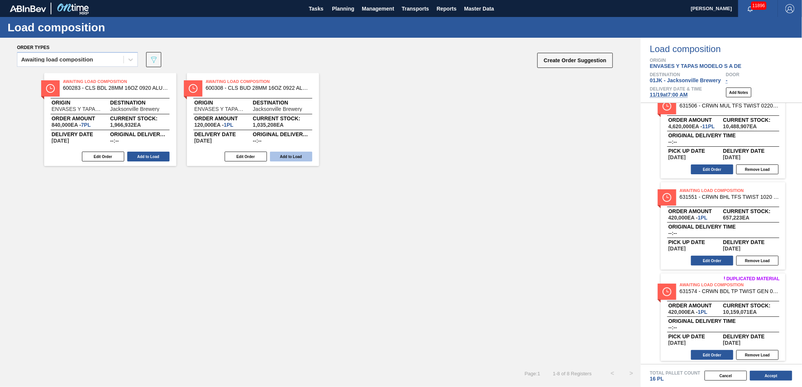
click at [300, 157] on button "Add to Load" at bounding box center [291, 157] width 42 height 10
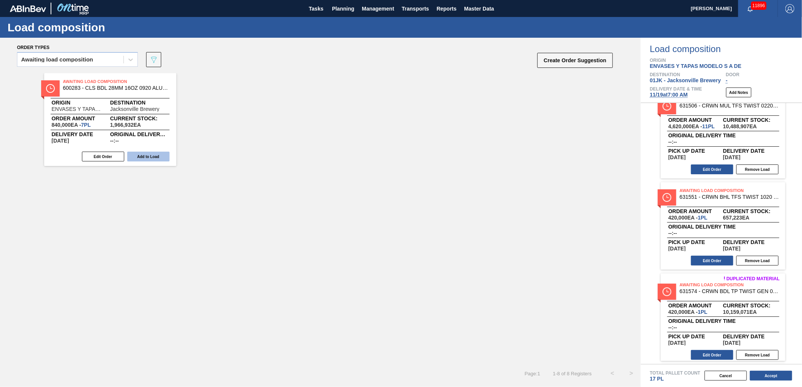
click at [147, 158] on button "Add to Load" at bounding box center [148, 157] width 42 height 10
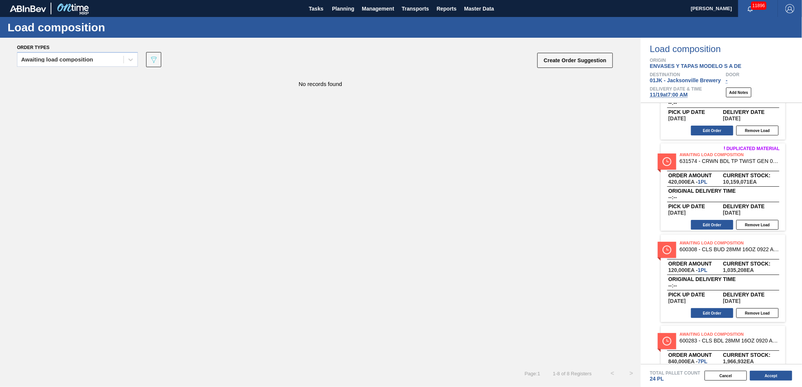
scroll to position [473, 0]
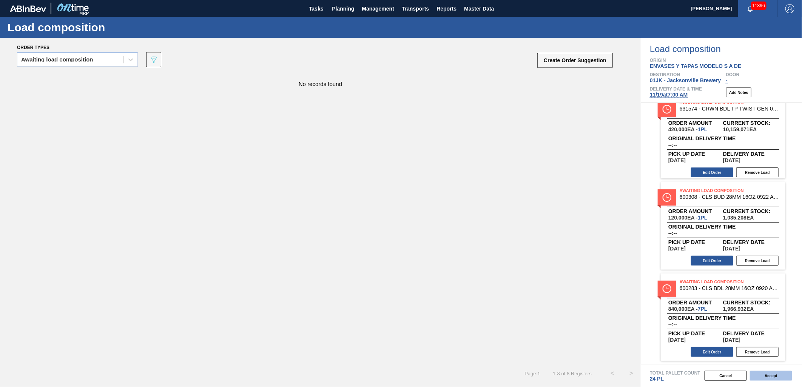
click at [771, 374] on button "Accept" at bounding box center [771, 376] width 42 height 10
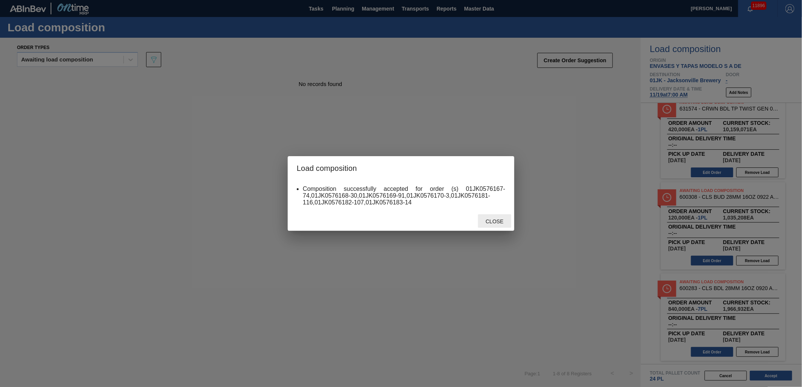
click at [499, 222] on span "Close" at bounding box center [494, 222] width 30 height 6
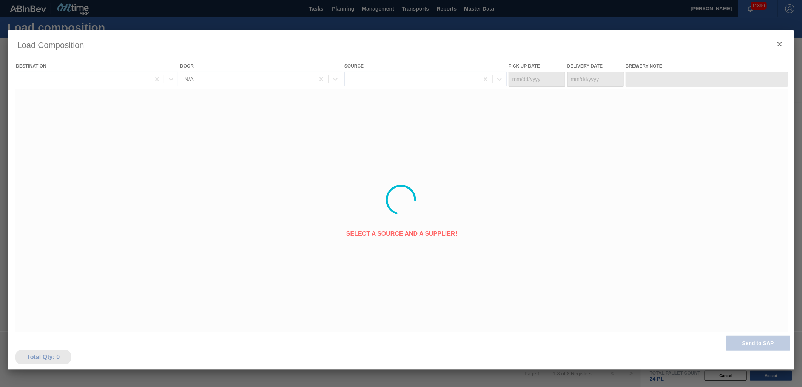
type Date "11/12/2025"
type Date "[DATE]"
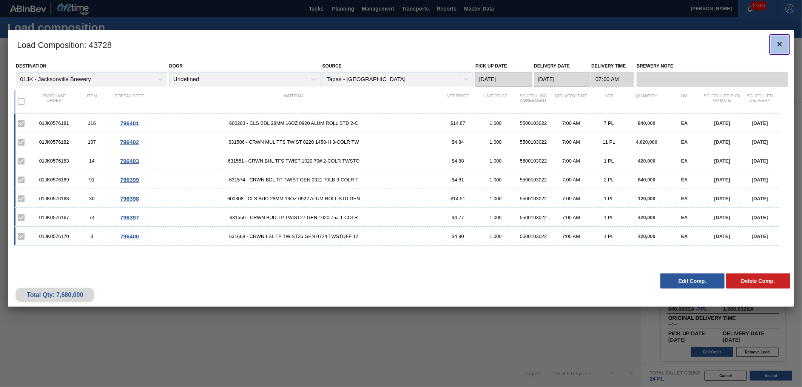
click at [778, 38] on button "botão de ícone" at bounding box center [779, 44] width 18 height 18
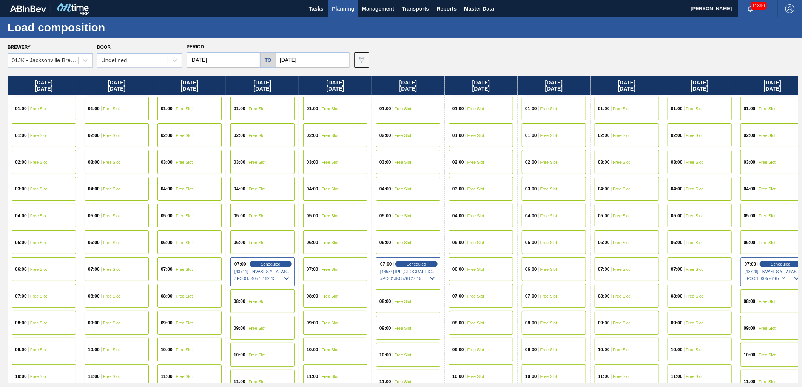
click at [298, 59] on input "11/23/2025" at bounding box center [313, 59] width 74 height 15
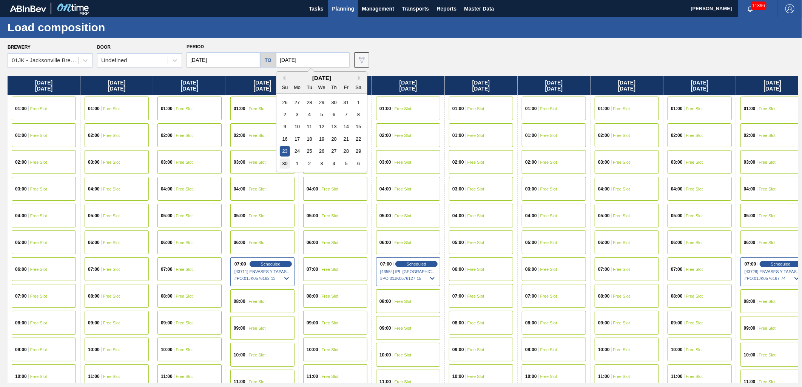
click at [281, 163] on div "30" at bounding box center [285, 164] width 10 height 10
type input "11/30/2025"
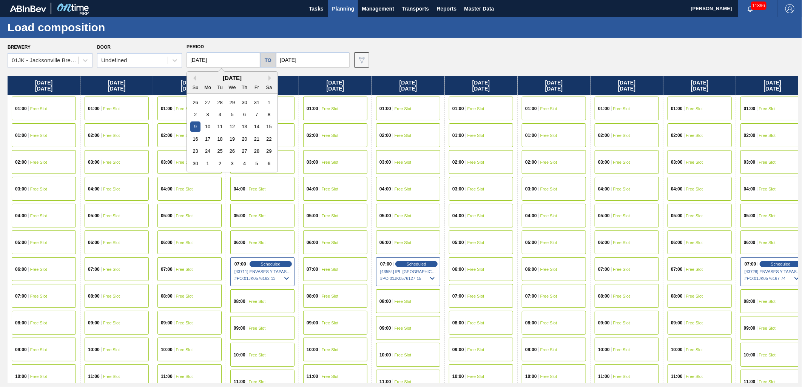
click at [236, 61] on input "11/09/2025" at bounding box center [223, 59] width 74 height 15
click at [197, 140] on div "16" at bounding box center [195, 139] width 10 height 10
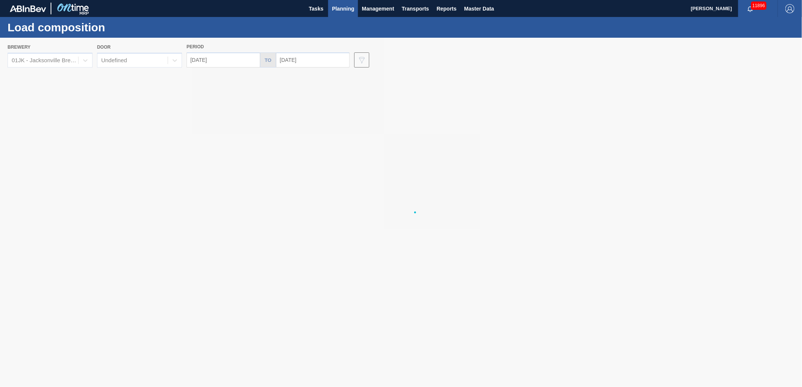
type input "11/16/2025"
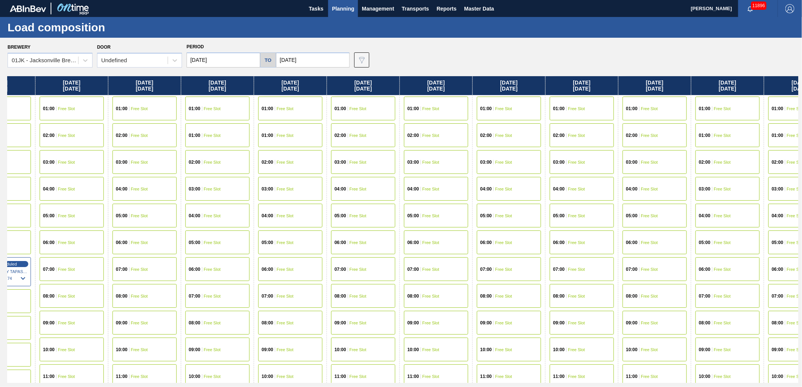
scroll to position [0, 303]
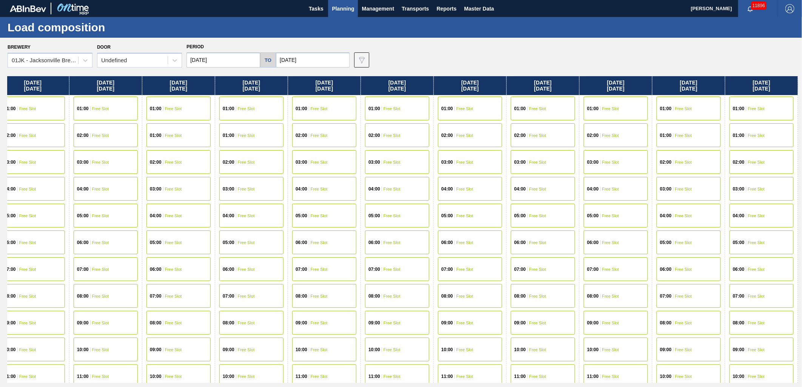
drag, startPoint x: 523, startPoint y: 148, endPoint x: 102, endPoint y: 148, distance: 420.8
click at [102, 148] on div "Sunday 11/16/2025 01:00 Free Slot 01:00 Free Slot 02:00 Free Slot 03:00 Free Sl…" at bounding box center [403, 229] width 790 height 307
click at [458, 265] on div "07:00 Free Slot" at bounding box center [470, 269] width 64 height 24
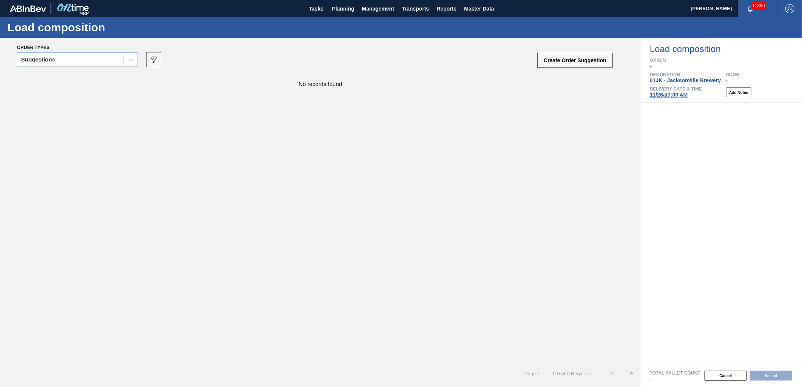
click at [124, 57] on div at bounding box center [131, 60] width 14 height 14
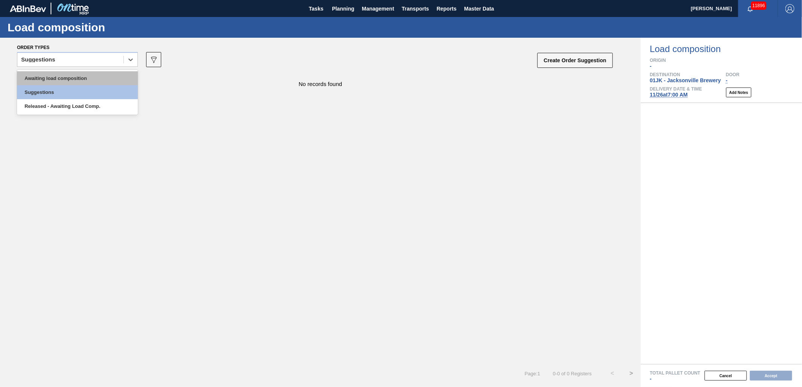
click at [112, 76] on div "Awaiting load composition" at bounding box center [77, 78] width 121 height 14
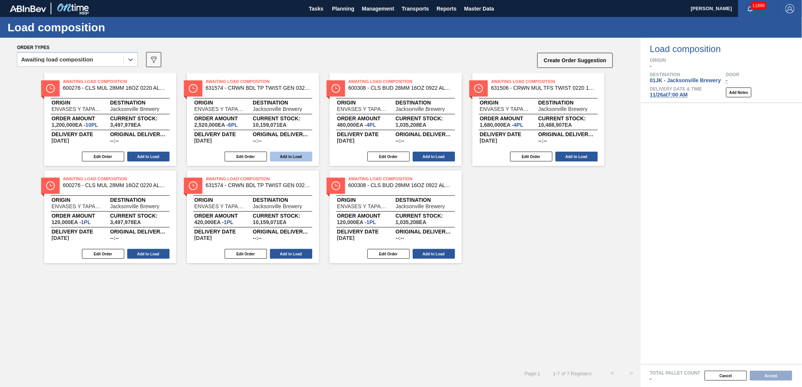
click at [303, 155] on button "Add to Load" at bounding box center [291, 157] width 42 height 10
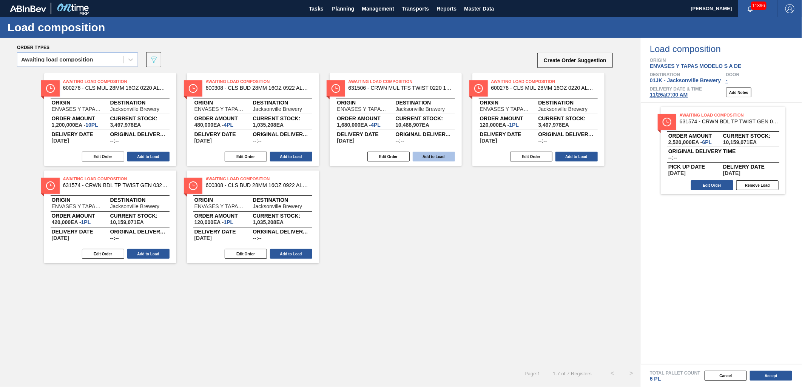
click at [433, 159] on button "Add to Load" at bounding box center [434, 157] width 42 height 10
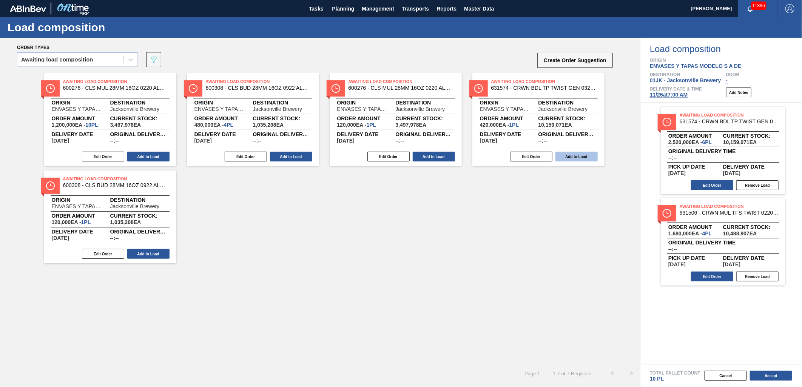
click at [568, 153] on button "Add to Load" at bounding box center [576, 157] width 42 height 10
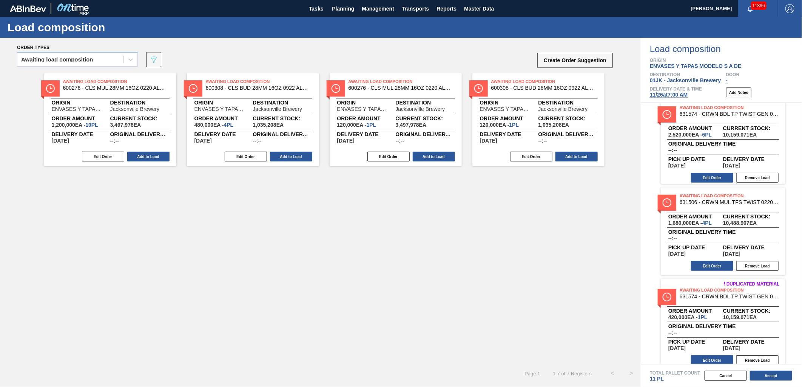
scroll to position [16, 0]
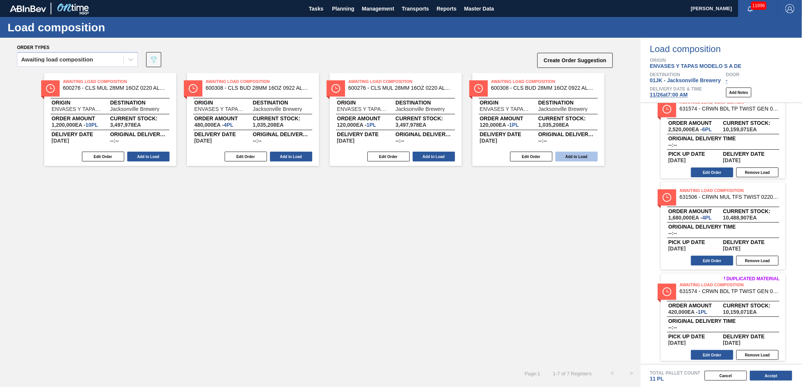
click at [578, 152] on button "Add to Load" at bounding box center [576, 157] width 42 height 10
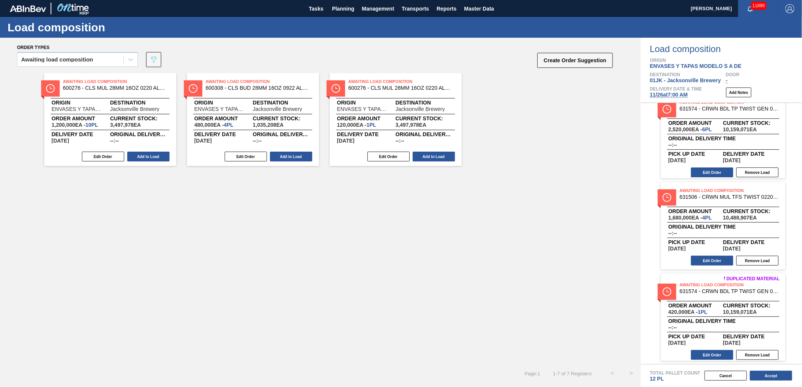
click at [449, 156] on button "Add to Load" at bounding box center [434, 157] width 42 height 10
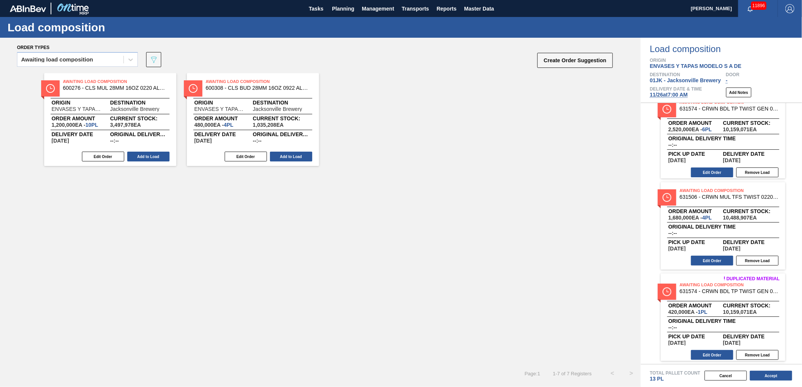
drag, startPoint x: 296, startPoint y: 153, endPoint x: 285, endPoint y: 156, distance: 11.1
click at [294, 152] on button "Add to Load" at bounding box center [291, 157] width 42 height 10
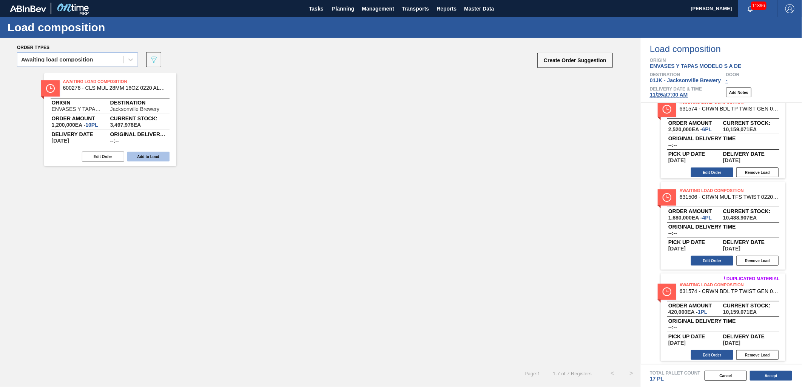
click at [159, 153] on button "Add to Load" at bounding box center [148, 157] width 42 height 10
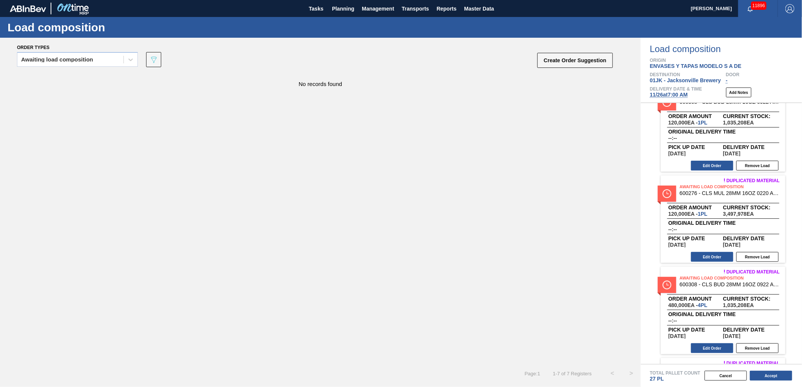
scroll to position [382, 0]
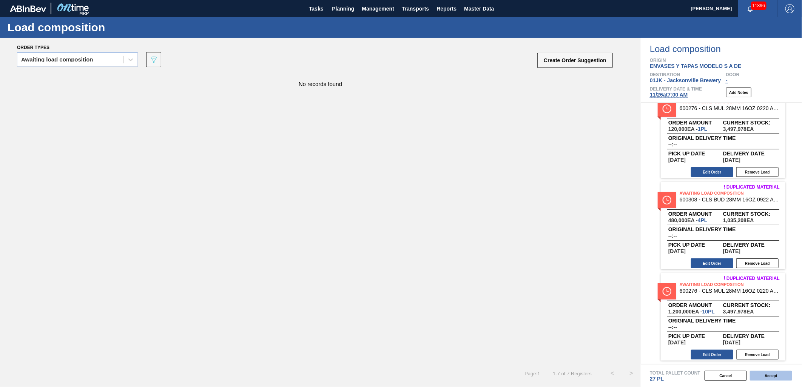
click at [765, 379] on button "Accept" at bounding box center [771, 376] width 42 height 10
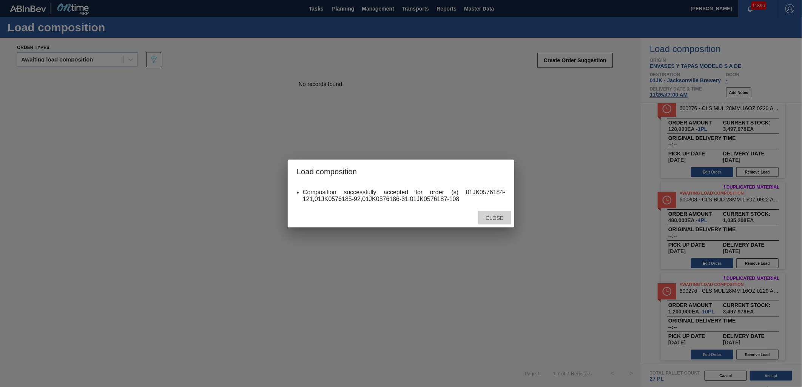
click at [499, 220] on span "Close" at bounding box center [494, 218] width 30 height 6
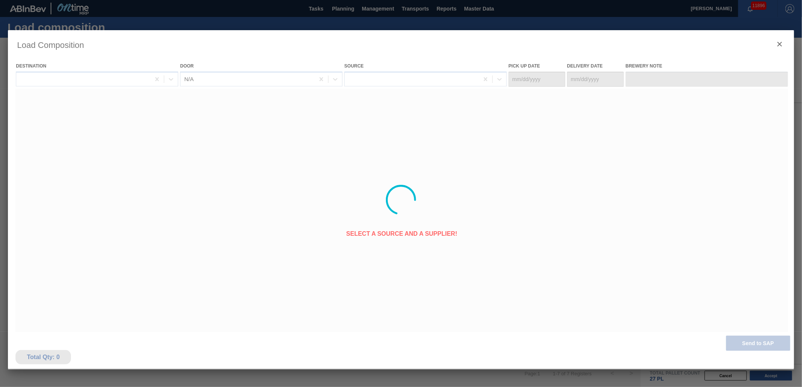
type Date "11/19/2025"
type Date "[DATE]"
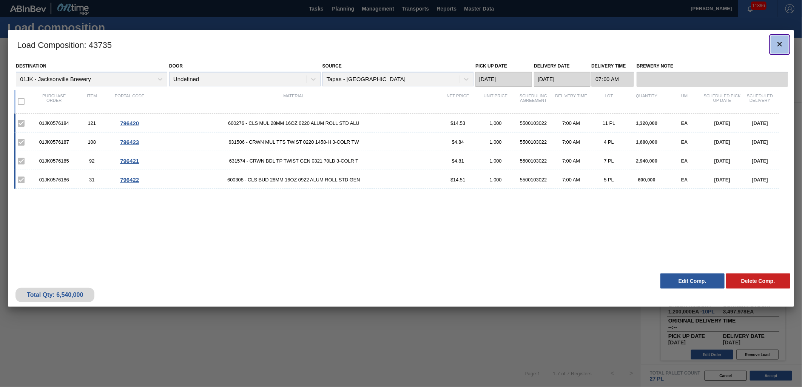
click at [776, 47] on icon "botão de ícone" at bounding box center [779, 44] width 9 height 9
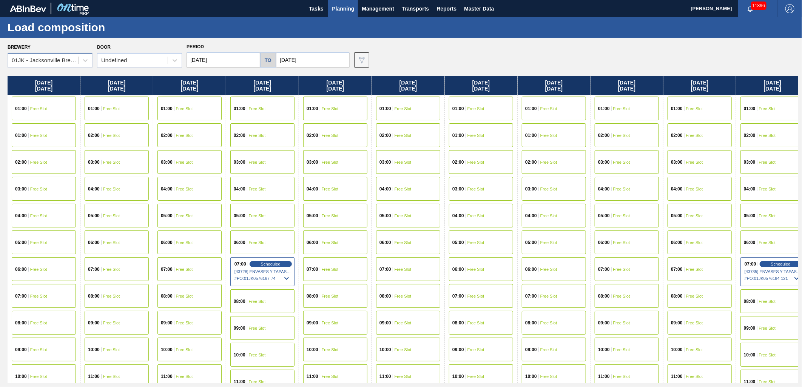
click at [77, 62] on div "01JK - Jacksonville Brewery" at bounding box center [45, 60] width 67 height 6
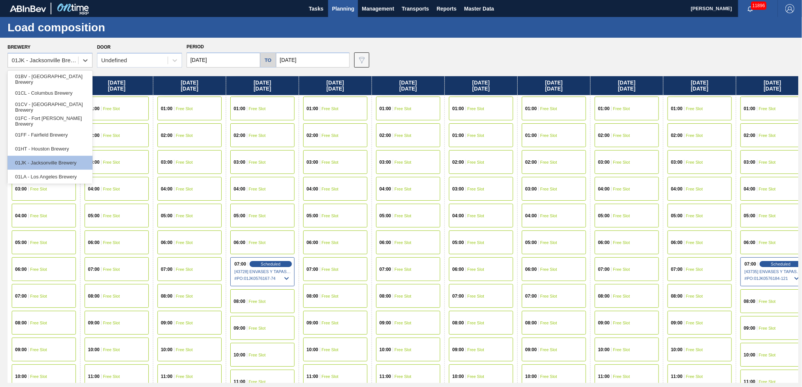
click at [59, 121] on div "01FC - Fort [PERSON_NAME] Brewery" at bounding box center [50, 121] width 85 height 14
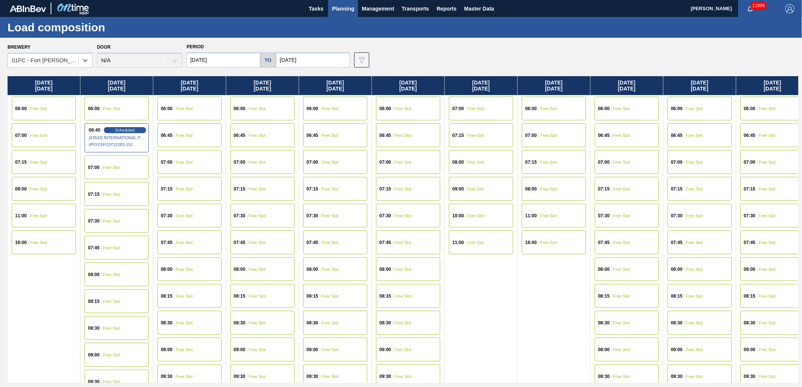
click at [225, 61] on input "11/16/2025" at bounding box center [223, 59] width 74 height 15
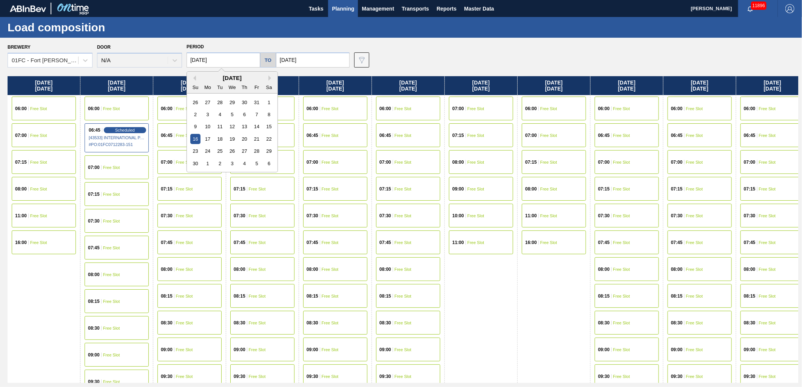
drag, startPoint x: 268, startPoint y: 102, endPoint x: 273, endPoint y: 97, distance: 7.0
click at [269, 102] on div "1" at bounding box center [269, 102] width 10 height 10
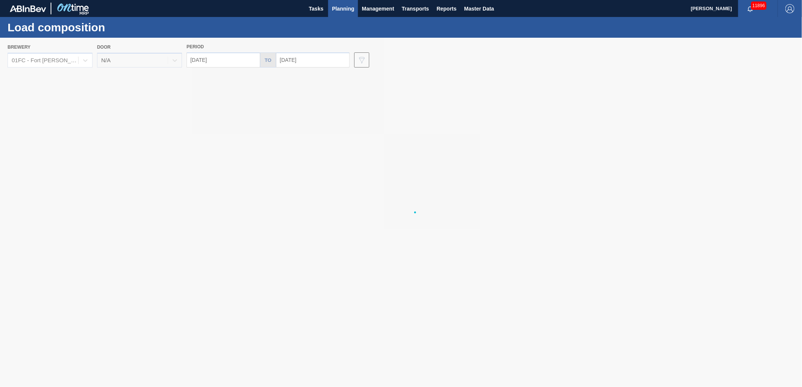
type input "11/01/2025"
drag, startPoint x: 294, startPoint y: 65, endPoint x: 310, endPoint y: 62, distance: 15.8
click at [296, 63] on div at bounding box center [401, 212] width 802 height 349
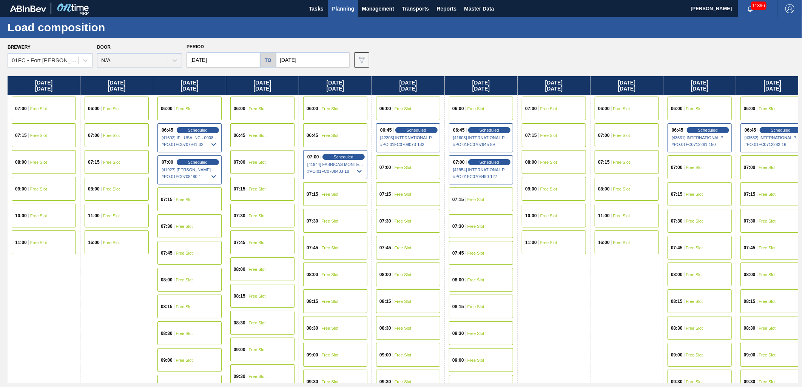
click at [315, 62] on input "11/30/2025" at bounding box center [313, 59] width 74 height 15
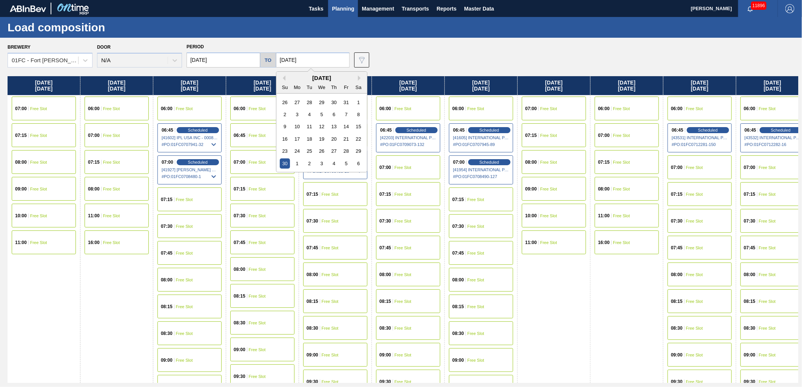
click at [285, 125] on div "9" at bounding box center [285, 127] width 10 height 10
type input "11/09/2025"
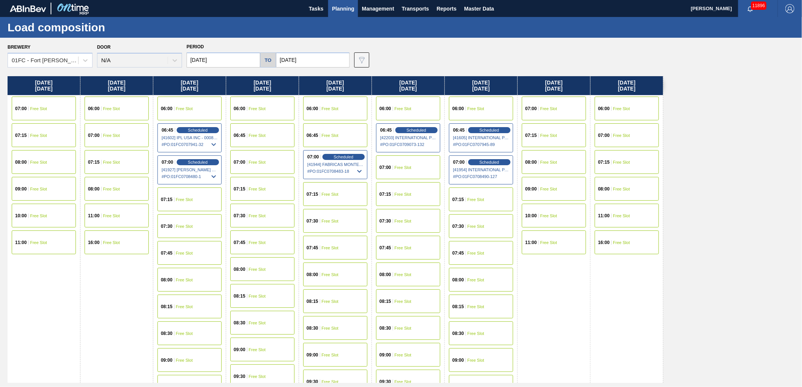
click at [259, 160] on span "Free Slot" at bounding box center [257, 162] width 17 height 5
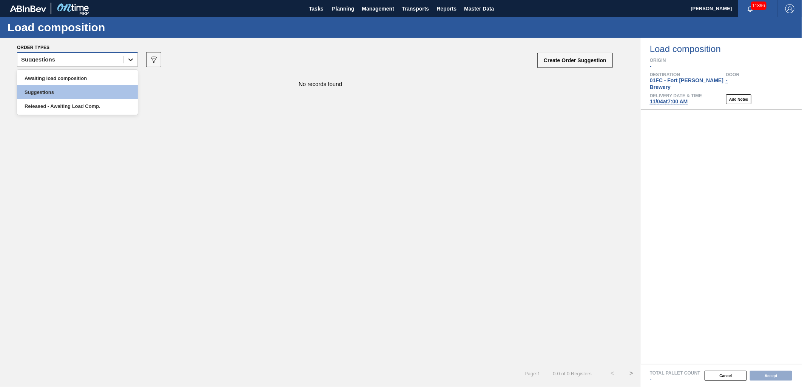
click at [134, 61] on icon at bounding box center [131, 60] width 8 height 8
click at [109, 82] on div "Awaiting load composition" at bounding box center [77, 78] width 121 height 14
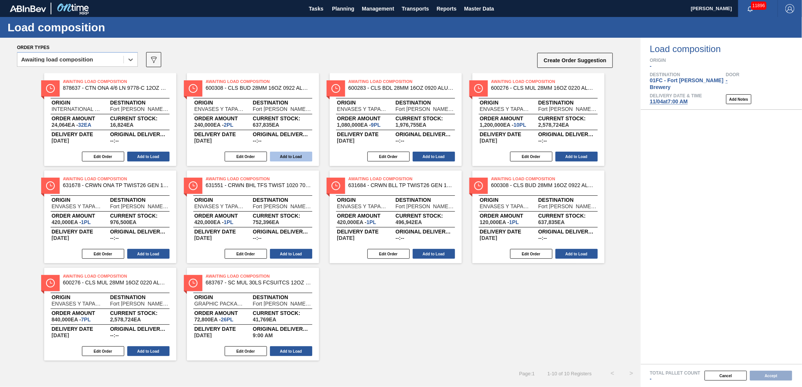
click at [291, 153] on button "Add to Load" at bounding box center [291, 157] width 42 height 10
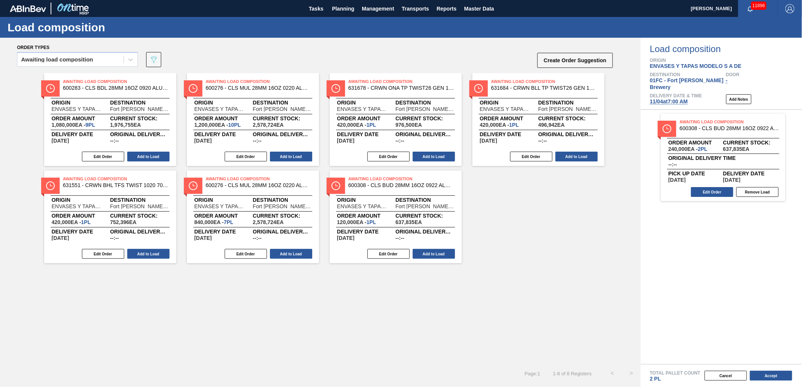
click at [291, 153] on button "Add to Load" at bounding box center [291, 157] width 42 height 10
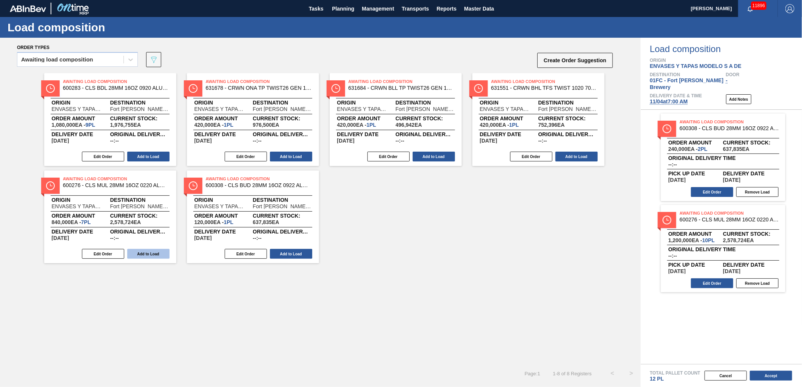
click at [155, 251] on button "Add to Load" at bounding box center [148, 254] width 42 height 10
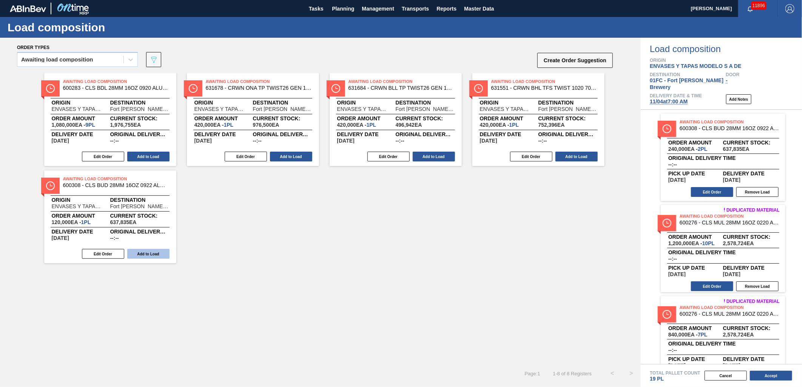
click at [156, 251] on button "Add to Load" at bounding box center [148, 254] width 42 height 10
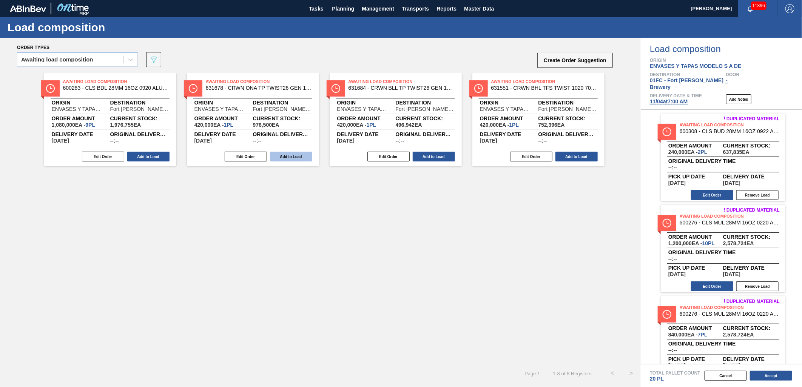
click at [143, 158] on button "Add to Load" at bounding box center [148, 157] width 42 height 10
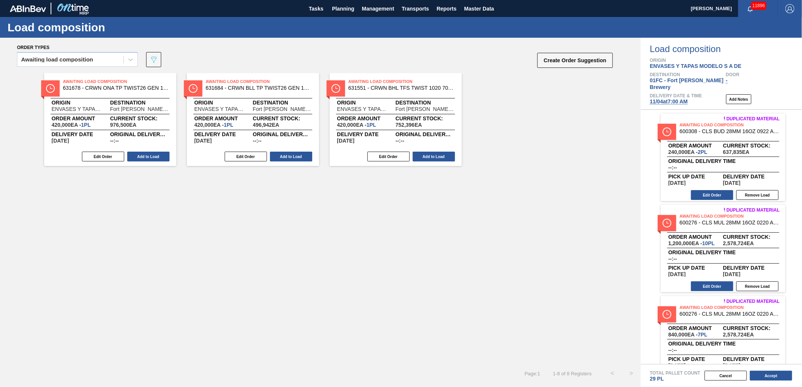
click at [451, 155] on button "Add to Load" at bounding box center [434, 157] width 42 height 10
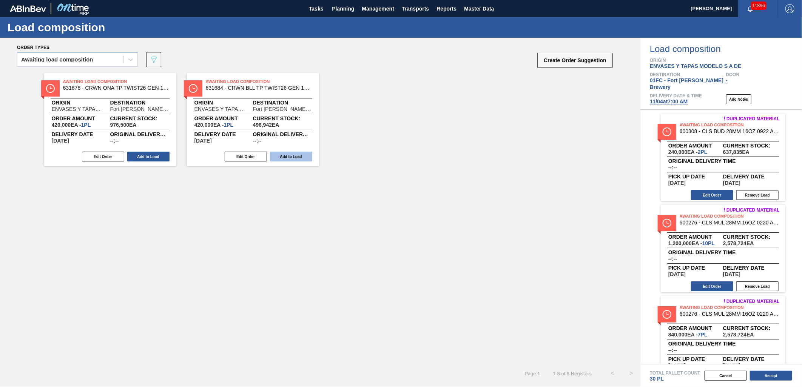
click at [297, 152] on button "Add to Load" at bounding box center [291, 157] width 42 height 10
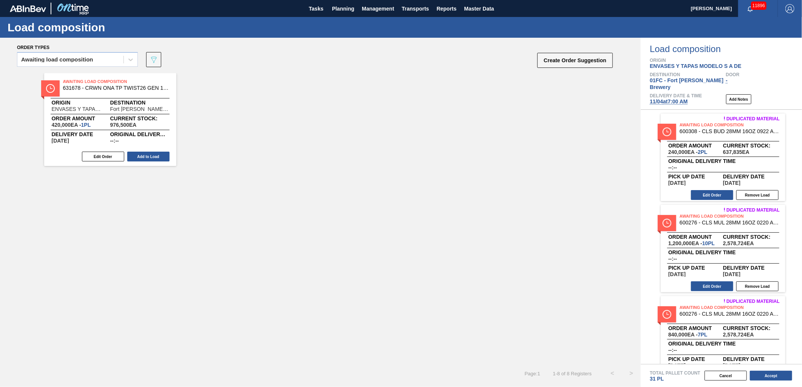
click at [152, 161] on div "Edit Order Add to Load" at bounding box center [107, 156] width 126 height 11
click at [161, 161] on button "Add to Load" at bounding box center [148, 157] width 42 height 10
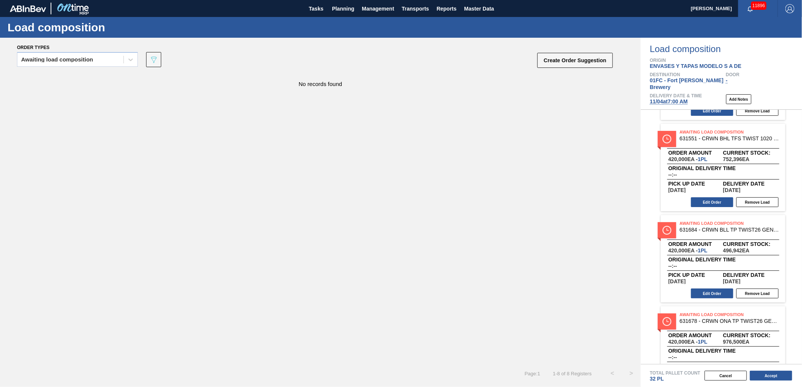
scroll to position [473, 0]
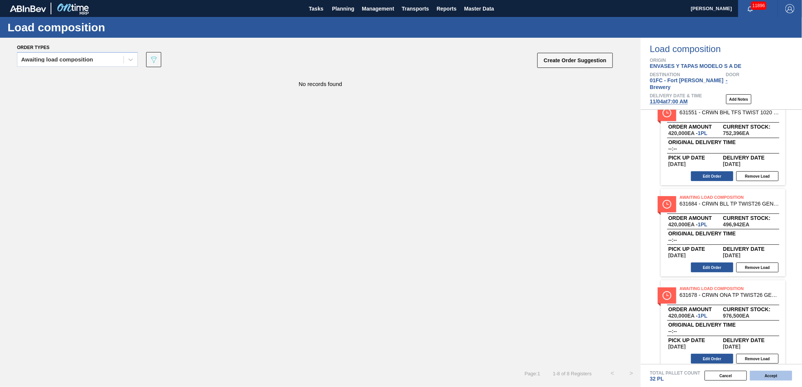
click at [766, 379] on button "Accept" at bounding box center [771, 376] width 42 height 10
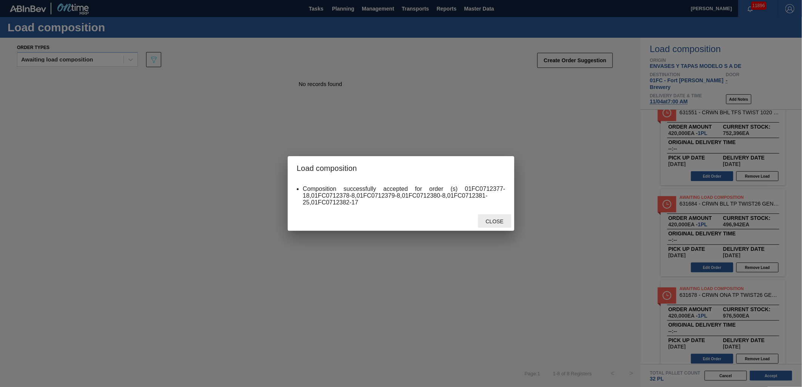
click at [490, 220] on span "Close" at bounding box center [494, 222] width 30 height 6
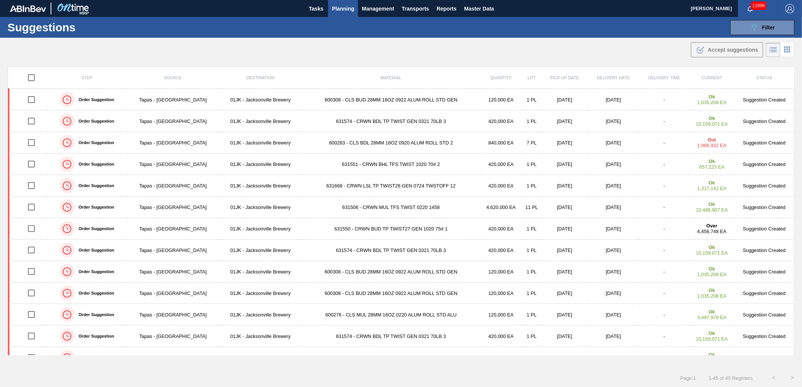
click at [493, 29] on div "Suggestions 089F7B8B-B2A5-4AFE-B5C0-19BA573D28AC Filter Step Step Source Source…" at bounding box center [401, 27] width 802 height 21
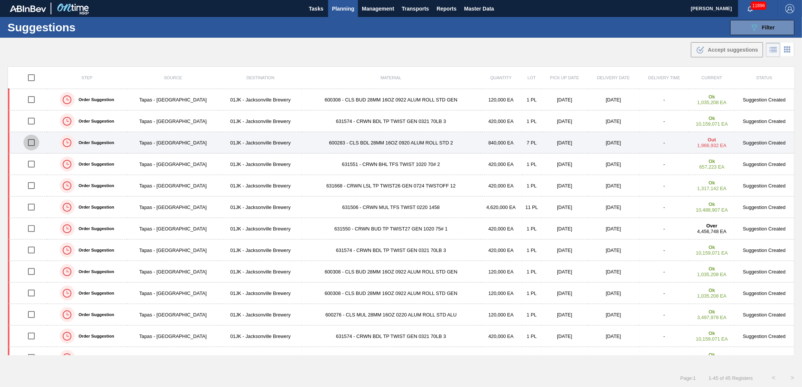
click at [31, 142] on input "checkbox" at bounding box center [31, 143] width 16 height 16
checkbox input "true"
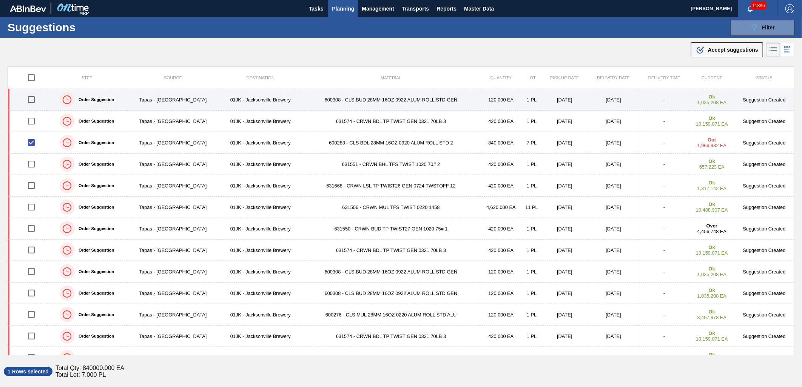
click at [33, 101] on input "checkbox" at bounding box center [31, 100] width 16 height 16
click at [36, 100] on input "checkbox" at bounding box center [31, 100] width 16 height 16
checkbox input "false"
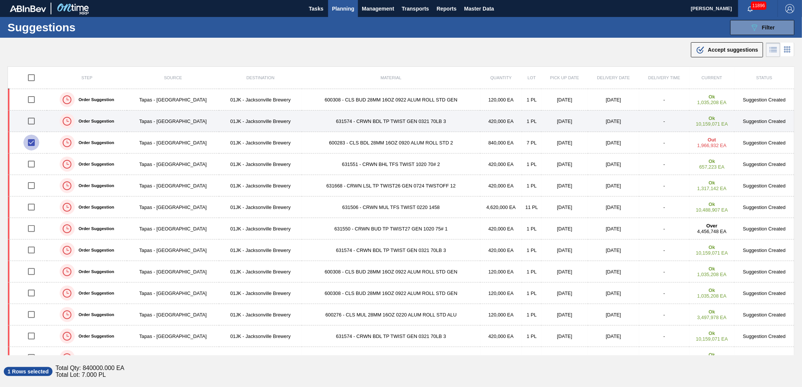
drag, startPoint x: 32, startPoint y: 140, endPoint x: 32, endPoint y: 122, distance: 17.7
click at [32, 139] on input "checkbox" at bounding box center [31, 143] width 16 height 16
checkbox input "false"
click at [32, 121] on input "checkbox" at bounding box center [31, 121] width 16 height 16
checkbox input "true"
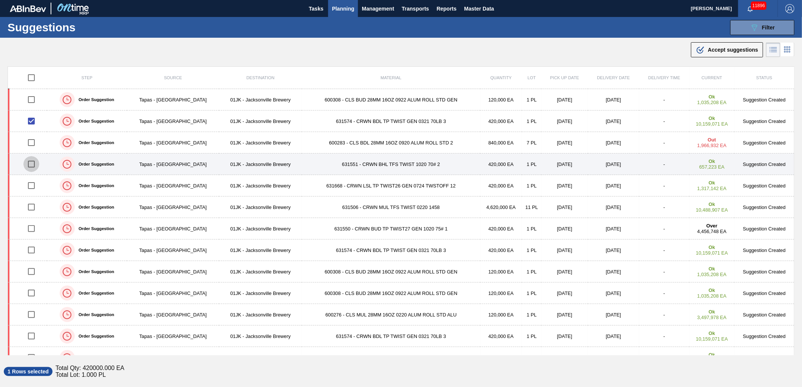
click at [31, 165] on input "checkbox" at bounding box center [31, 164] width 16 height 16
checkbox input "true"
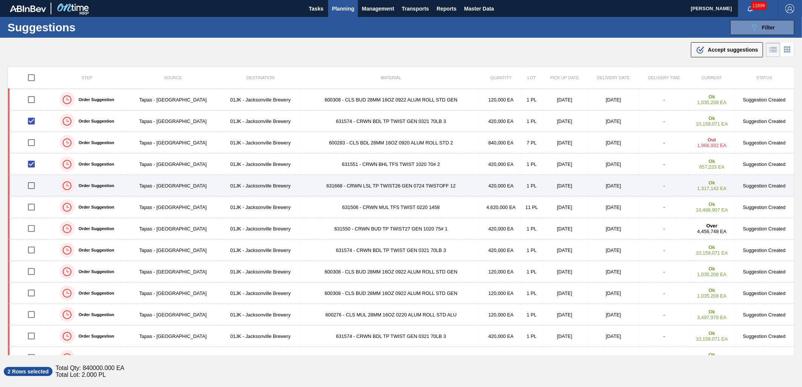
click at [31, 182] on input "checkbox" at bounding box center [31, 186] width 16 height 16
checkbox input "true"
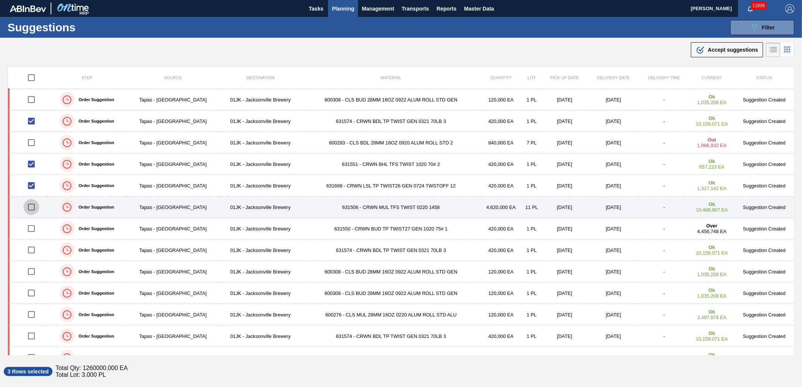
click at [34, 209] on input "checkbox" at bounding box center [31, 207] width 16 height 16
checkbox input "true"
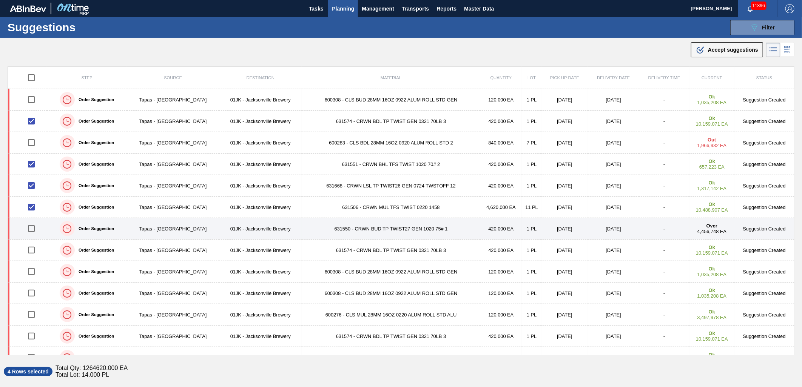
click at [32, 227] on input "checkbox" at bounding box center [31, 229] width 16 height 16
checkbox input "true"
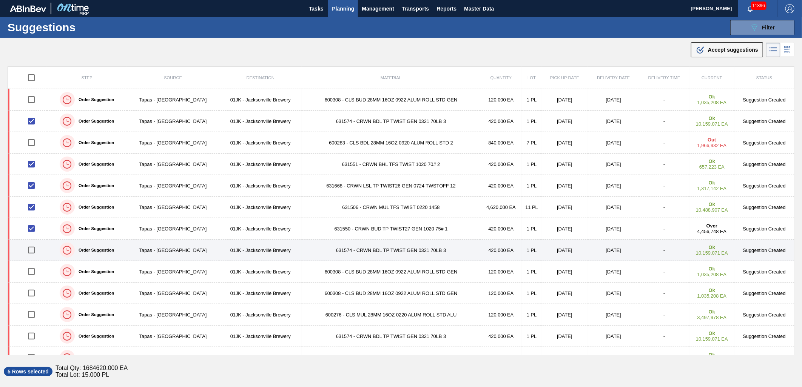
click at [31, 246] on input "checkbox" at bounding box center [31, 250] width 16 height 16
checkbox input "true"
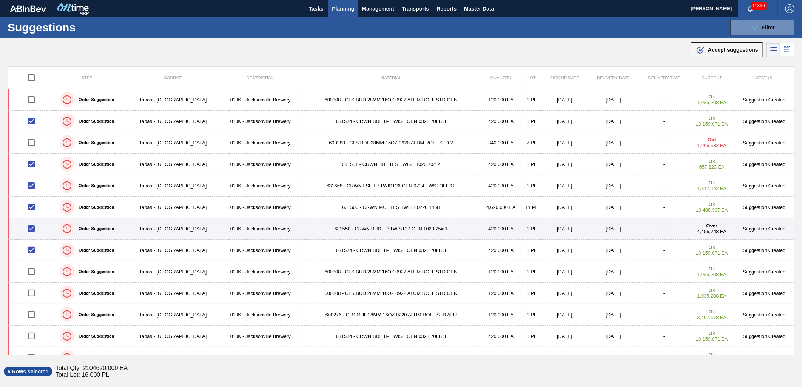
click at [31, 230] on input "checkbox" at bounding box center [31, 229] width 16 height 16
checkbox input "false"
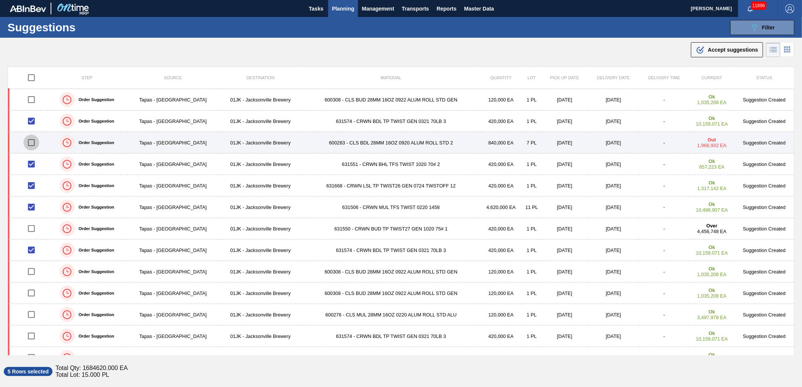
drag, startPoint x: 33, startPoint y: 139, endPoint x: 33, endPoint y: 134, distance: 4.5
click at [33, 139] on input "checkbox" at bounding box center [31, 143] width 16 height 16
checkbox input "true"
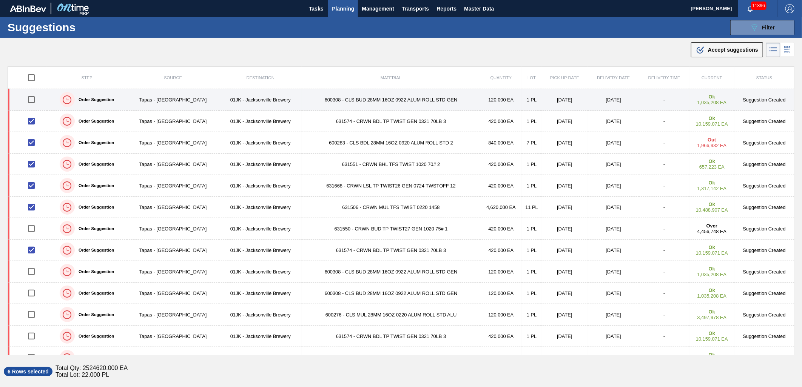
click at [37, 100] on input "checkbox" at bounding box center [31, 100] width 16 height 16
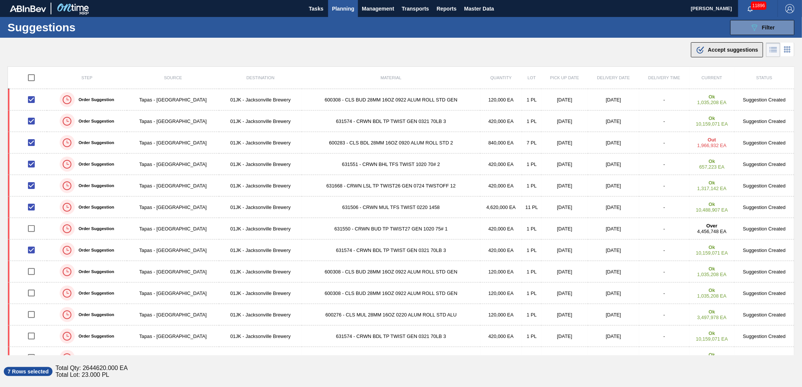
click at [714, 56] on button ".b{fill:var(--color-action-default)} Accept suggestions" at bounding box center [727, 49] width 72 height 15
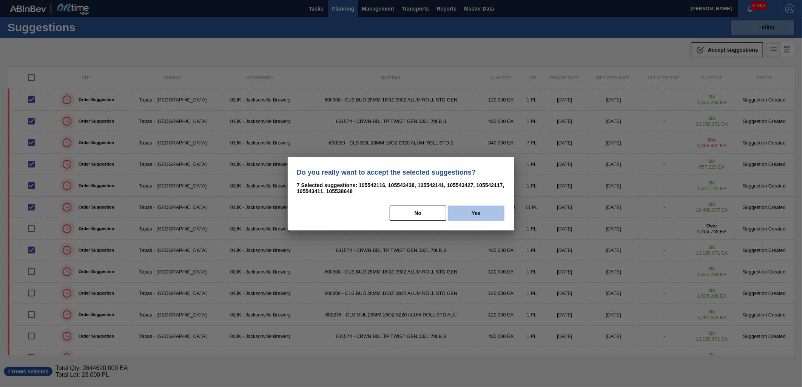
click at [487, 207] on button "Yes" at bounding box center [476, 213] width 57 height 15
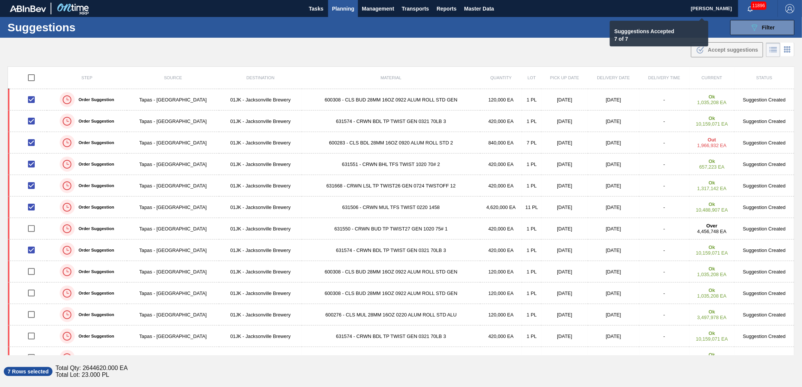
checkbox input "false"
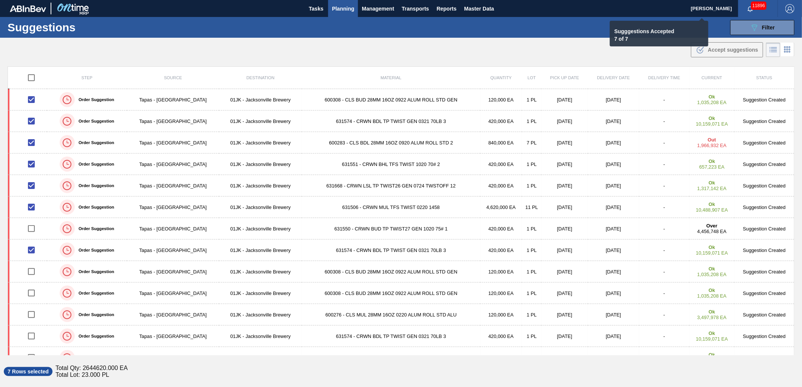
checkbox input "false"
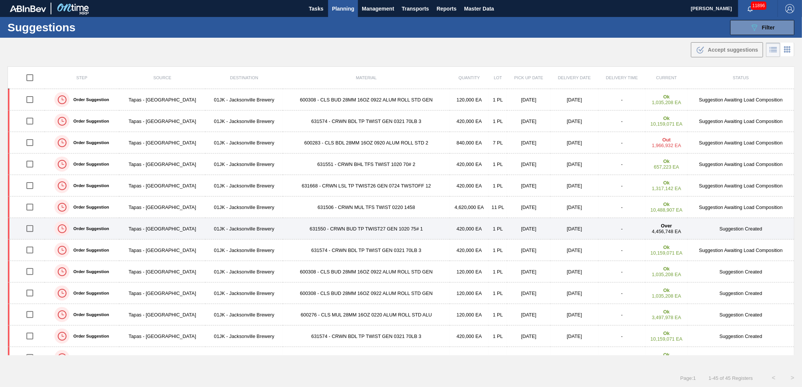
click at [390, 228] on td "631550 - CRWN BUD TP TWIST27 GEN 1020 75# 1" at bounding box center [366, 229] width 167 height 22
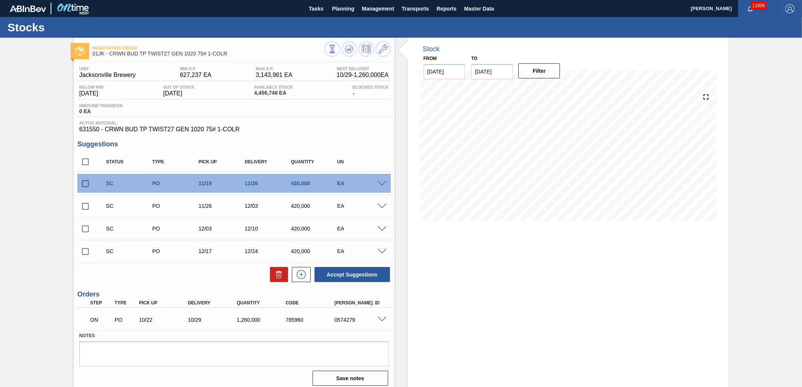
click at [505, 74] on input "10/31/2025" at bounding box center [492, 71] width 42 height 15
click at [554, 89] on button "Next Month" at bounding box center [555, 89] width 5 height 5
click at [477, 175] on div "30" at bounding box center [480, 175] width 10 height 10
click at [545, 70] on button "Filter" at bounding box center [539, 70] width 42 height 15
click at [497, 66] on input "11/30/2025" at bounding box center [492, 71] width 42 height 15
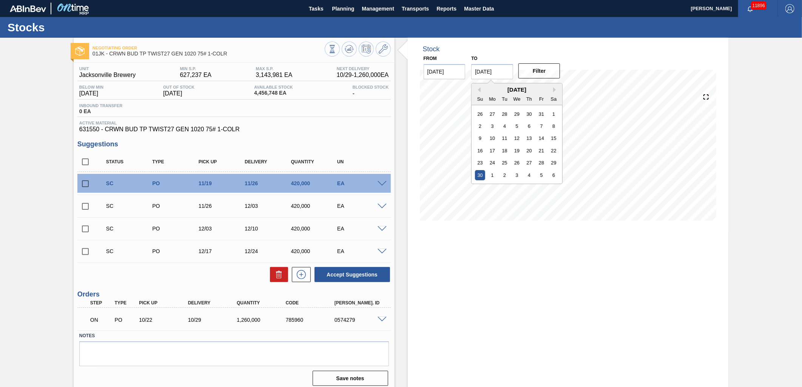
click at [551, 89] on div "November 2025" at bounding box center [516, 89] width 91 height 6
click at [553, 89] on div "November 2025" at bounding box center [516, 89] width 91 height 6
click at [554, 89] on button "Next Month" at bounding box center [555, 89] width 5 height 5
click at [516, 161] on div "31" at bounding box center [517, 163] width 10 height 10
type input "12/31/2025"
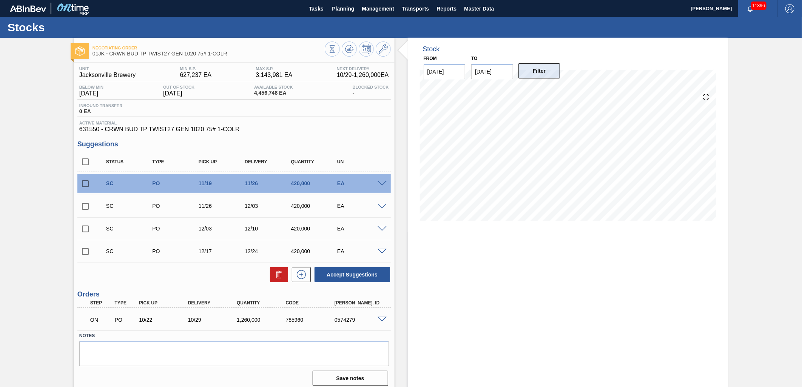
click at [535, 74] on button "Filter" at bounding box center [539, 70] width 42 height 15
click at [86, 183] on input "checkbox" at bounding box center [85, 184] width 16 height 16
click at [360, 277] on button "Accept Suggestions" at bounding box center [351, 274] width 75 height 15
checkbox input "false"
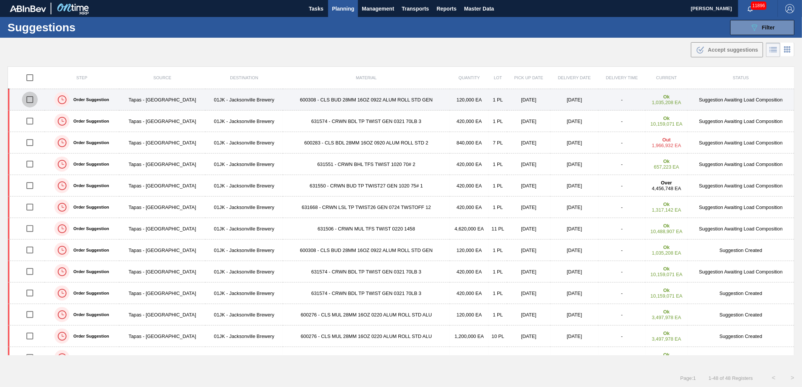
click at [34, 100] on input "checkbox" at bounding box center [30, 100] width 16 height 16
checkbox input "true"
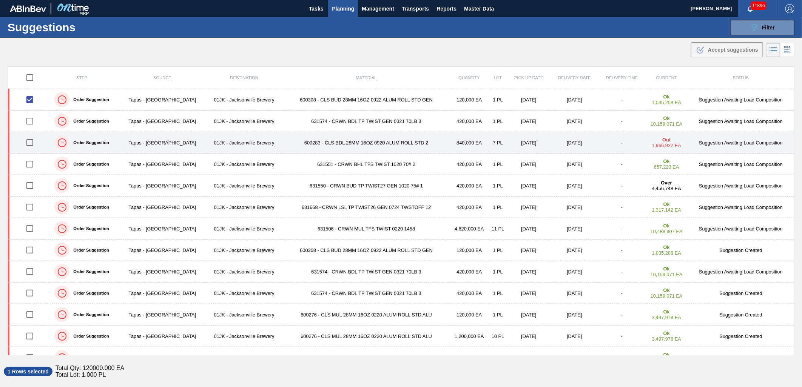
click at [25, 145] on input "checkbox" at bounding box center [30, 143] width 16 height 16
checkbox input "true"
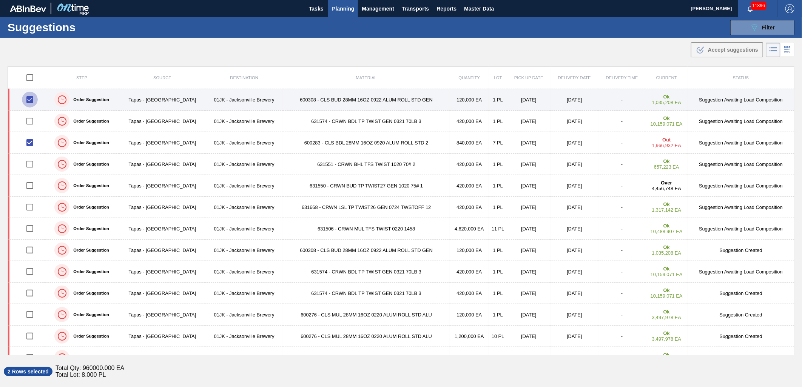
click at [31, 100] on input "checkbox" at bounding box center [30, 100] width 16 height 16
checkbox input "false"
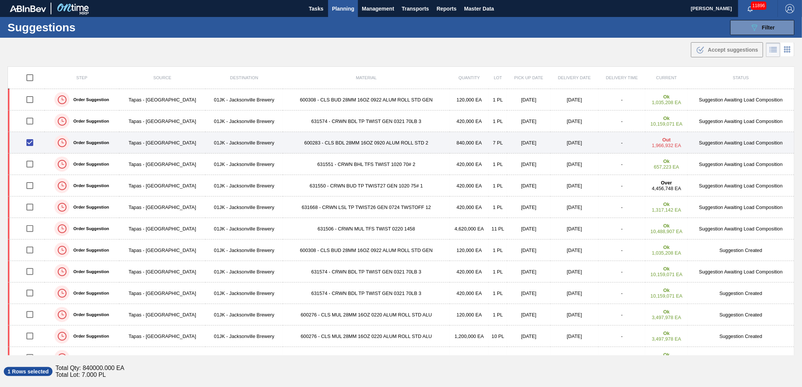
click at [29, 143] on input "checkbox" at bounding box center [30, 143] width 16 height 16
checkbox input "false"
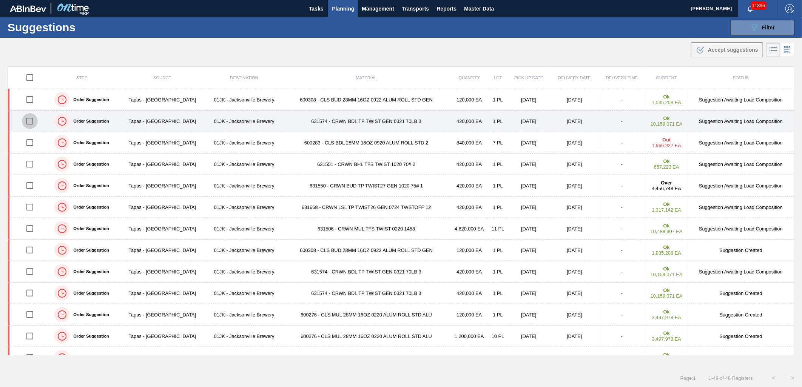
drag, startPoint x: 37, startPoint y: 116, endPoint x: 28, endPoint y: 127, distance: 14.0
click at [36, 115] on input "checkbox" at bounding box center [30, 121] width 16 height 16
checkbox input "true"
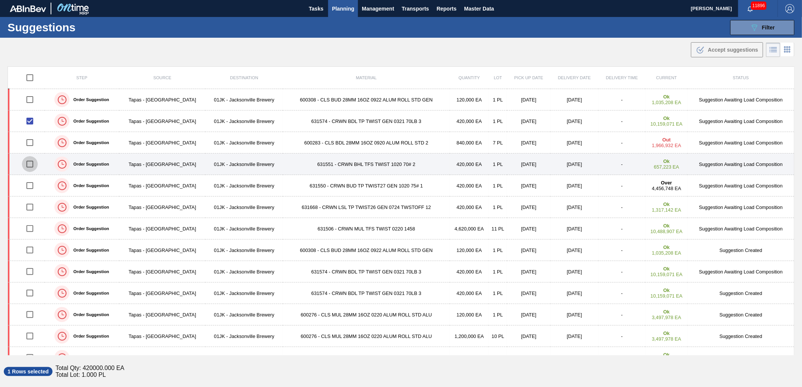
click at [33, 165] on input "checkbox" at bounding box center [30, 164] width 16 height 16
checkbox input "true"
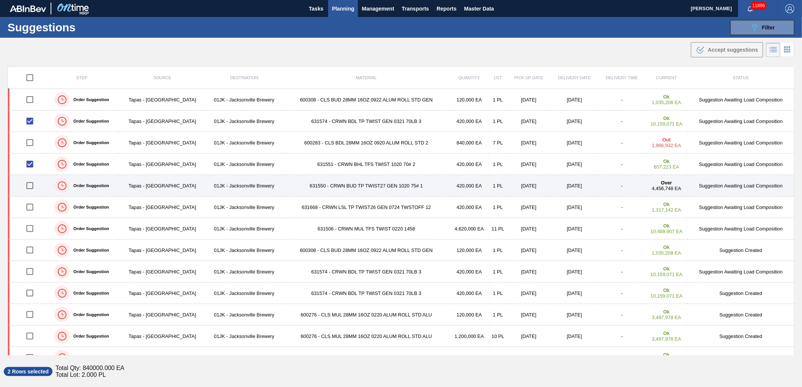
click at [31, 186] on input "checkbox" at bounding box center [30, 186] width 16 height 16
checkbox input "true"
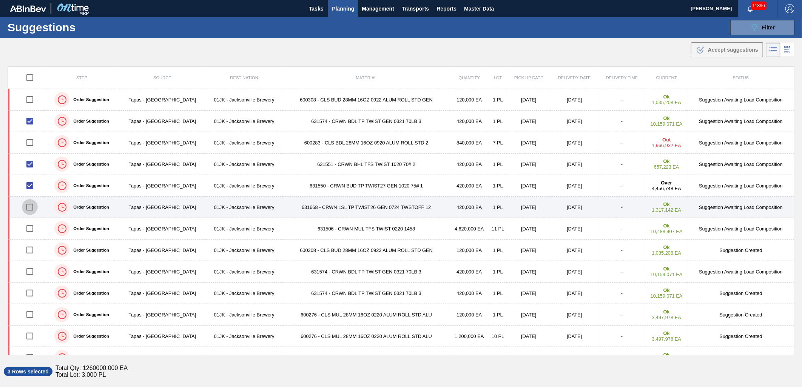
click at [32, 209] on input "checkbox" at bounding box center [30, 207] width 16 height 16
checkbox input "true"
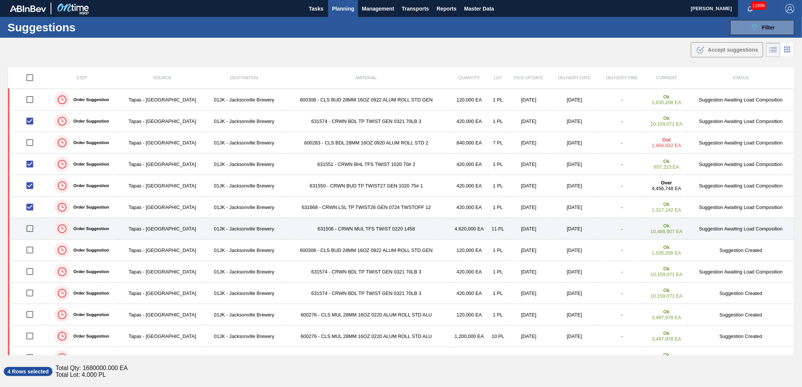
click at [31, 231] on input "checkbox" at bounding box center [30, 229] width 16 height 16
checkbox input "true"
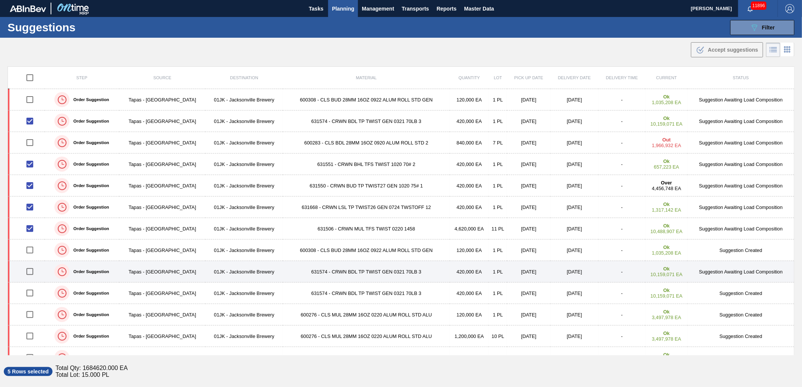
click at [33, 267] on input "checkbox" at bounding box center [30, 272] width 16 height 16
checkbox input "true"
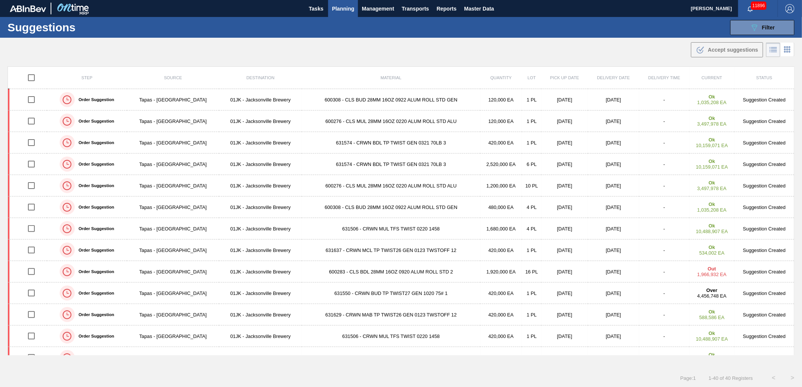
click at [403, 50] on div ".b{fill:var(--color-action-default)} Accept suggestions" at bounding box center [401, 48] width 802 height 21
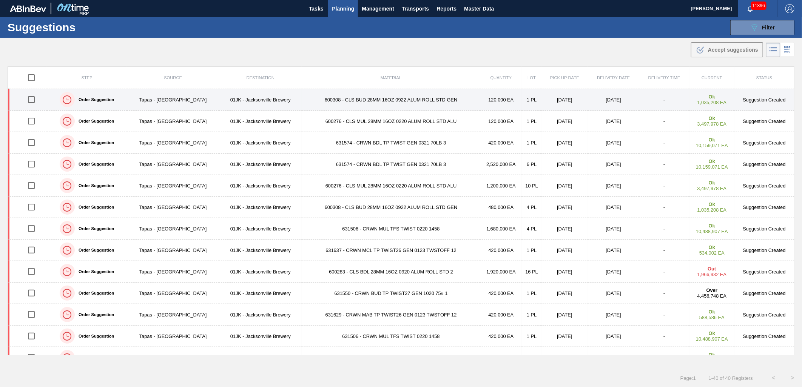
drag, startPoint x: 34, startPoint y: 119, endPoint x: 30, endPoint y: 105, distance: 14.6
click at [34, 119] on input "checkbox" at bounding box center [31, 121] width 16 height 16
checkbox input "true"
click at [29, 100] on input "checkbox" at bounding box center [31, 100] width 16 height 16
checkbox input "true"
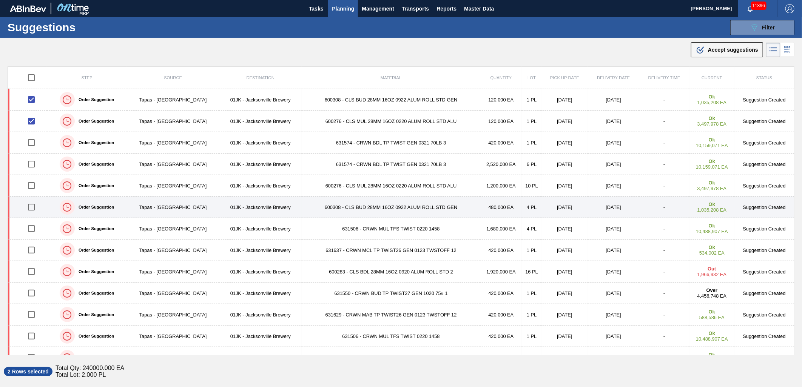
click at [31, 205] on input "checkbox" at bounding box center [31, 207] width 16 height 16
checkbox input "true"
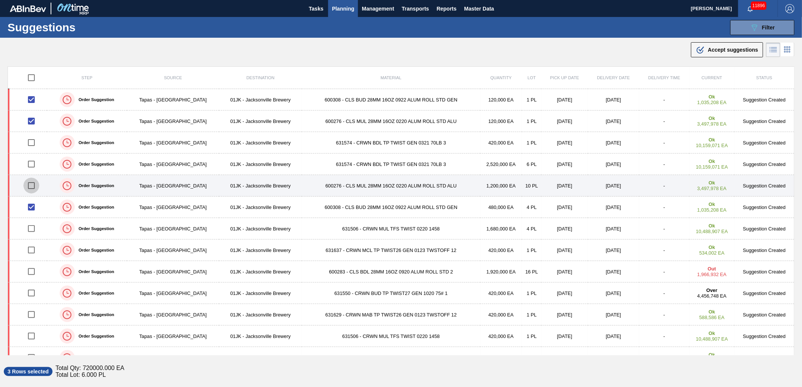
click at [32, 189] on input "checkbox" at bounding box center [31, 186] width 16 height 16
checkbox input "true"
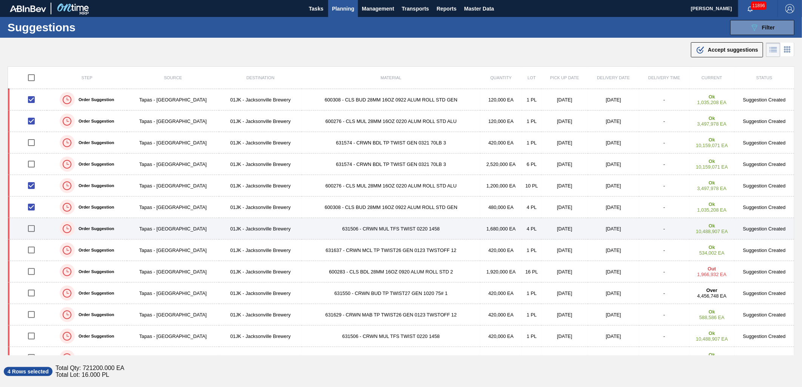
click at [36, 224] on input "checkbox" at bounding box center [31, 229] width 16 height 16
checkbox input "true"
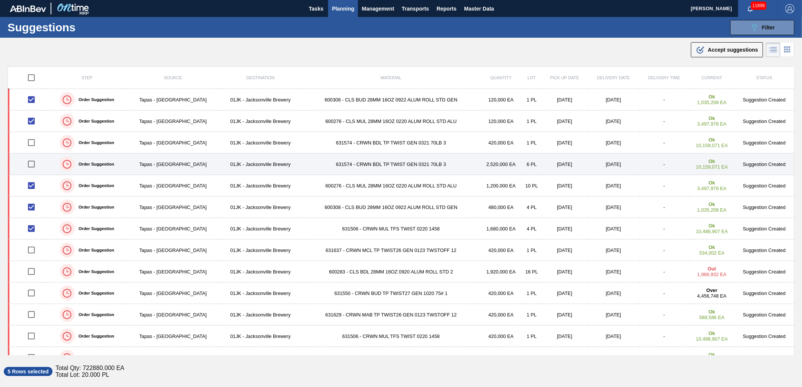
drag, startPoint x: 31, startPoint y: 167, endPoint x: 31, endPoint y: 160, distance: 7.2
click at [31, 166] on input "checkbox" at bounding box center [31, 164] width 16 height 16
checkbox input "true"
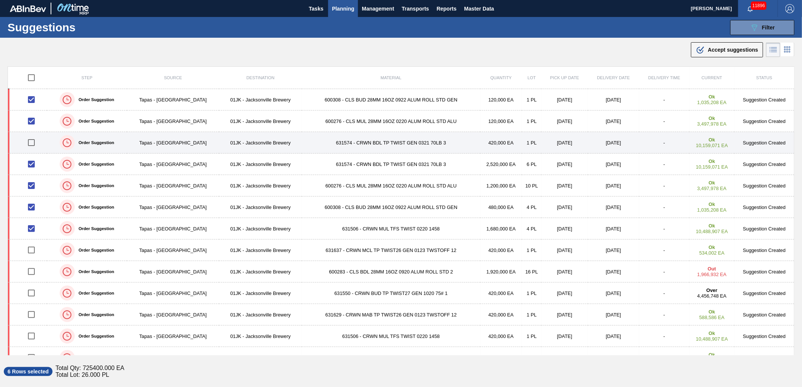
click at [33, 148] on input "checkbox" at bounding box center [31, 143] width 16 height 16
checkbox input "true"
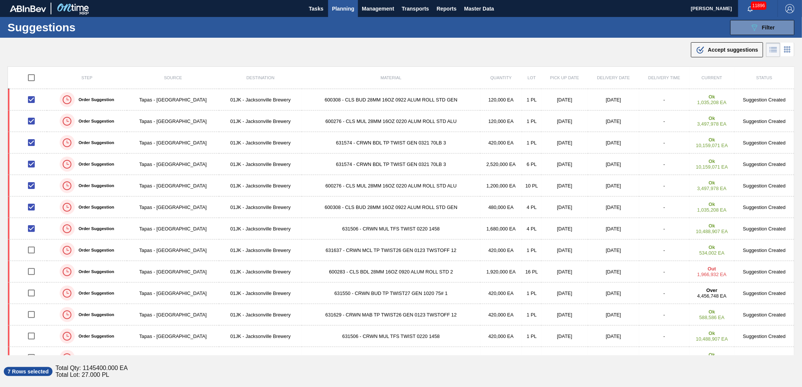
click at [716, 48] on span "Accept suggestions" at bounding box center [733, 50] width 50 height 6
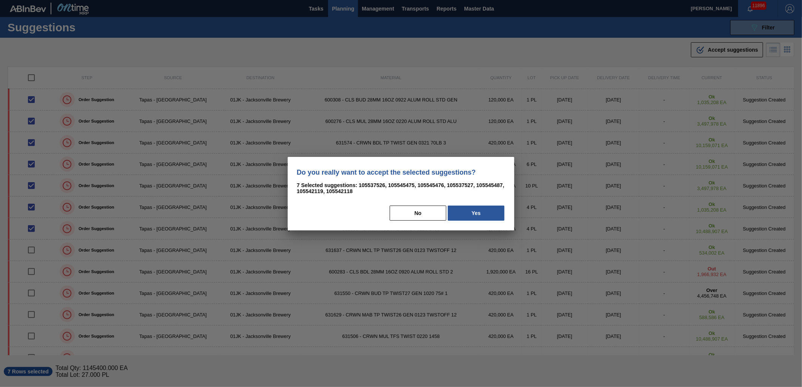
click at [476, 203] on div "Do you really want to accept the selected suggestions? 7 Selected suggestions: …" at bounding box center [401, 194] width 226 height 74
click at [487, 215] on button "Yes" at bounding box center [476, 213] width 57 height 15
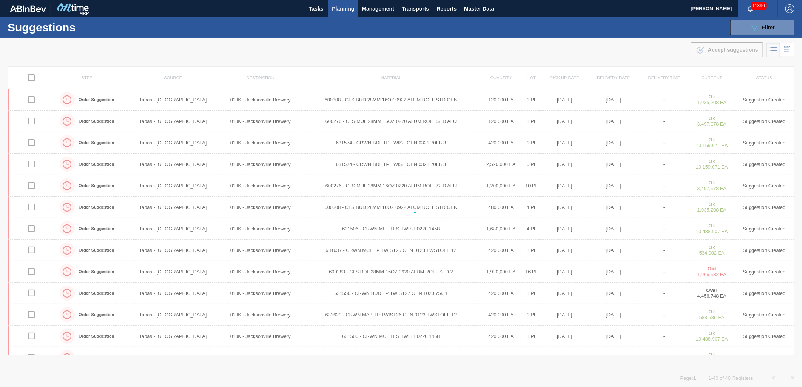
checkbox input "false"
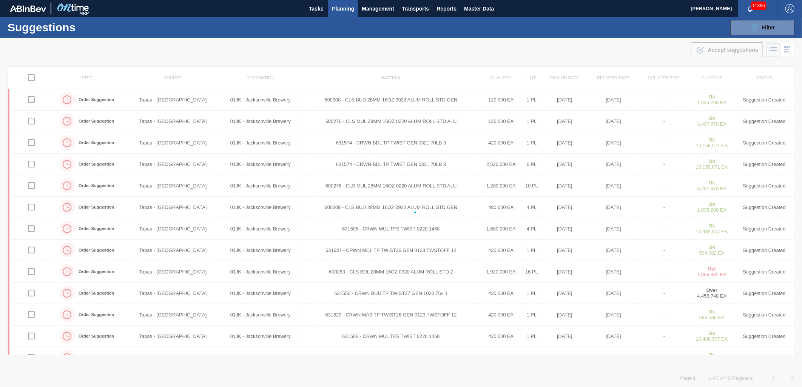
checkbox input "false"
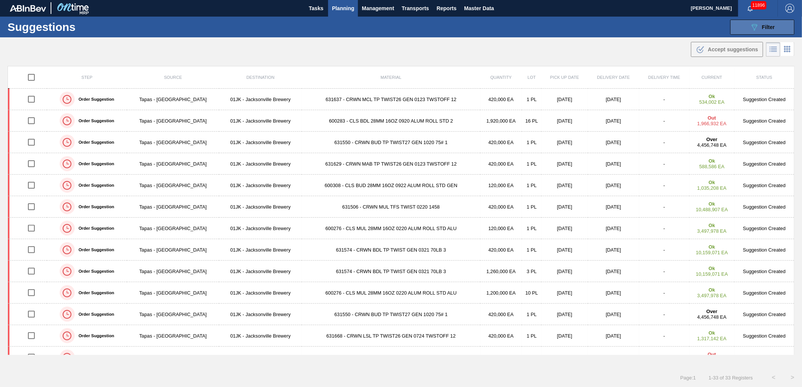
click at [748, 28] on button "089F7B8B-B2A5-4AFE-B5C0-19BA573D28AC Filter" at bounding box center [762, 27] width 64 height 15
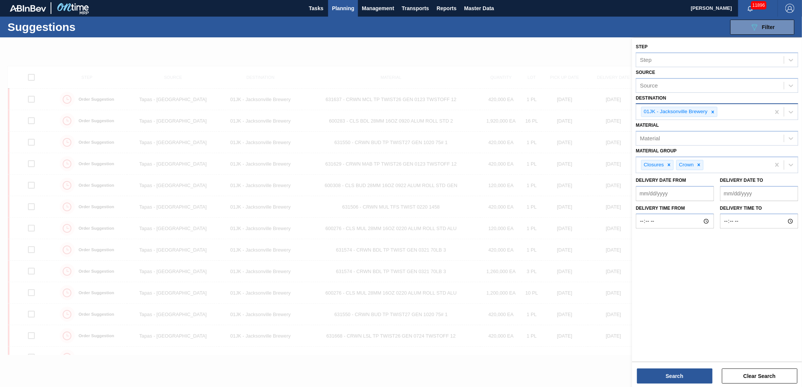
click at [714, 109] on icon at bounding box center [712, 111] width 5 height 5
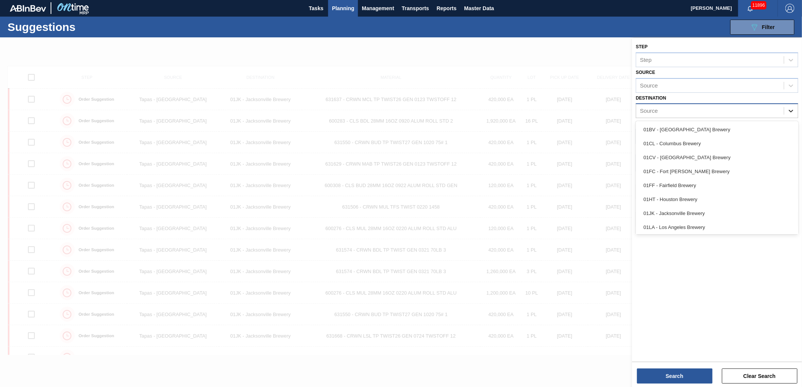
click at [785, 109] on div at bounding box center [791, 111] width 14 height 14
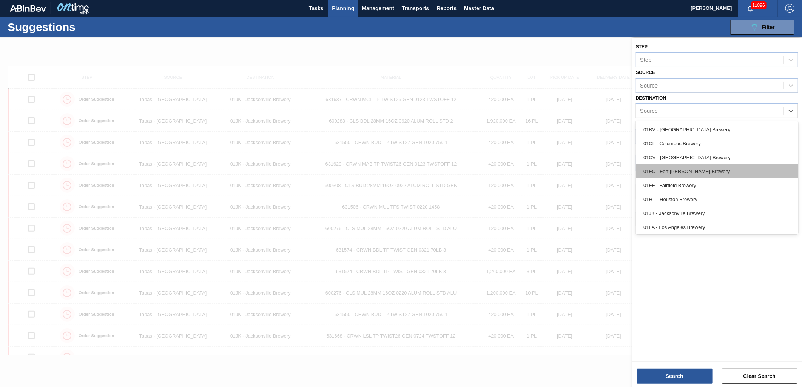
click at [708, 171] on div "01FC - Fort [PERSON_NAME] Brewery" at bounding box center [717, 172] width 162 height 14
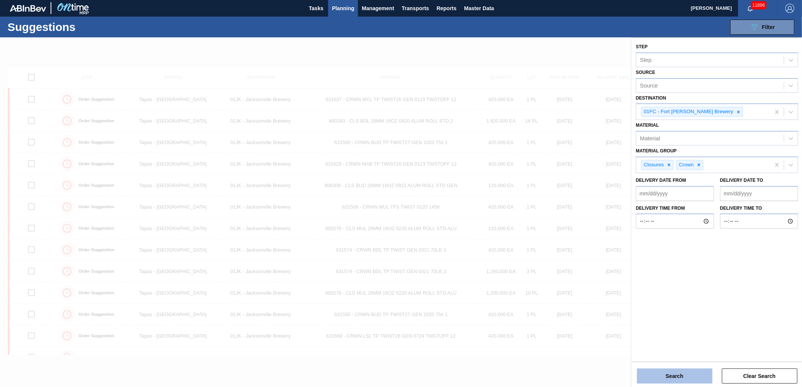
click at [691, 375] on button "Search" at bounding box center [674, 376] width 75 height 15
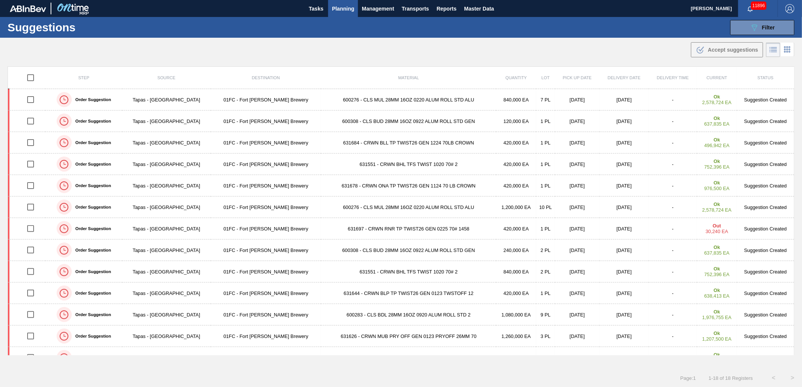
click at [380, 54] on div ".b{fill:var(--color-action-default)} Accept suggestions" at bounding box center [401, 48] width 802 height 21
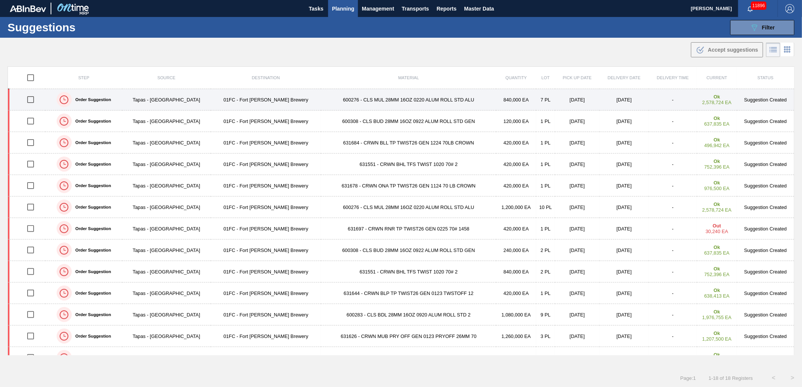
click at [32, 100] on input "checkbox" at bounding box center [31, 100] width 16 height 16
checkbox input "true"
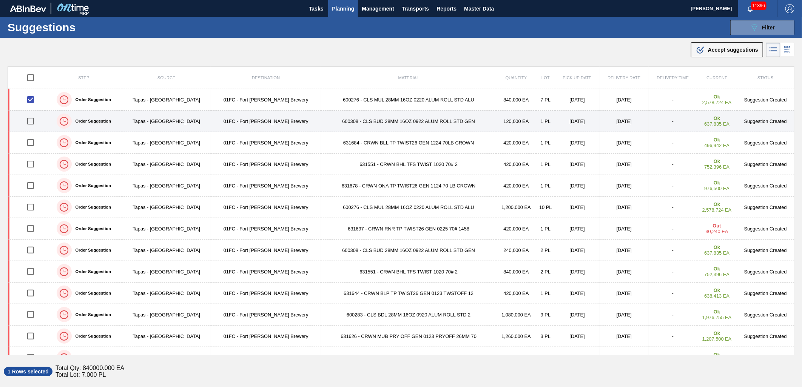
click at [34, 118] on input "checkbox" at bounding box center [31, 121] width 16 height 16
checkbox input "true"
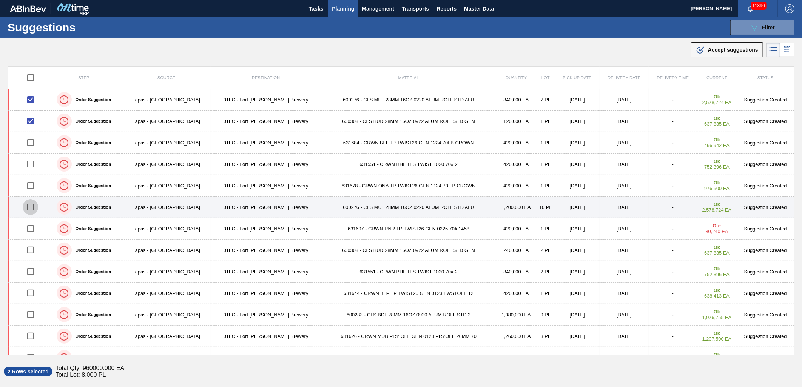
click at [35, 208] on input "checkbox" at bounding box center [31, 207] width 16 height 16
checkbox input "true"
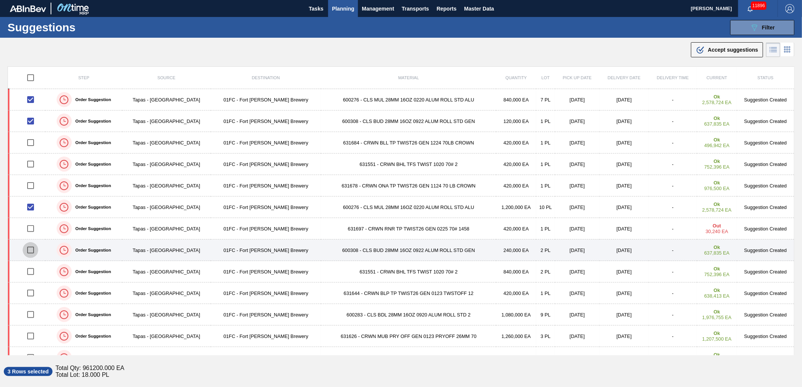
click at [33, 251] on input "checkbox" at bounding box center [31, 250] width 16 height 16
checkbox input "true"
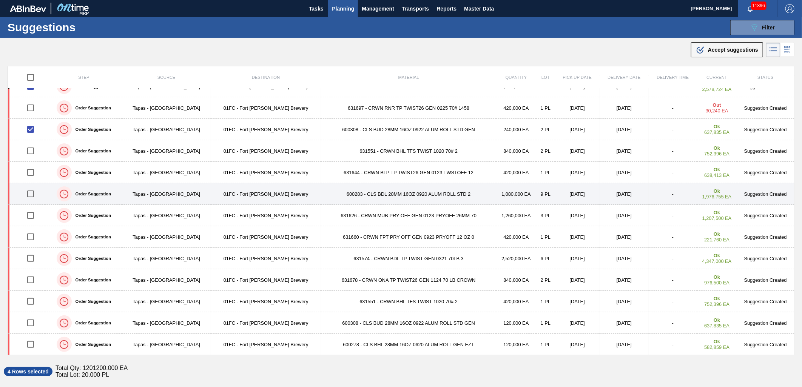
scroll to position [79, 0]
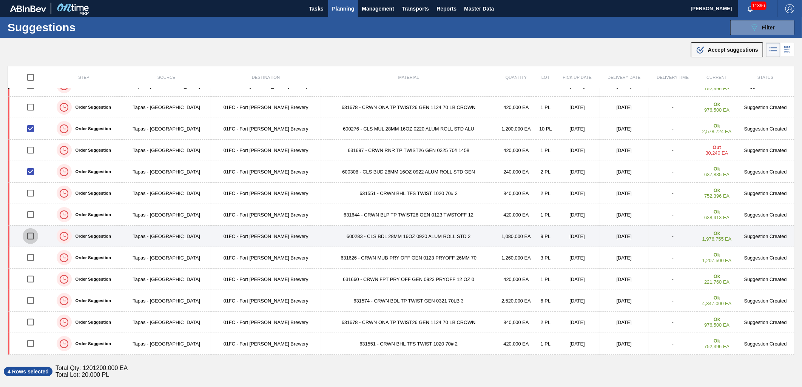
click at [31, 232] on input "checkbox" at bounding box center [31, 236] width 16 height 16
checkbox input "true"
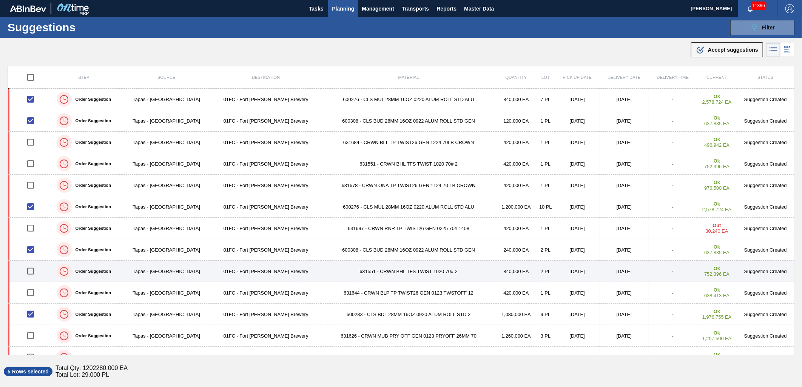
scroll to position [0, 0]
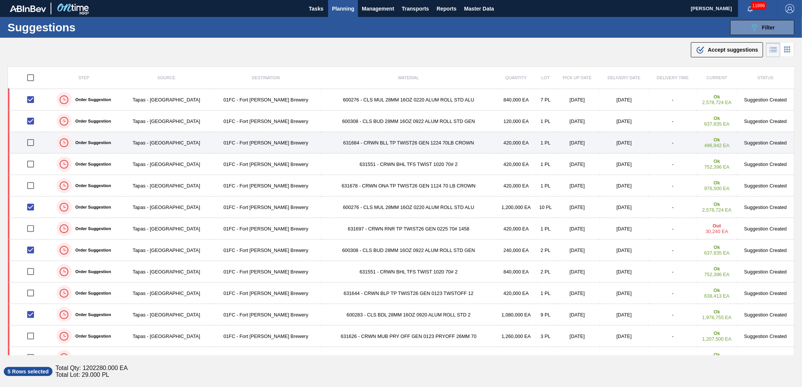
click at [35, 141] on input "checkbox" at bounding box center [31, 143] width 16 height 16
checkbox input "true"
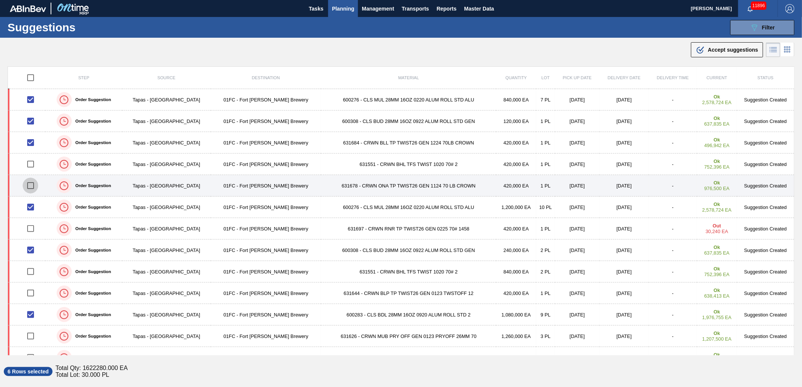
click at [31, 188] on input "checkbox" at bounding box center [31, 186] width 16 height 16
checkbox input "true"
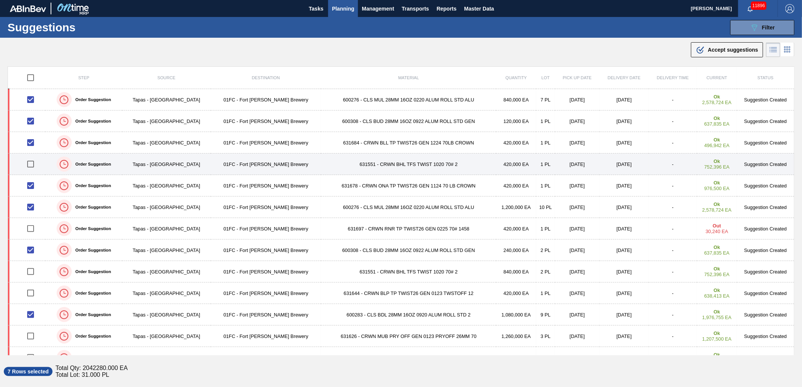
click at [29, 165] on input "checkbox" at bounding box center [31, 164] width 16 height 16
checkbox input "true"
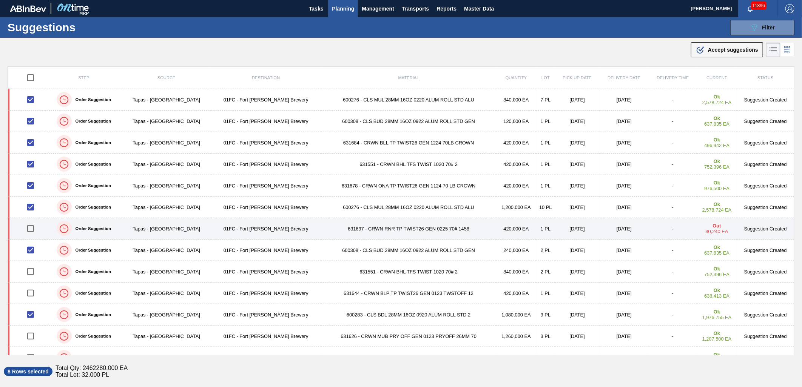
click at [33, 225] on input "checkbox" at bounding box center [31, 229] width 16 height 16
checkbox input "true"
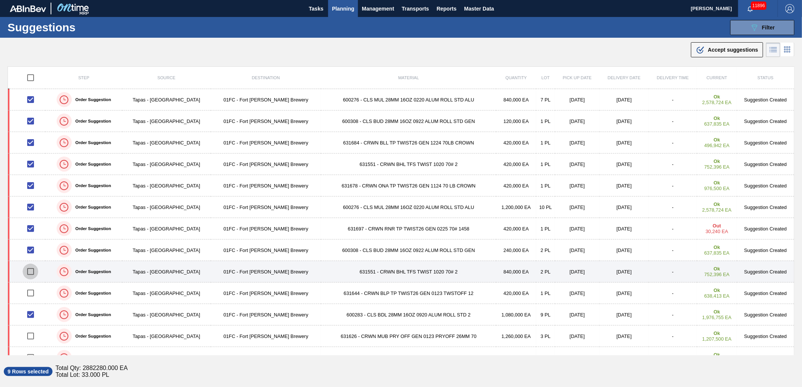
click at [31, 275] on input "checkbox" at bounding box center [31, 272] width 16 height 16
checkbox input "true"
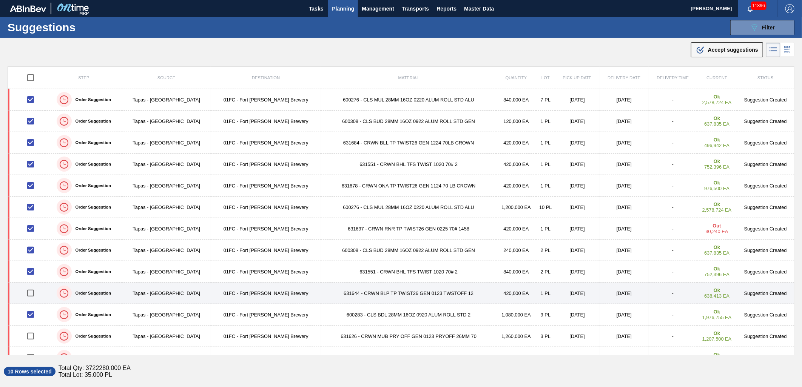
click at [28, 292] on input "checkbox" at bounding box center [31, 293] width 16 height 16
checkbox input "true"
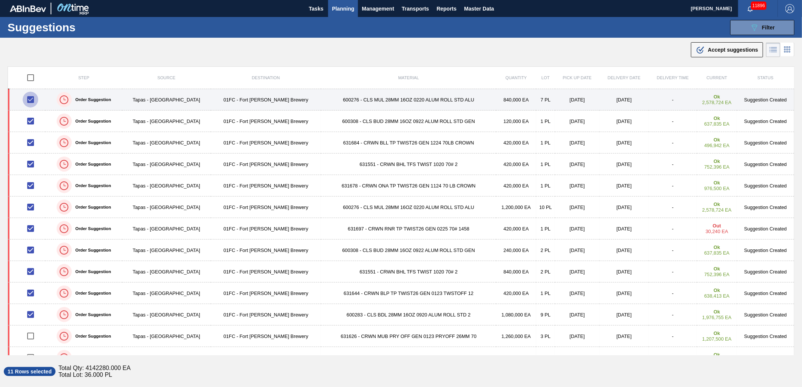
click at [30, 103] on input "checkbox" at bounding box center [31, 100] width 16 height 16
checkbox input "false"
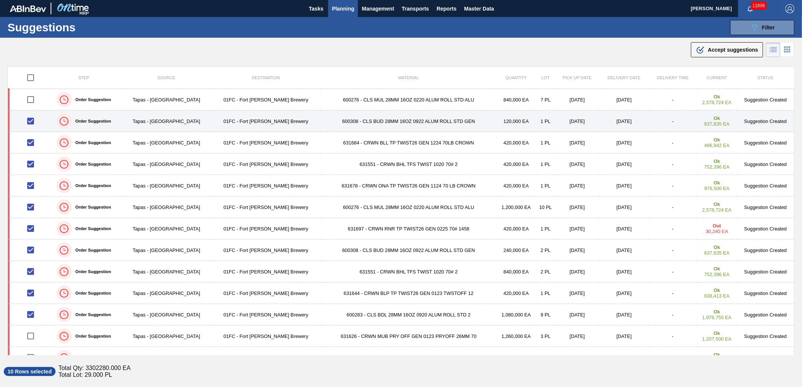
click at [30, 114] on input "checkbox" at bounding box center [31, 121] width 16 height 16
checkbox input "false"
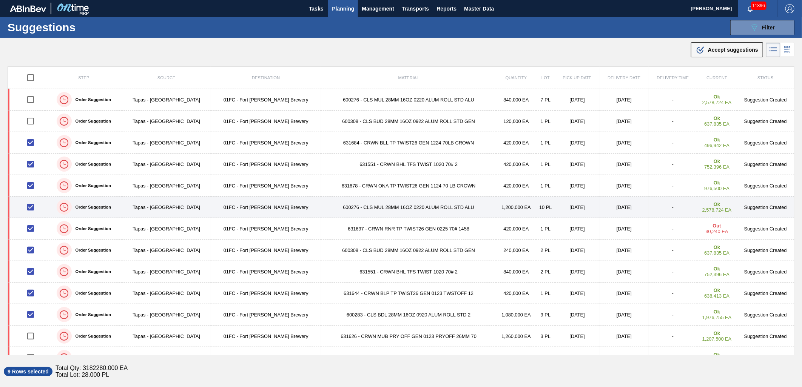
click at [34, 208] on input "checkbox" at bounding box center [31, 207] width 16 height 16
checkbox input "false"
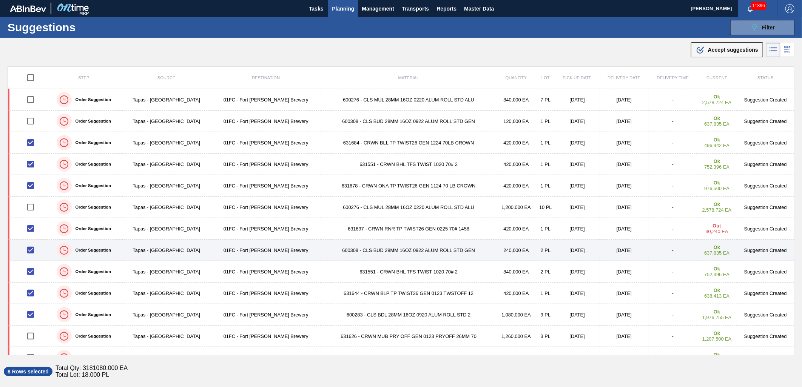
click at [33, 248] on input "checkbox" at bounding box center [31, 250] width 16 height 16
checkbox input "false"
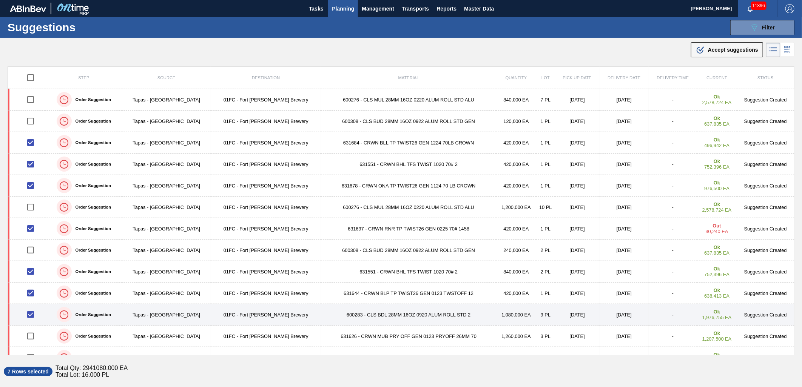
click at [32, 314] on input "checkbox" at bounding box center [31, 315] width 16 height 16
checkbox input "false"
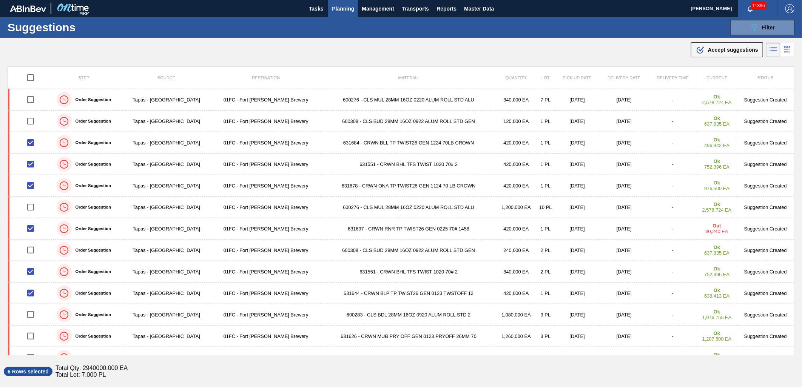
click at [28, 82] on input "checkbox" at bounding box center [31, 78] width 16 height 16
checkbox input "true"
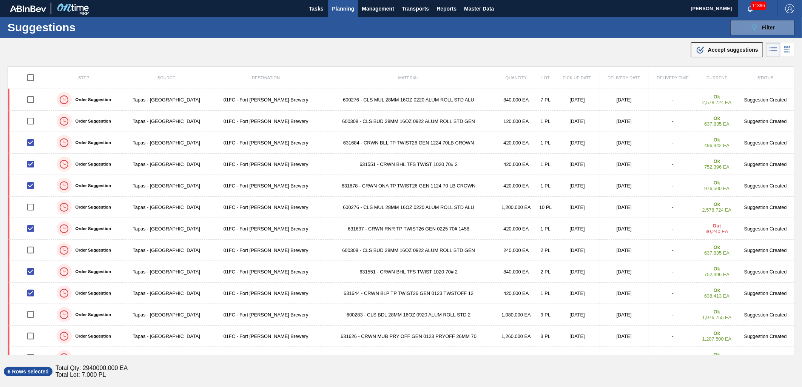
checkbox input "true"
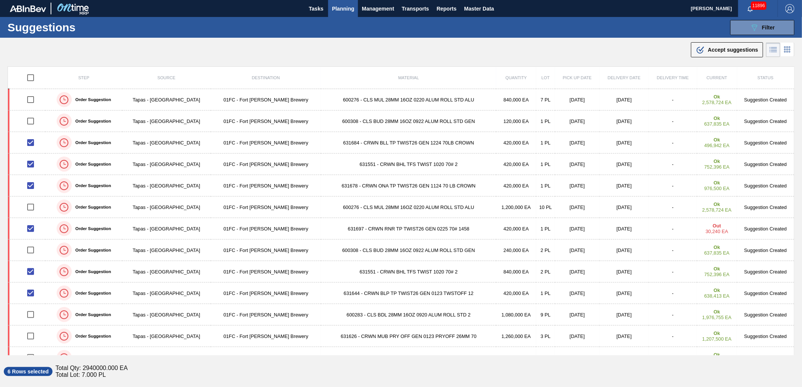
checkbox input "true"
click at [31, 79] on input "checkbox" at bounding box center [31, 78] width 16 height 16
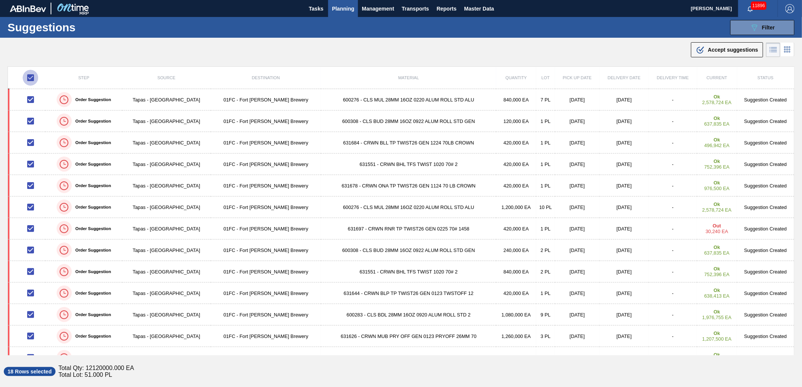
checkbox input "false"
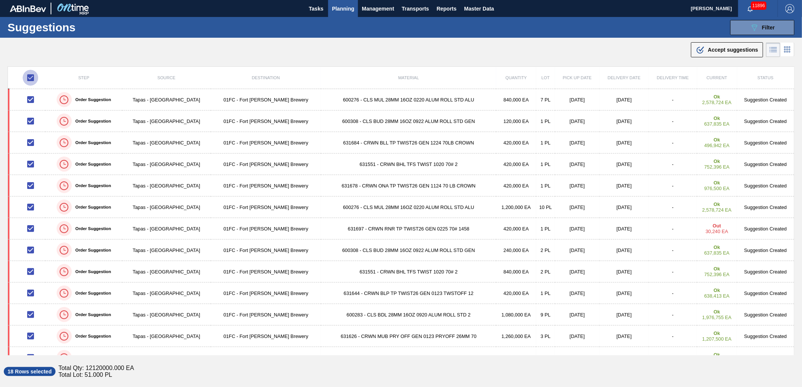
checkbox input "false"
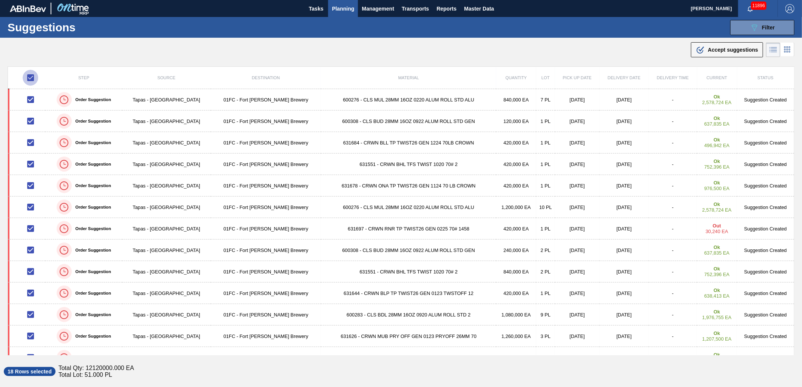
checkbox input "false"
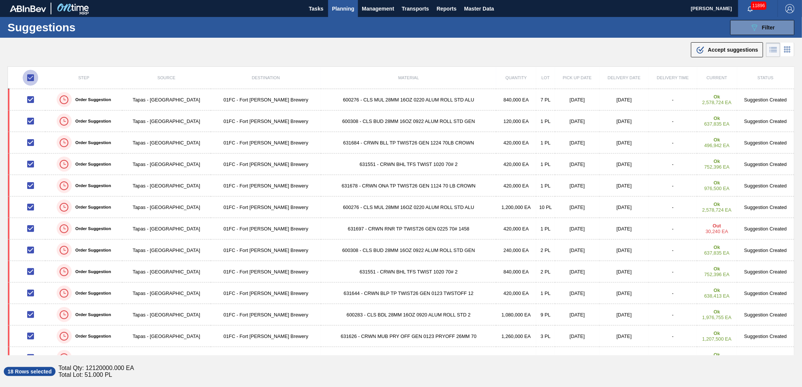
checkbox input "false"
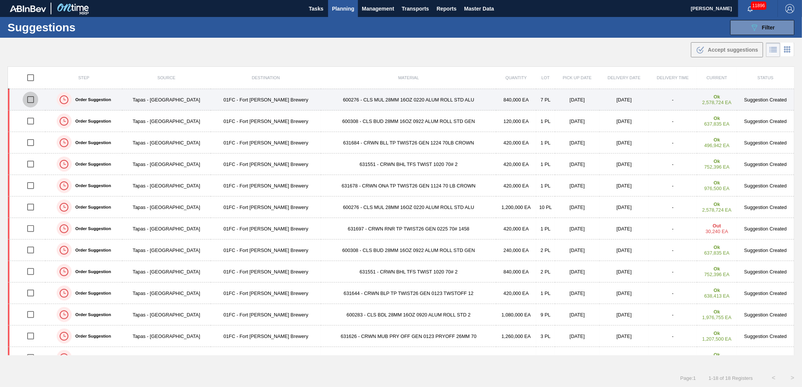
click at [31, 105] on input "checkbox" at bounding box center [31, 100] width 16 height 16
checkbox input "true"
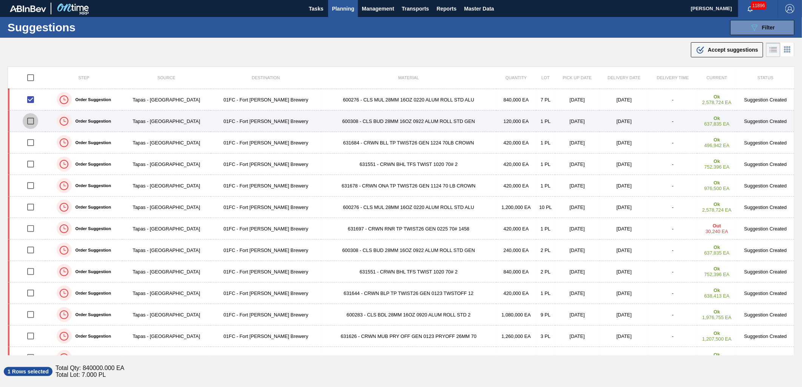
click at [28, 120] on input "checkbox" at bounding box center [31, 121] width 16 height 16
checkbox input "true"
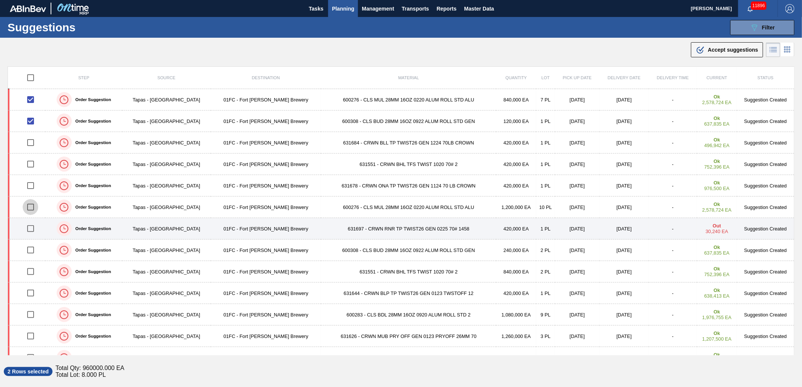
drag, startPoint x: 27, startPoint y: 205, endPoint x: 29, endPoint y: 219, distance: 14.5
click at [28, 205] on input "checkbox" at bounding box center [31, 207] width 16 height 16
checkbox input "true"
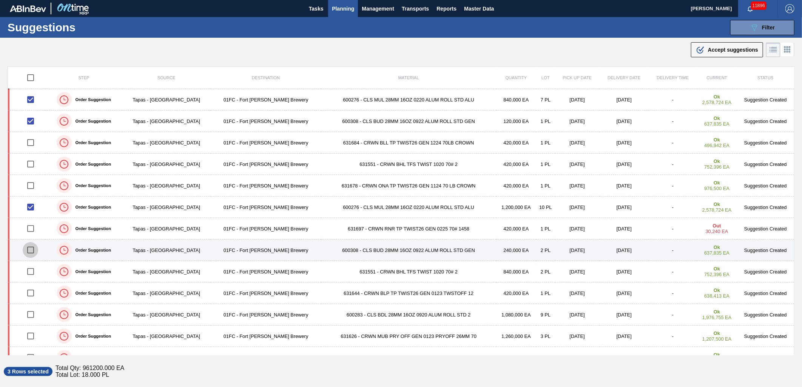
click at [31, 247] on input "checkbox" at bounding box center [31, 250] width 16 height 16
checkbox input "true"
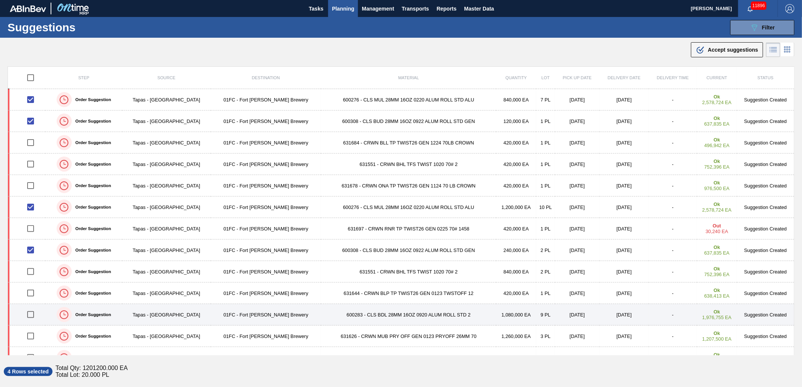
click at [32, 316] on input "checkbox" at bounding box center [31, 315] width 16 height 16
checkbox input "true"
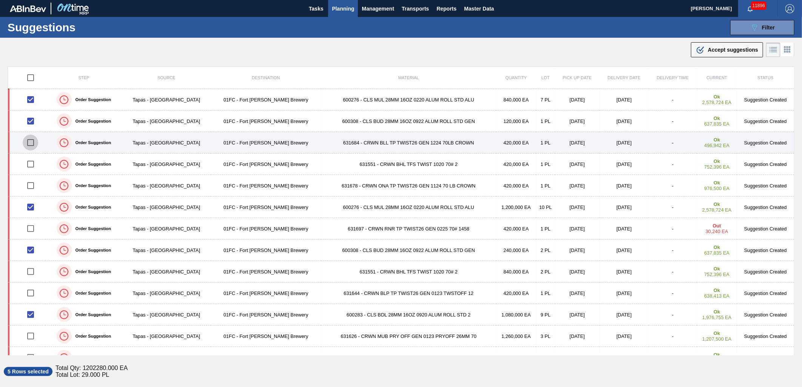
click at [32, 140] on input "checkbox" at bounding box center [31, 143] width 16 height 16
checkbox input "true"
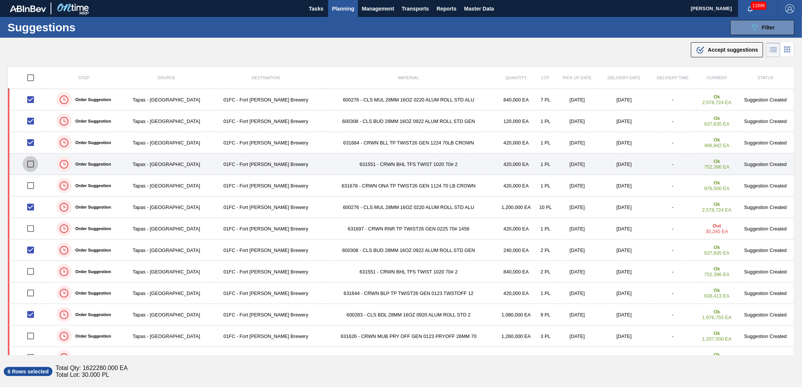
click at [30, 160] on input "checkbox" at bounding box center [31, 164] width 16 height 16
checkbox input "true"
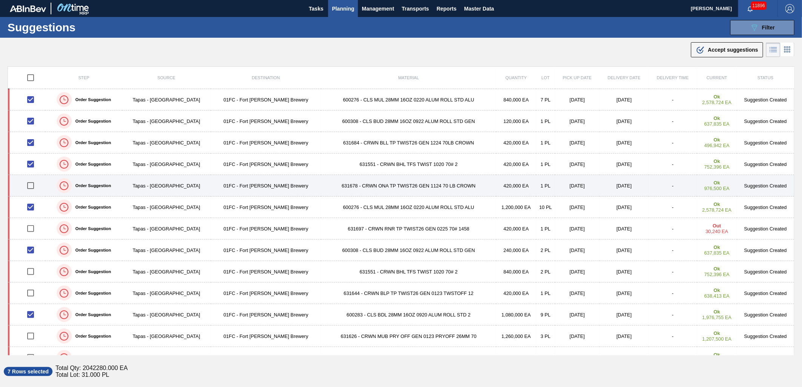
click at [31, 183] on input "checkbox" at bounding box center [31, 186] width 16 height 16
checkbox input "true"
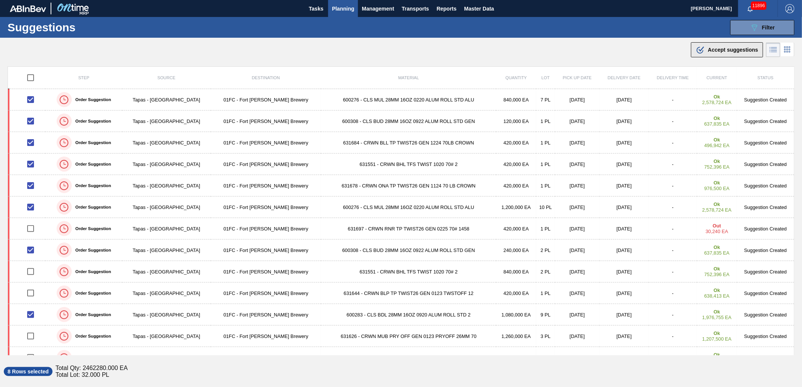
click at [733, 50] on span "Accept suggestions" at bounding box center [733, 50] width 50 height 6
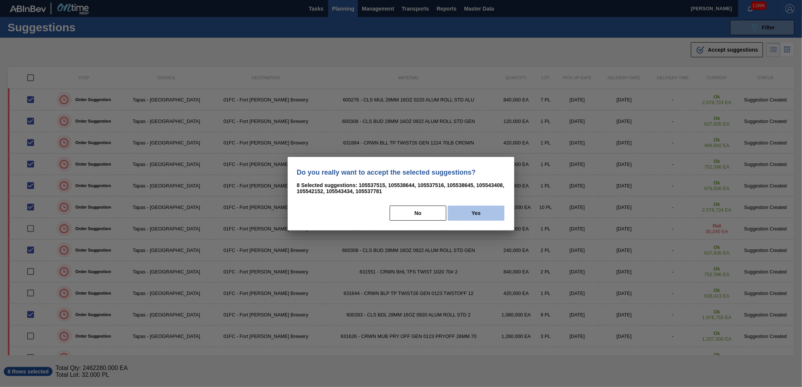
click at [495, 212] on button "Yes" at bounding box center [476, 213] width 57 height 15
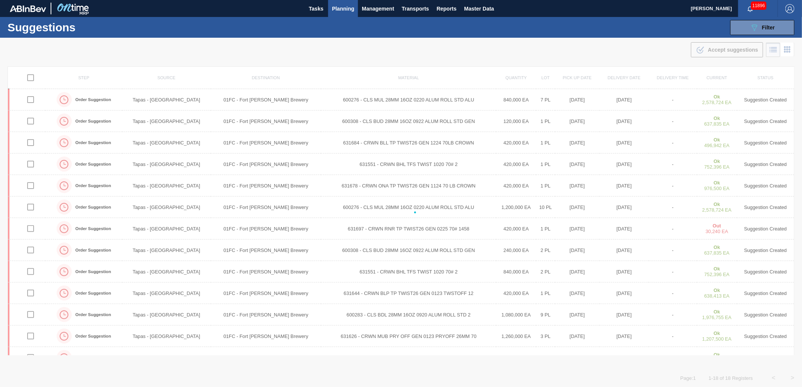
checkbox input "false"
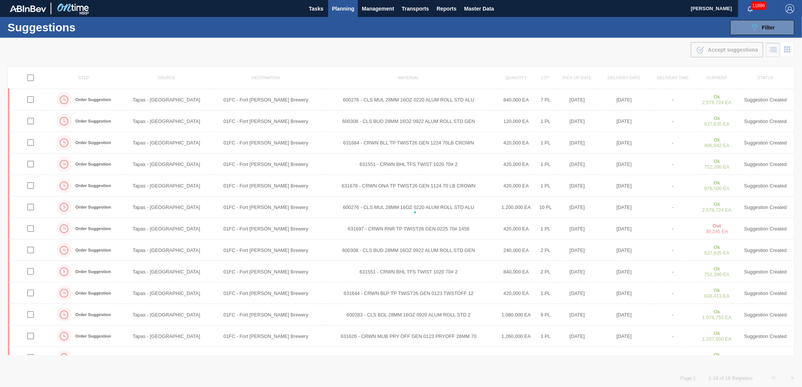
checkbox input "false"
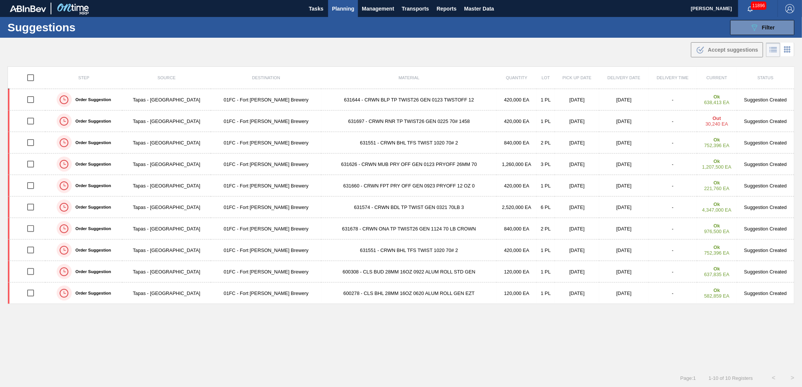
click at [453, 51] on div ".b{fill:var(--color-action-default)} Accept suggestions" at bounding box center [401, 48] width 802 height 21
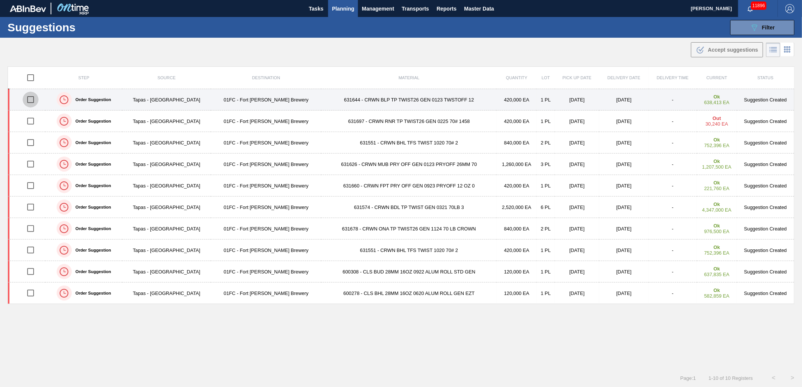
click at [33, 99] on input "checkbox" at bounding box center [31, 100] width 16 height 16
checkbox input "true"
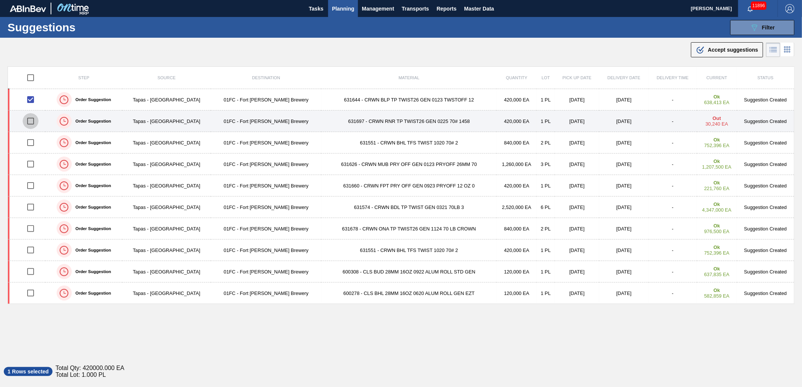
click at [30, 124] on input "checkbox" at bounding box center [31, 121] width 16 height 16
checkbox input "true"
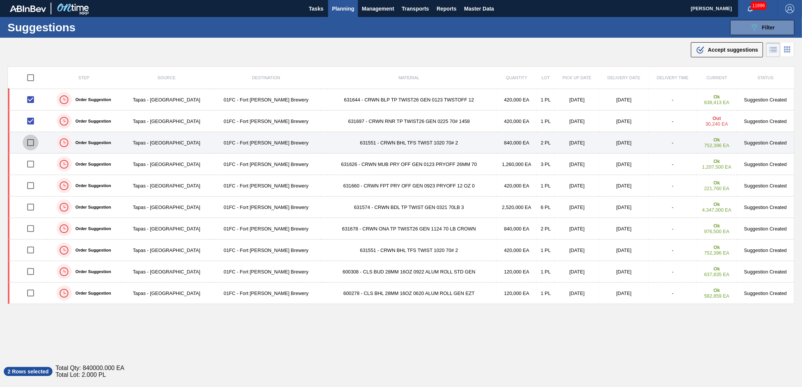
click at [34, 138] on input "checkbox" at bounding box center [31, 143] width 16 height 16
checkbox input "true"
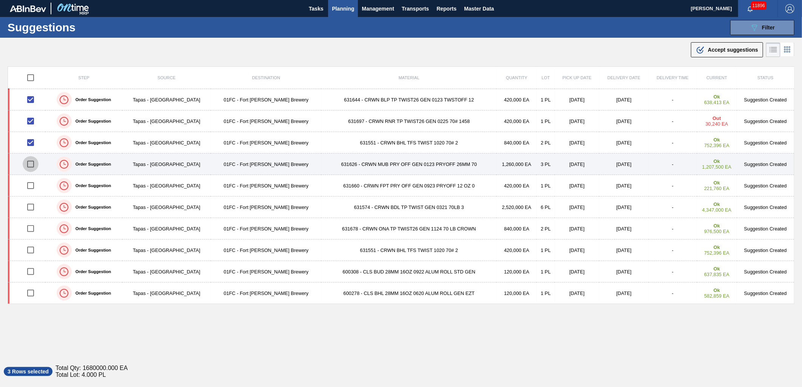
click at [32, 166] on input "checkbox" at bounding box center [31, 164] width 16 height 16
checkbox input "true"
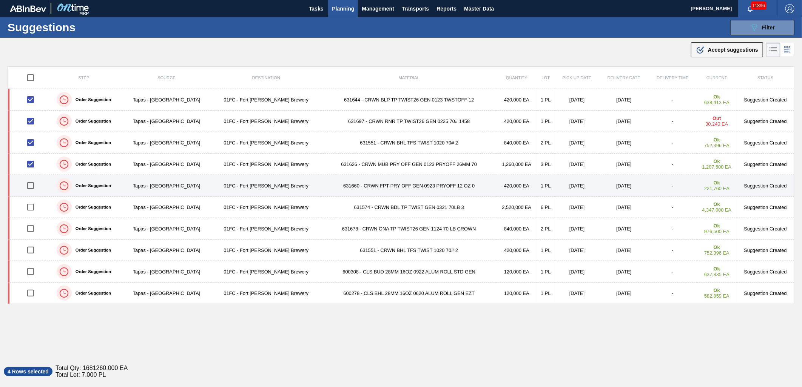
click at [35, 185] on input "checkbox" at bounding box center [31, 186] width 16 height 16
checkbox input "true"
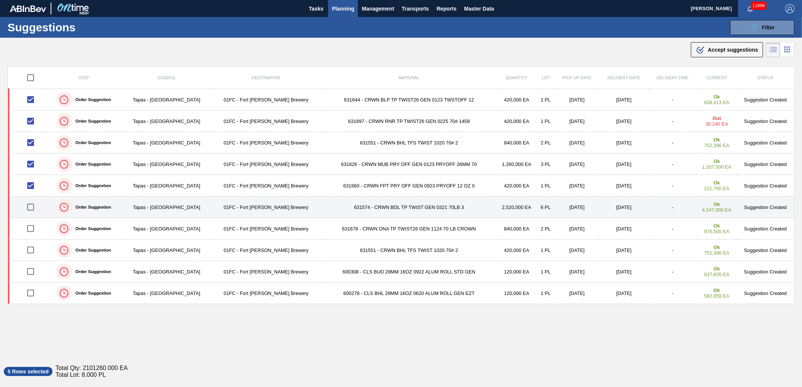
click at [34, 207] on input "checkbox" at bounding box center [31, 207] width 16 height 16
checkbox input "true"
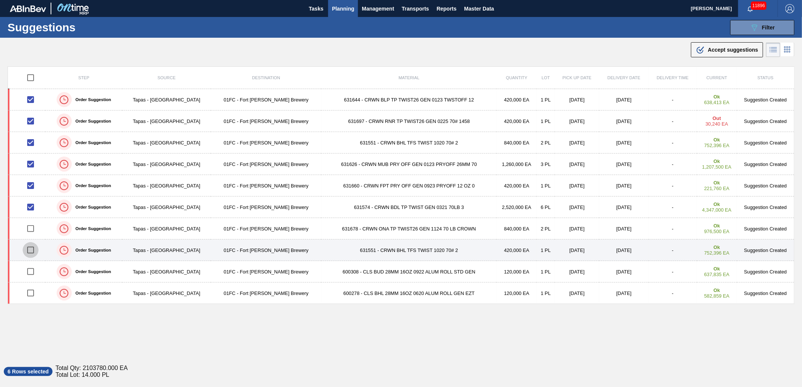
click at [34, 245] on input "checkbox" at bounding box center [31, 250] width 16 height 16
checkbox input "true"
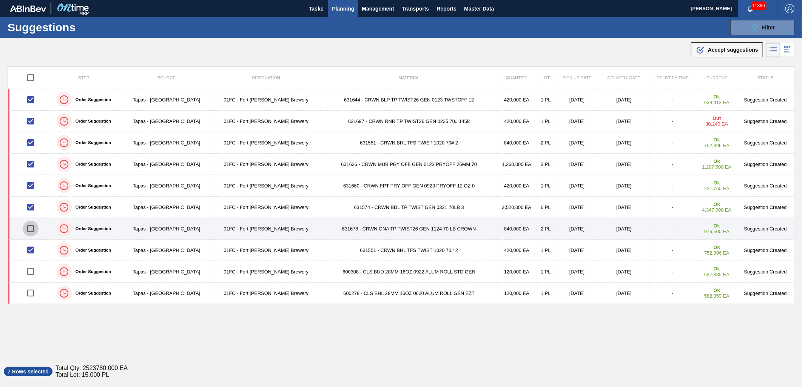
click at [35, 226] on input "checkbox" at bounding box center [31, 229] width 16 height 16
checkbox input "true"
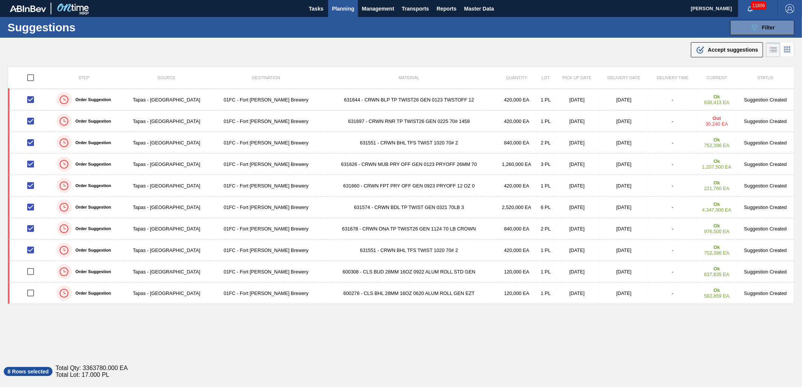
click at [340, 328] on div "Step Source Destination Material Quantity Lot Pick up Date Delivery Date Delive…" at bounding box center [401, 210] width 787 height 289
click at [99, 57] on div ".b{fill:var(--color-action-default)} Accept suggestions" at bounding box center [401, 48] width 802 height 21
